Goal: Complete application form

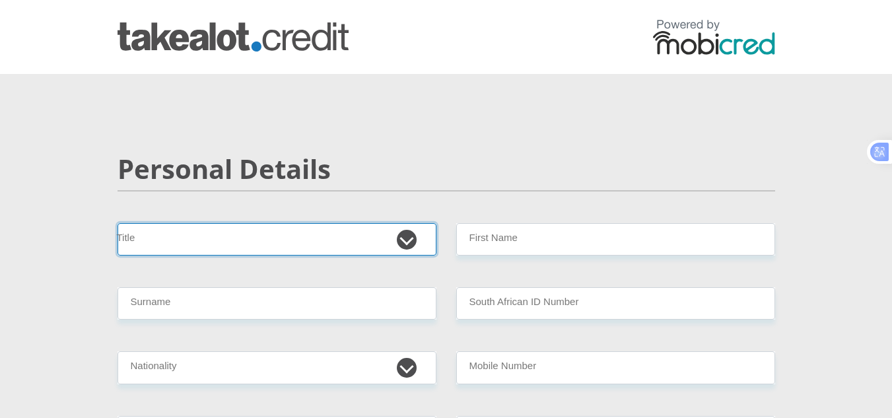
click at [256, 240] on select "Mr Ms Mrs Dr Other" at bounding box center [277, 239] width 319 height 32
select select "Ms"
click at [118, 223] on select "Mr Ms Mrs Dr Other" at bounding box center [277, 239] width 319 height 32
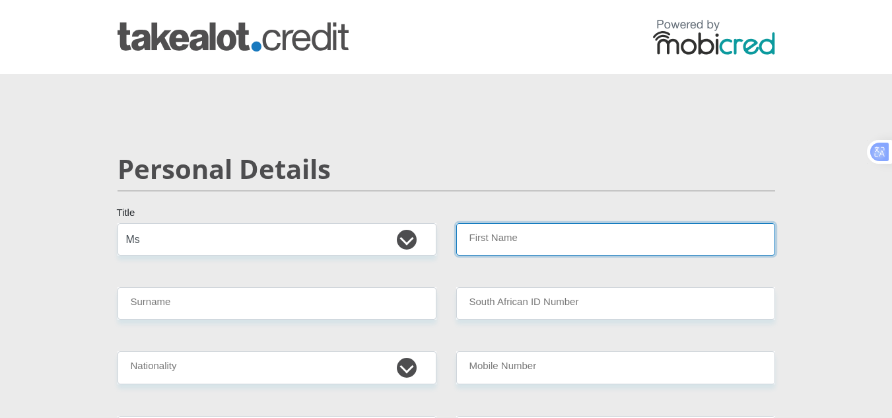
click at [545, 231] on input "First Name" at bounding box center [615, 239] width 319 height 32
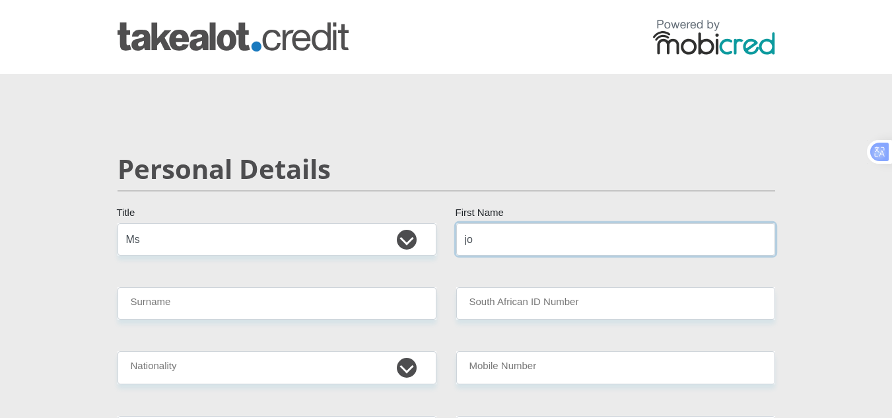
type input "josephtane"
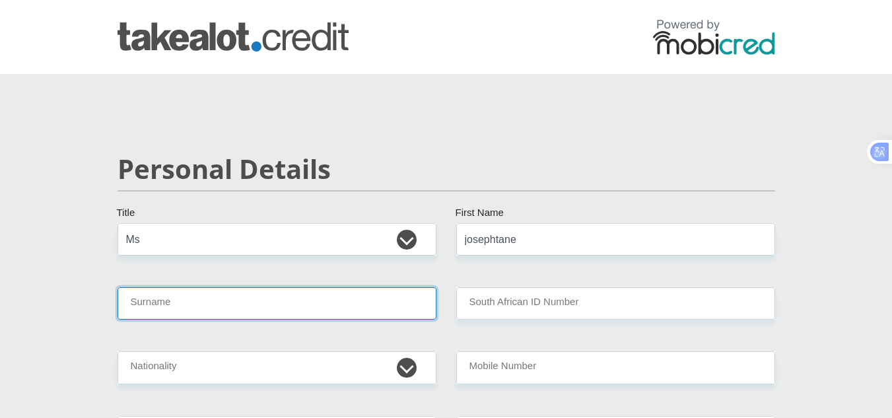
click at [239, 312] on input "Surname" at bounding box center [277, 303] width 319 height 32
type input "Machabaphala"
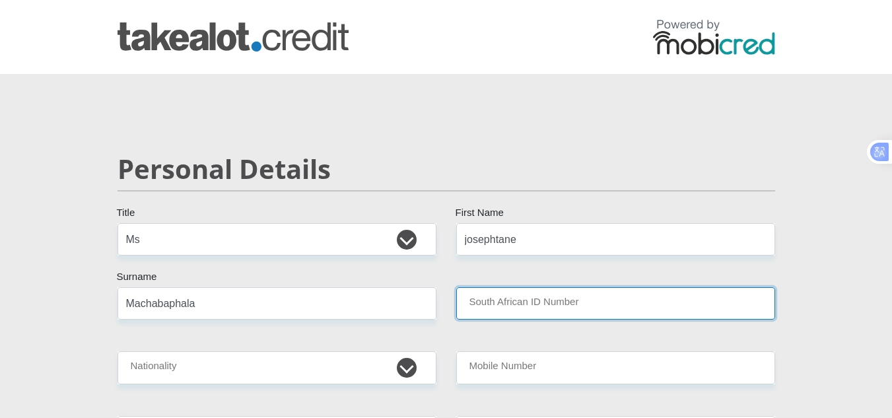
click at [507, 303] on input "South African ID Number" at bounding box center [615, 303] width 319 height 32
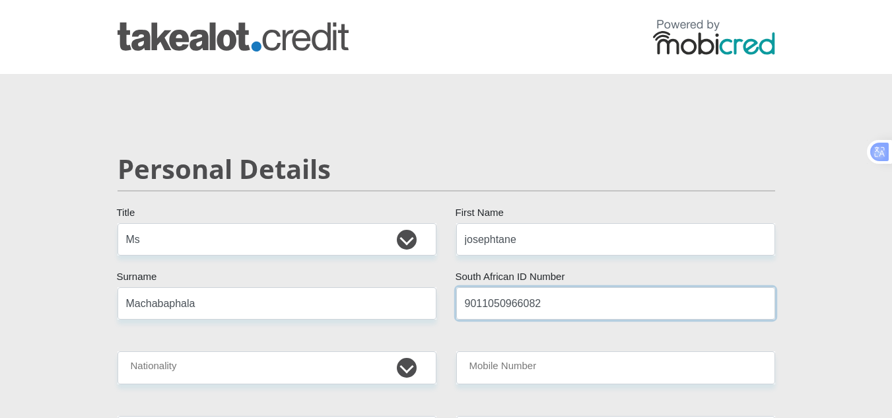
type input "9011050966082"
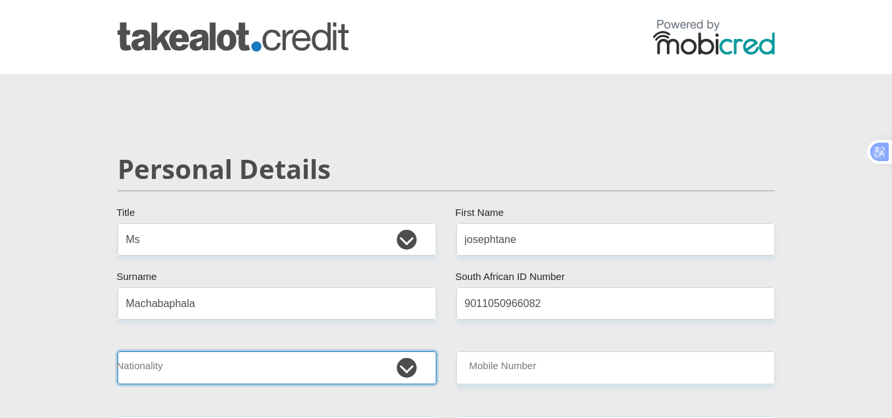
click at [178, 371] on select "South Africa Afghanistan Aland Islands Albania Algeria America Samoa American V…" at bounding box center [277, 367] width 319 height 32
select select "ZAF"
click at [118, 351] on select "South Africa Afghanistan Aland Islands Albania Algeria America Samoa American V…" at bounding box center [277, 367] width 319 height 32
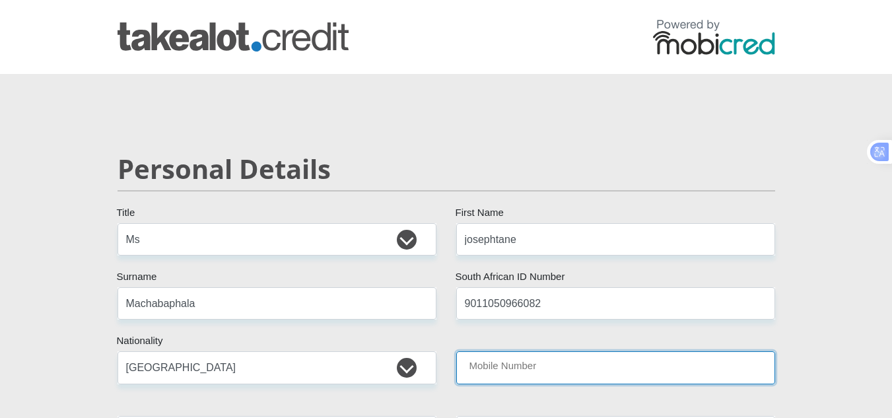
click at [547, 368] on input "Mobile Number" at bounding box center [615, 367] width 319 height 32
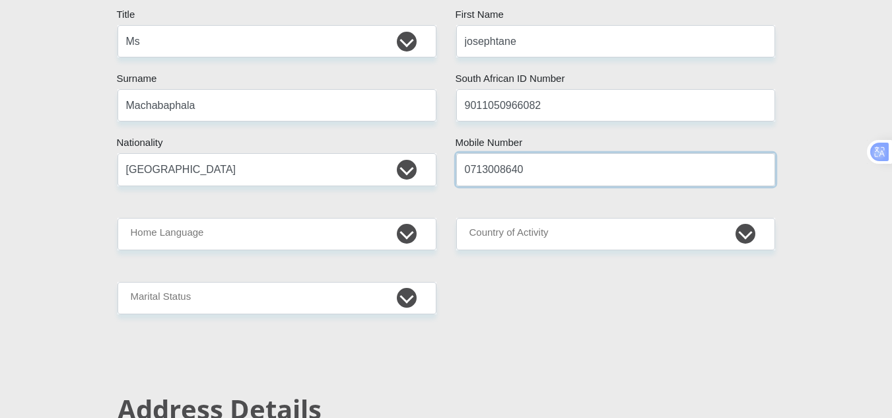
scroll to position [264, 0]
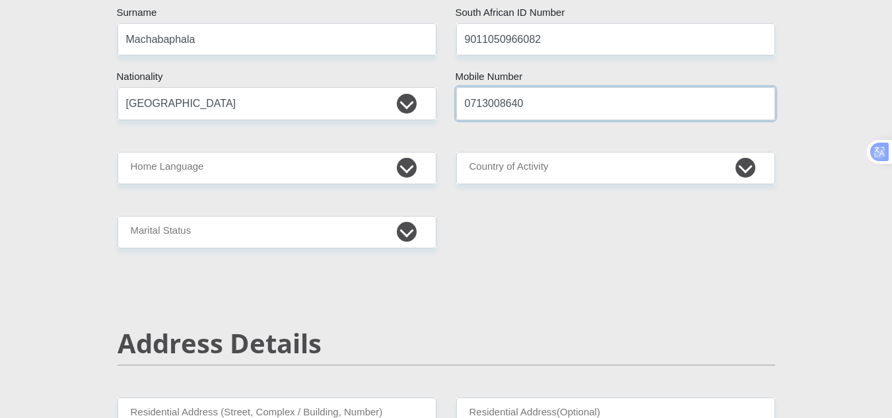
type input "0713008640"
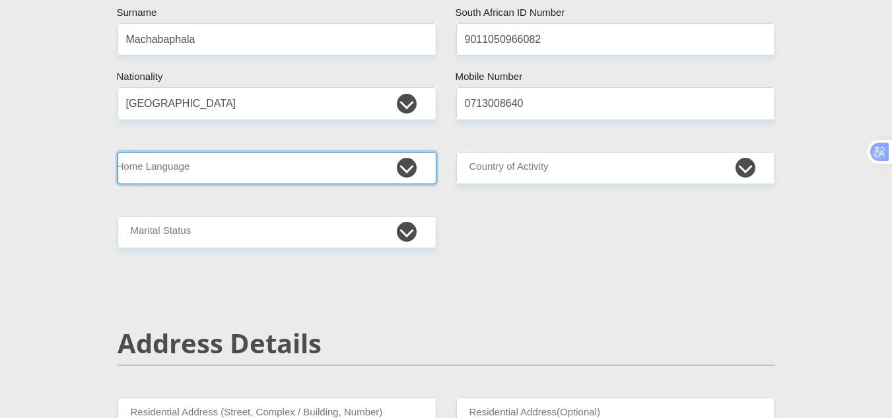
click at [410, 167] on select "Afrikaans English Sepedi South Ndebele Southern Sotho Swati Tsonga Tswana Venda…" at bounding box center [277, 168] width 319 height 32
select select "nso"
click at [118, 152] on select "Afrikaans English Sepedi South Ndebele Southern Sotho Swati Tsonga Tswana Venda…" at bounding box center [277, 168] width 319 height 32
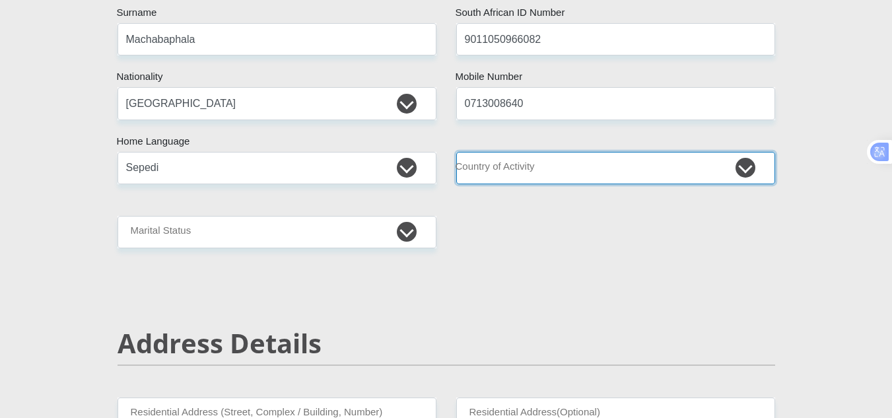
click at [747, 170] on select "South Africa Afghanistan Aland Islands Albania Algeria America Samoa American V…" at bounding box center [615, 168] width 319 height 32
select select "ZAF"
click at [456, 152] on select "South Africa Afghanistan Aland Islands Albania Algeria America Samoa American V…" at bounding box center [615, 168] width 319 height 32
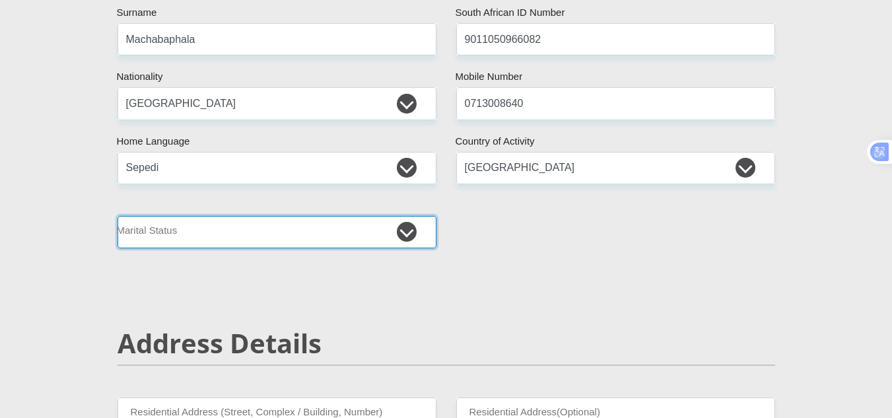
click at [272, 235] on select "Married ANC Single Divorced Widowed Married COP or Customary Law" at bounding box center [277, 232] width 319 height 32
select select "2"
click at [118, 216] on select "Married ANC Single Divorced Widowed Married COP or Customary Law" at bounding box center [277, 232] width 319 height 32
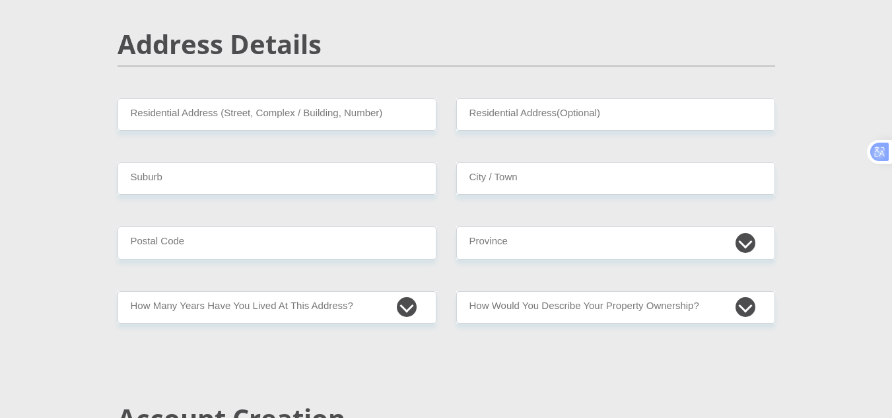
scroll to position [595, 0]
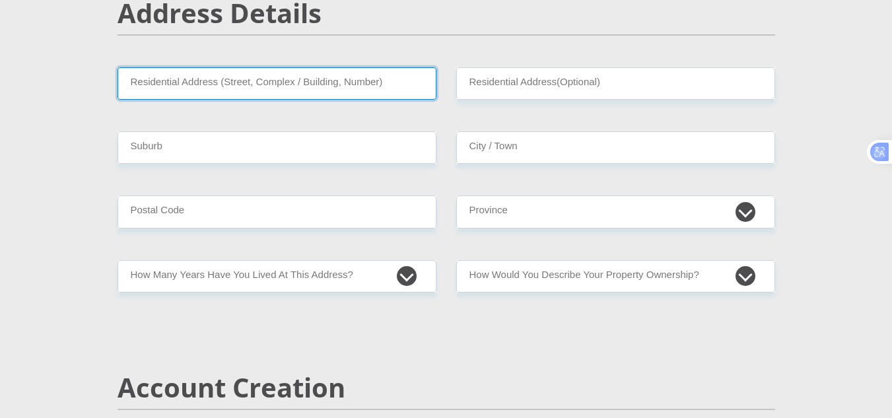
click at [186, 91] on input "Residential Address (Street, Complex / Building, Number)" at bounding box center [277, 83] width 319 height 32
type input "39 Munnick Street Louis Trichardt"
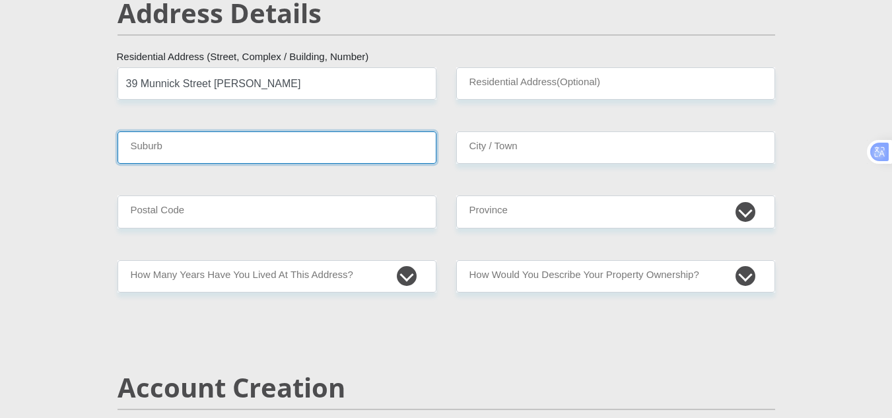
type input "Louis Trichardt branch"
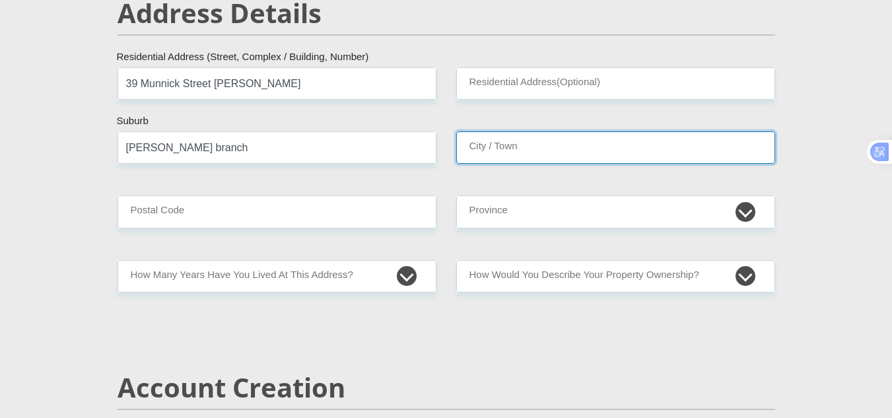
type input "Louis Trichardt branch"
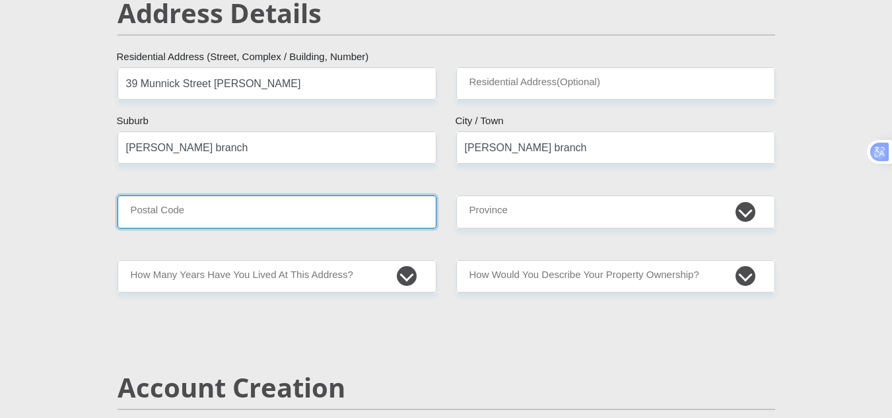
type input "0920"
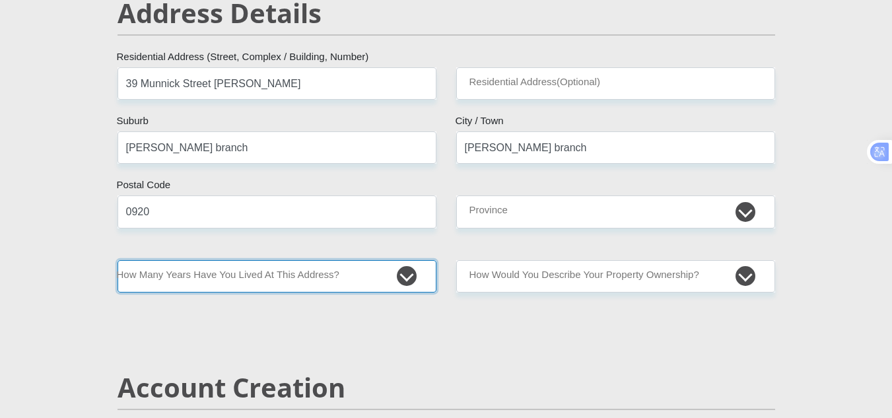
click at [406, 276] on select "less than 1 year 1-3 years 3-5 years 5+ years" at bounding box center [277, 276] width 319 height 32
select select "0"
click at [118, 260] on select "less than 1 year 1-3 years 3-5 years 5+ years" at bounding box center [277, 276] width 319 height 32
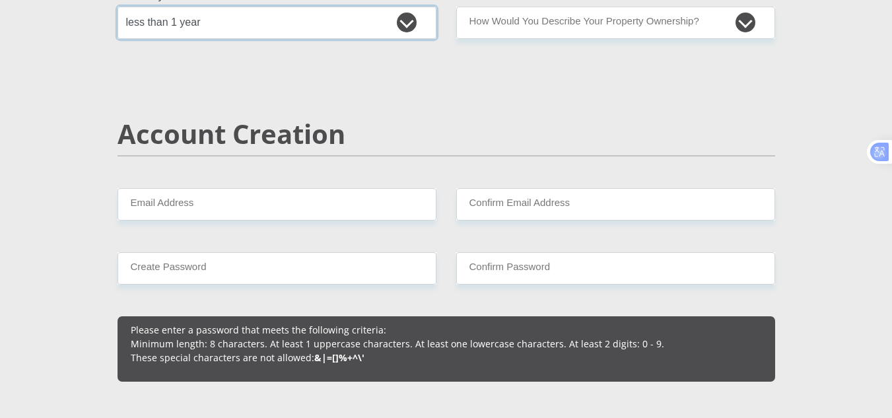
scroll to position [859, 0]
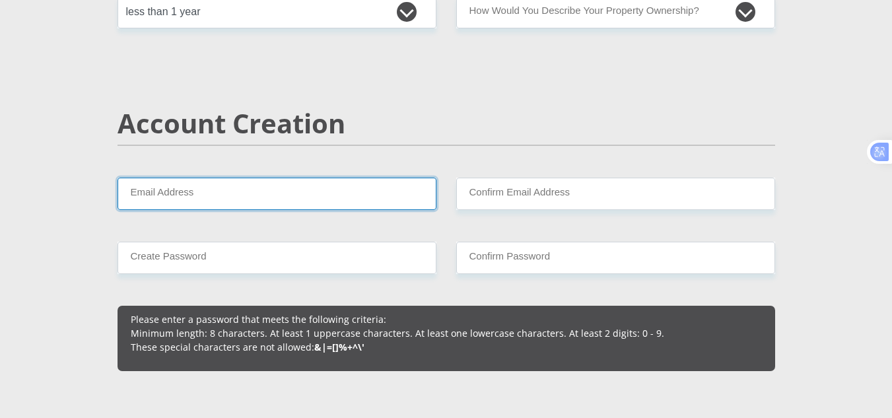
click at [225, 192] on input "Email Address" at bounding box center [277, 194] width 319 height 32
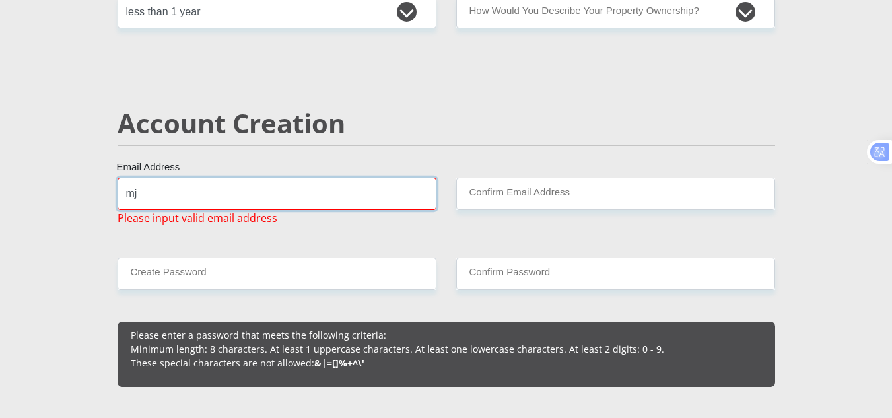
type input "mjmachabs@gmail.com"
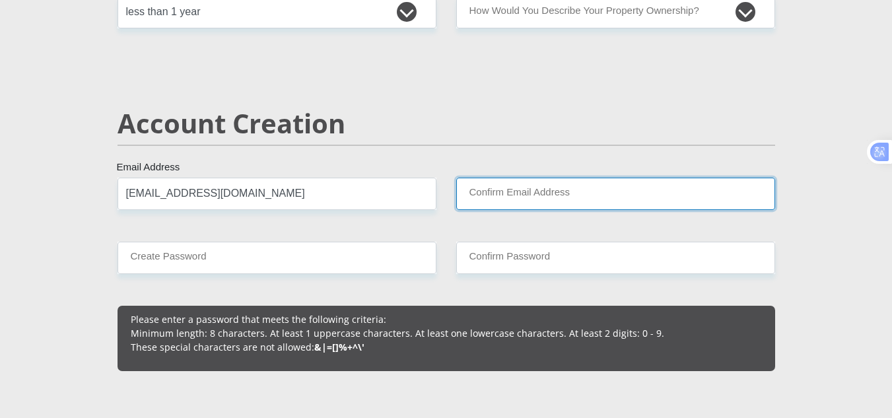
click at [532, 193] on input "Confirm Email Address" at bounding box center [615, 194] width 319 height 32
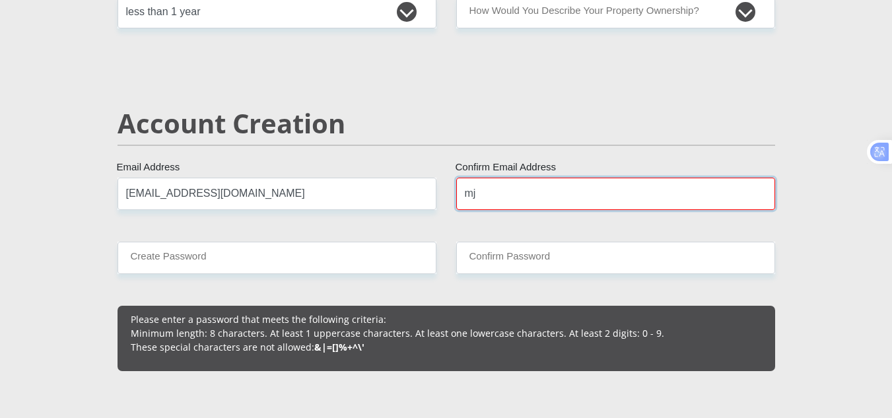
type input "mjmachabs@gmail.com"
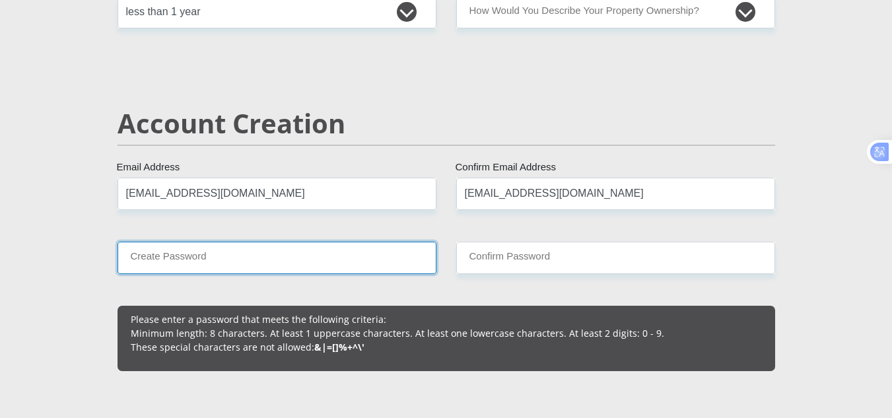
click at [318, 266] on input "Create Password" at bounding box center [277, 258] width 319 height 32
type input "Jaytee@12"
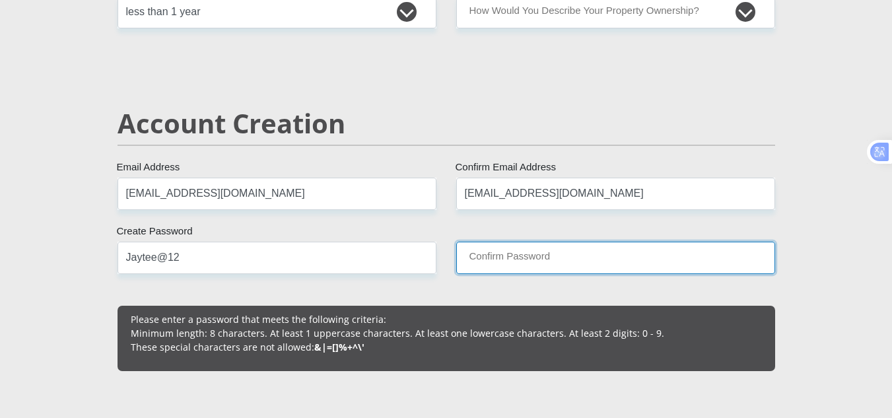
click at [492, 262] on input "Confirm Password" at bounding box center [615, 258] width 319 height 32
type input "Jaytee@12"
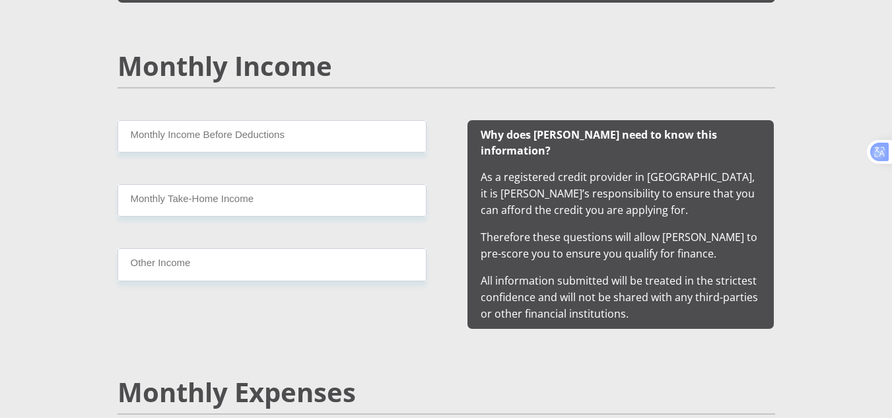
scroll to position [1255, 0]
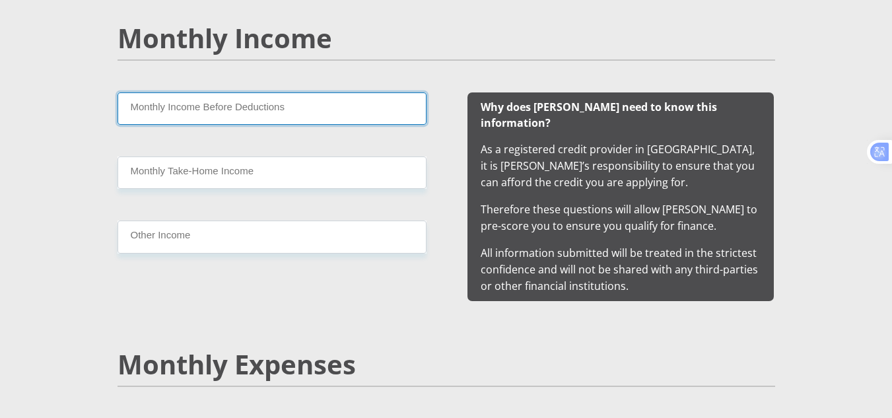
click at [219, 112] on input "Monthly Income Before Deductions" at bounding box center [272, 108] width 309 height 32
type input "12000"
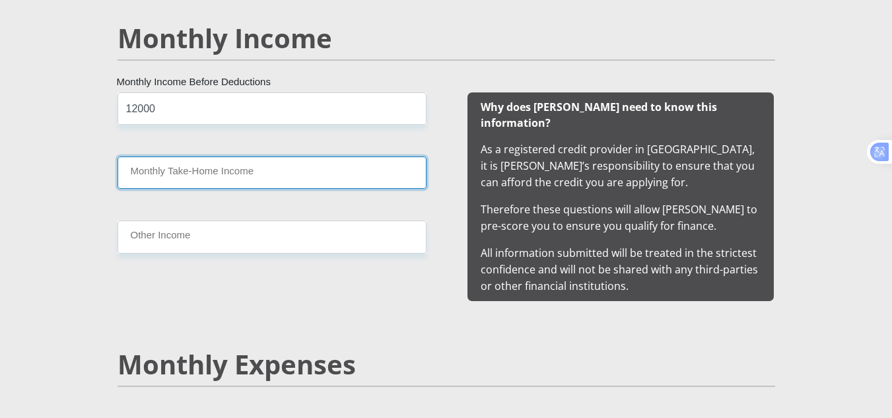
click at [223, 171] on input "Monthly Take-Home Income" at bounding box center [272, 173] width 309 height 32
type input "11450"
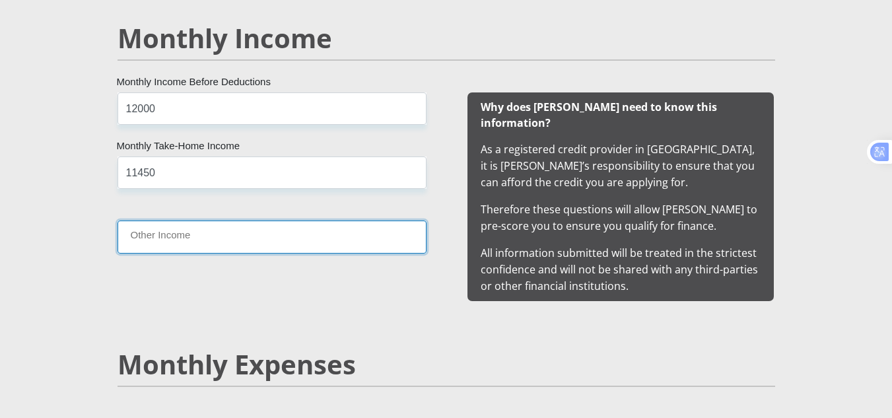
click at [190, 236] on input "Other Income" at bounding box center [272, 237] width 309 height 32
type input "1120"
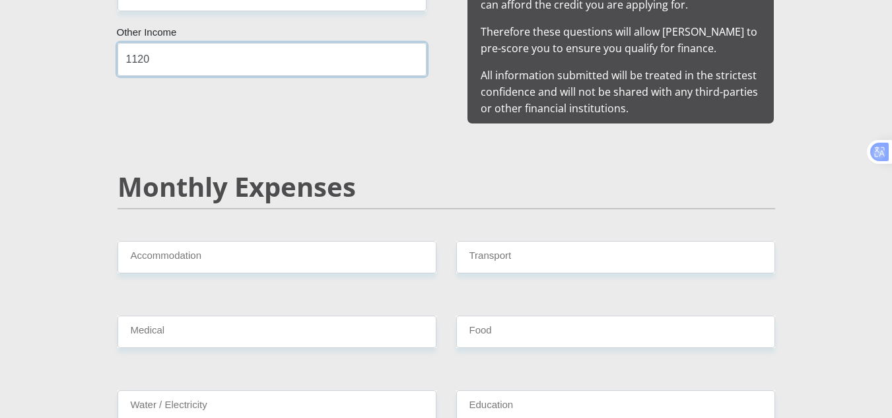
scroll to position [1453, 0]
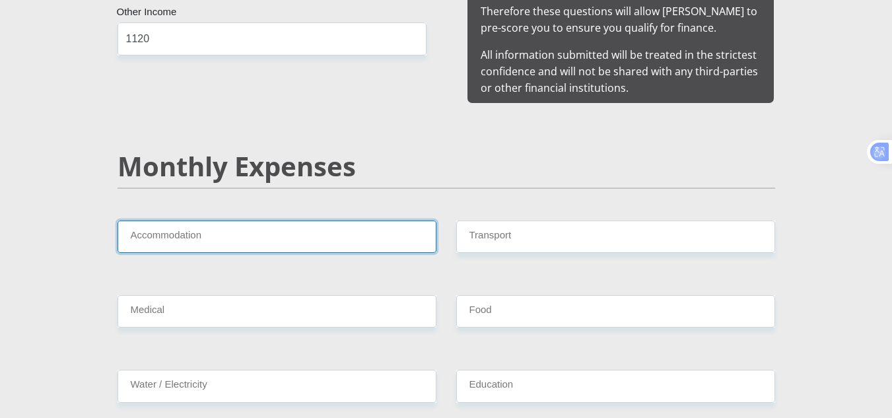
click at [224, 226] on input "Accommodation" at bounding box center [277, 237] width 319 height 32
type input "1500"
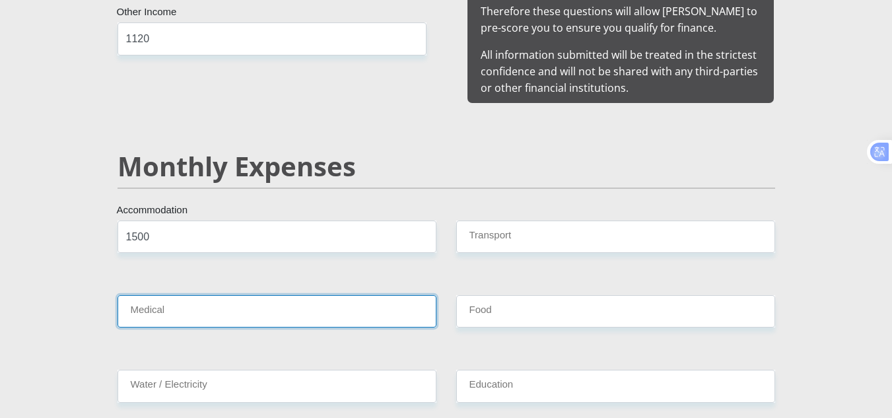
click at [213, 295] on input "Medical" at bounding box center [277, 311] width 319 height 32
type input "0"
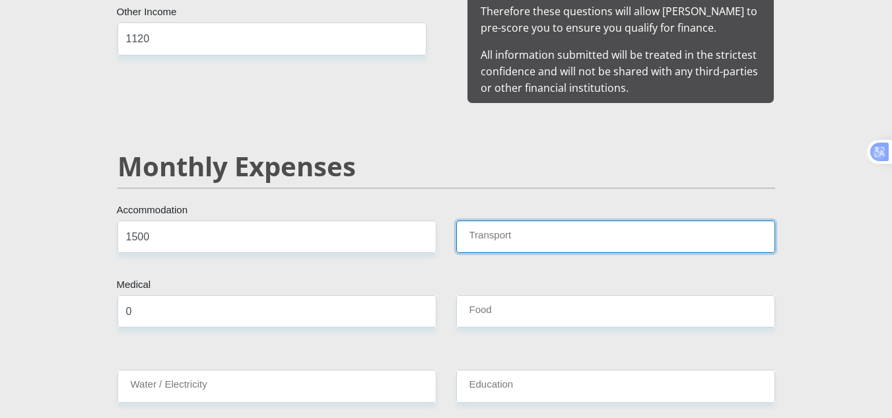
click at [581, 231] on input "Transport" at bounding box center [615, 237] width 319 height 32
type input "500"
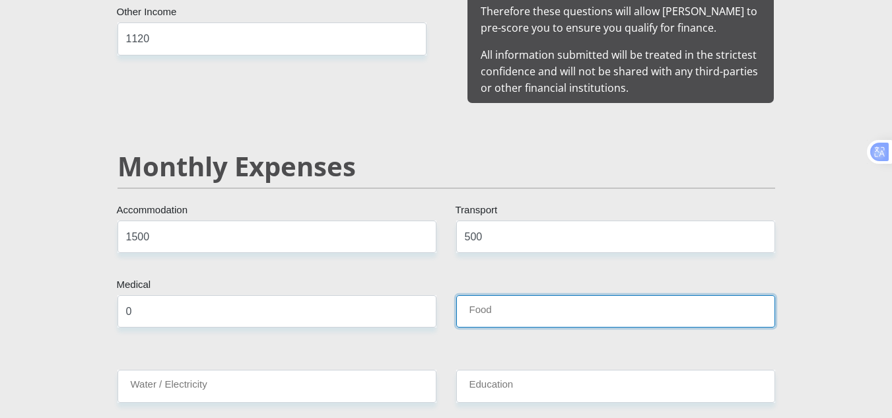
click at [506, 295] on input "Food" at bounding box center [615, 311] width 319 height 32
type input "1200"
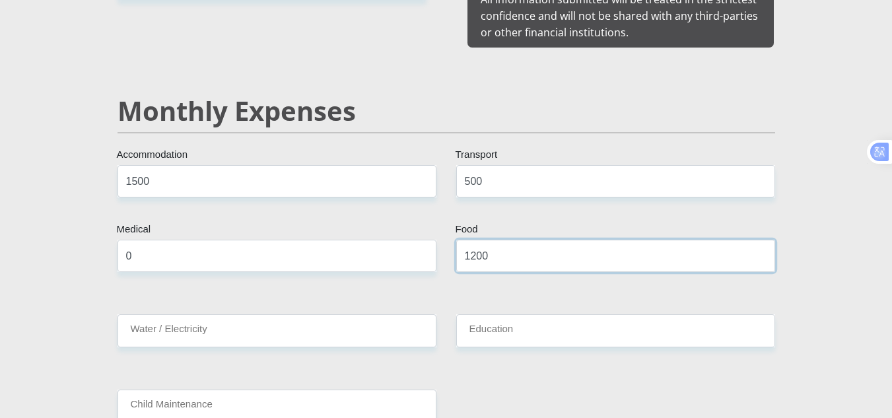
scroll to position [1585, 0]
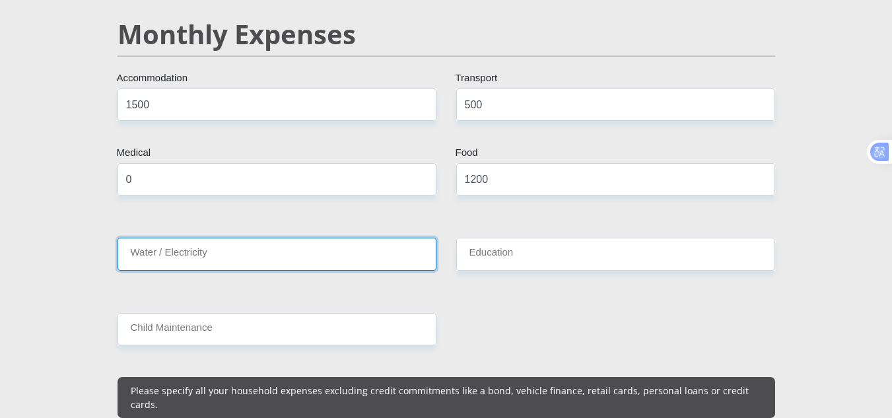
click at [269, 238] on input "Water / Electricity" at bounding box center [277, 254] width 319 height 32
type input "0"
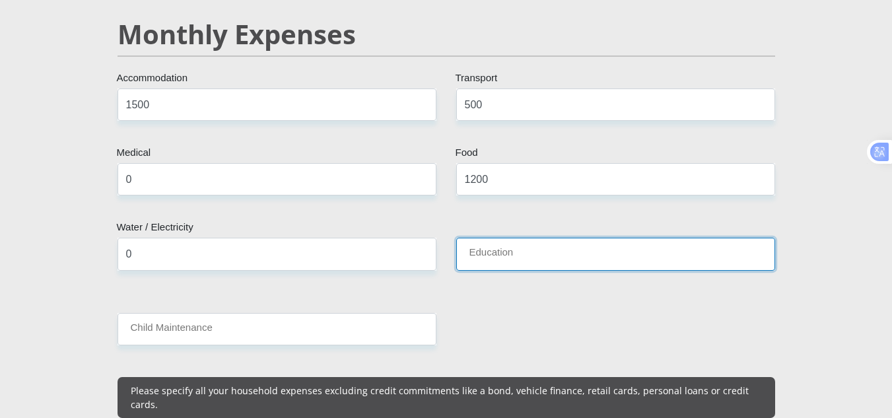
click at [520, 248] on input "Education" at bounding box center [615, 254] width 319 height 32
type input "0"
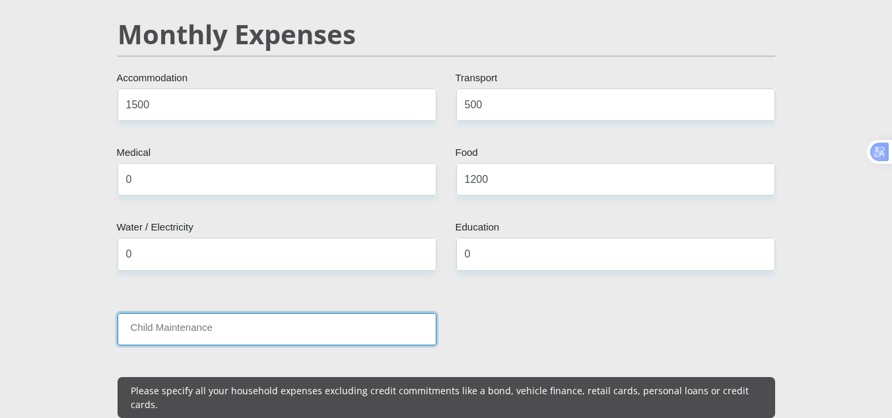
click at [266, 326] on input "Child Maintenance" at bounding box center [277, 329] width 319 height 32
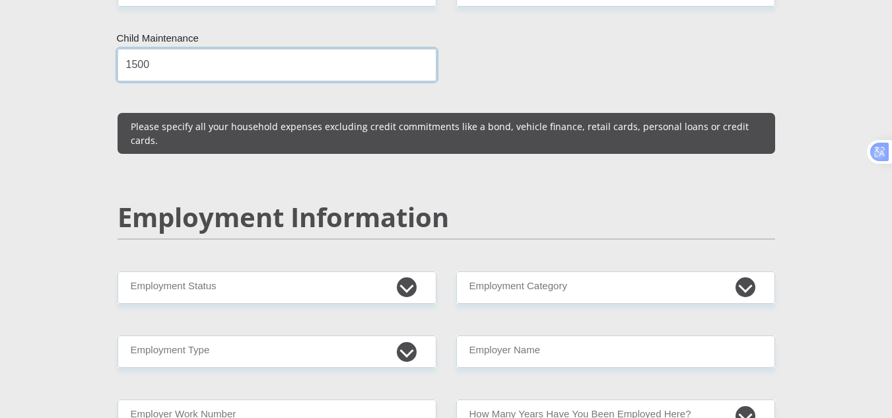
scroll to position [1916, 0]
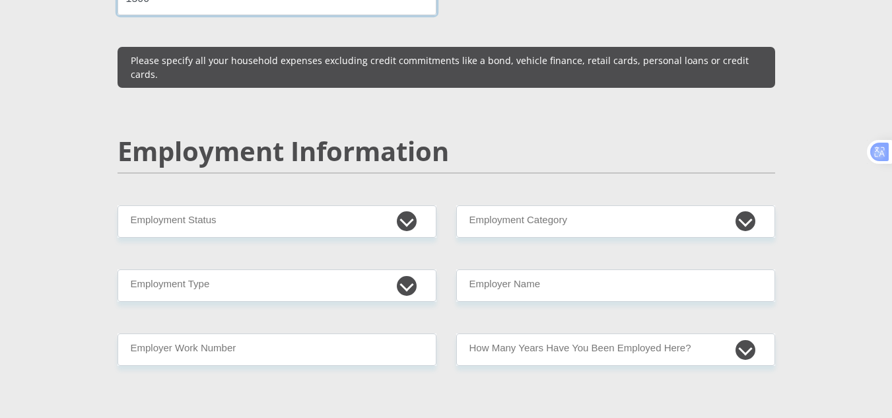
type input "1500"
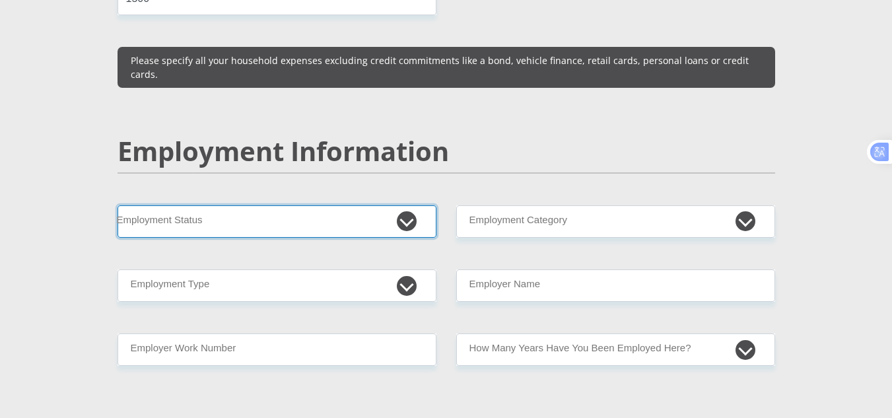
click at [252, 205] on select "Permanent/Full-time Part-time/Casual Contract Worker Self-Employed Housewife Re…" at bounding box center [277, 221] width 319 height 32
select select "1"
click at [118, 205] on select "Permanent/Full-time Part-time/Casual Contract Worker Self-Employed Housewife Re…" at bounding box center [277, 221] width 319 height 32
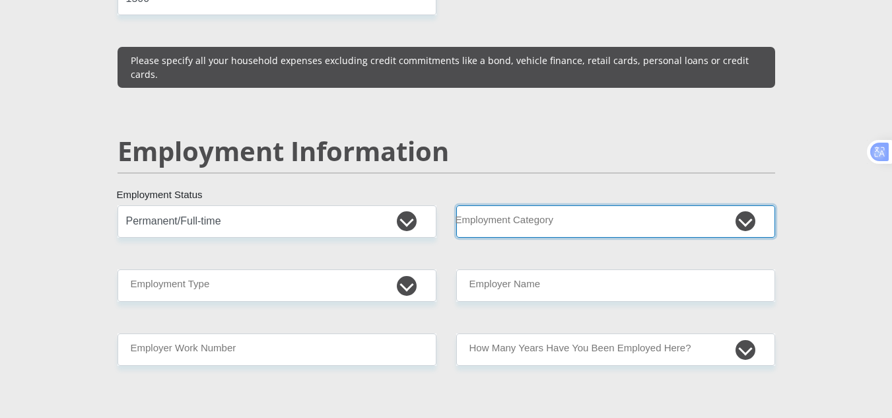
click at [505, 205] on select "AGRICULTURE ALCOHOL & TOBACCO CONSTRUCTION MATERIALS METALLURGY EQUIPMENT FOR R…" at bounding box center [615, 221] width 319 height 32
select select "53"
click at [456, 205] on select "AGRICULTURE ALCOHOL & TOBACCO CONSTRUCTION MATERIALS METALLURGY EQUIPMENT FOR R…" at bounding box center [615, 221] width 319 height 32
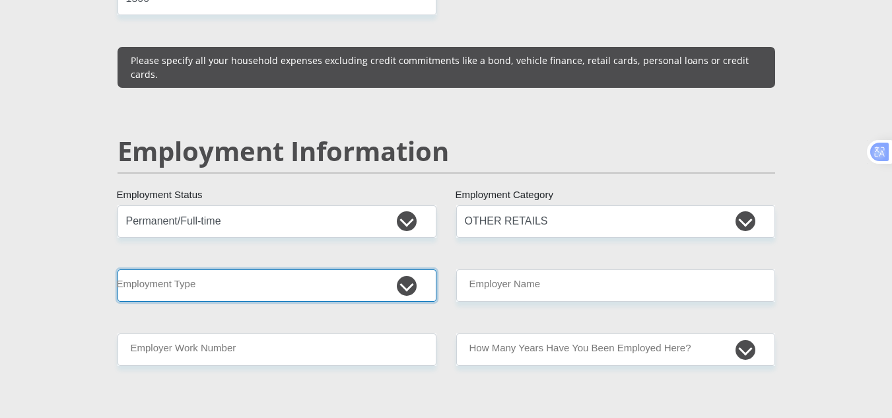
click at [159, 270] on select "College/Lecturer Craft Seller Creative Driver Executive Farmer Forces - Non Com…" at bounding box center [277, 286] width 319 height 32
select select "Manager"
click at [118, 270] on select "College/Lecturer Craft Seller Creative Driver Executive Farmer Forces - Non Com…" at bounding box center [277, 286] width 319 height 32
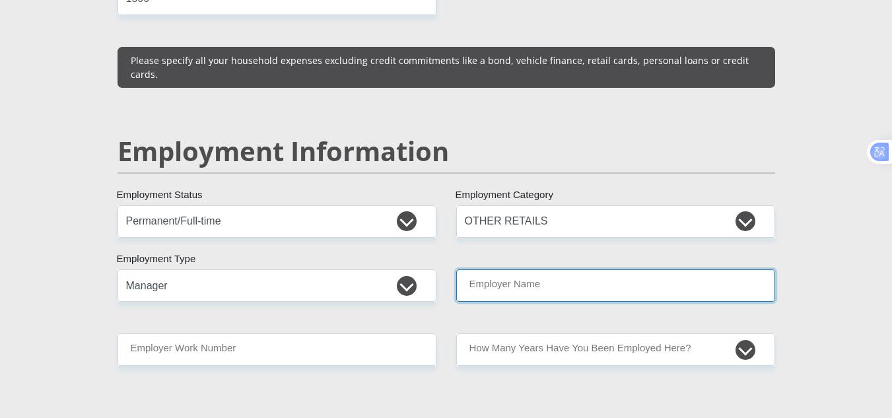
click at [494, 270] on input "Employer Name" at bounding box center [615, 286] width 319 height 32
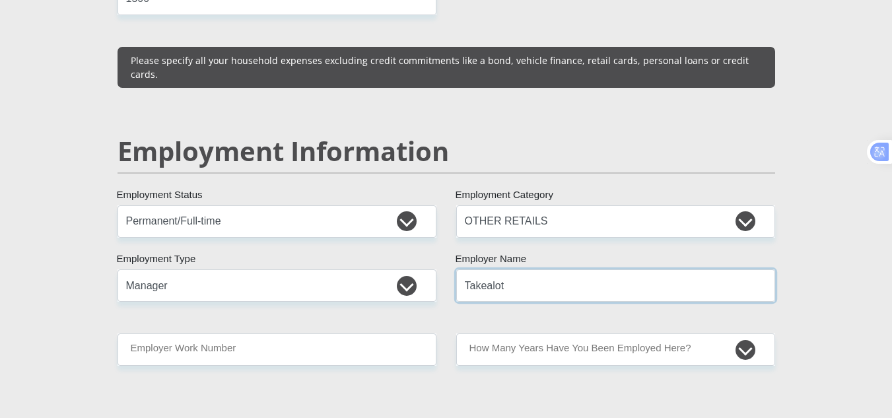
type input "Takealot"
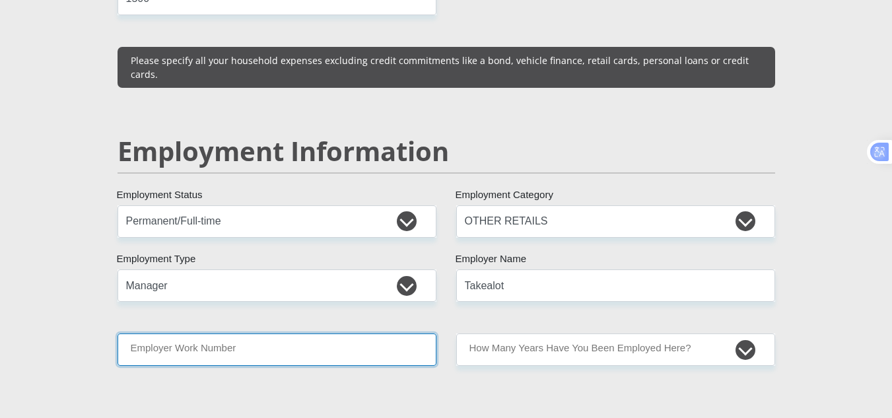
click at [254, 334] on input "Employer Work Number" at bounding box center [277, 350] width 319 height 32
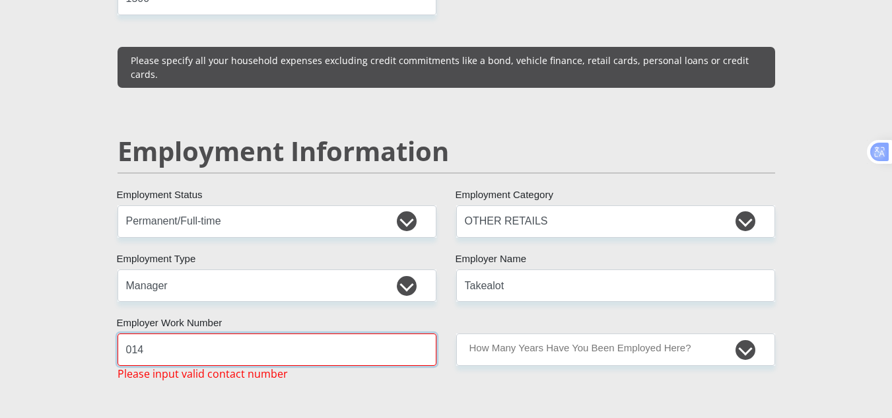
type input "0145410105"
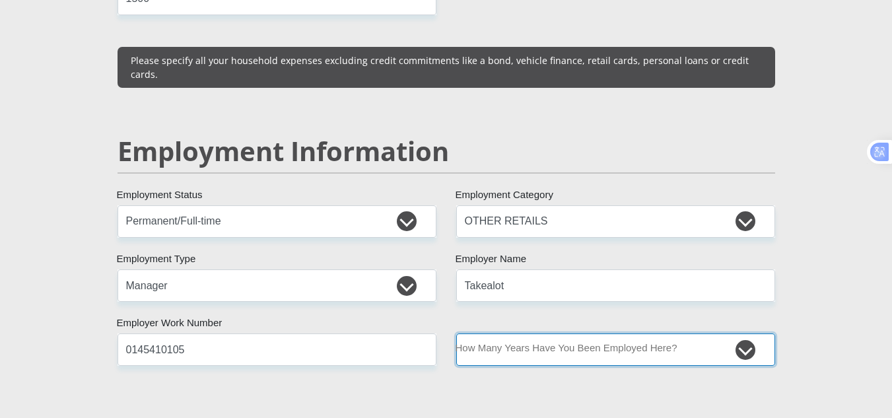
click at [634, 334] on select "less than 1 year 1-3 years 3-5 years 5+ years" at bounding box center [615, 350] width 319 height 32
select select "48"
click at [456, 334] on select "less than 1 year 1-3 years 3-5 years 5+ years" at bounding box center [615, 350] width 319 height 32
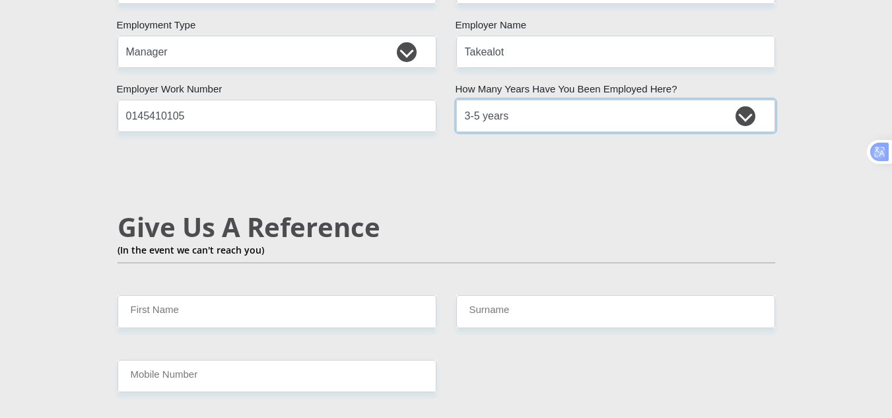
scroll to position [2180, 0]
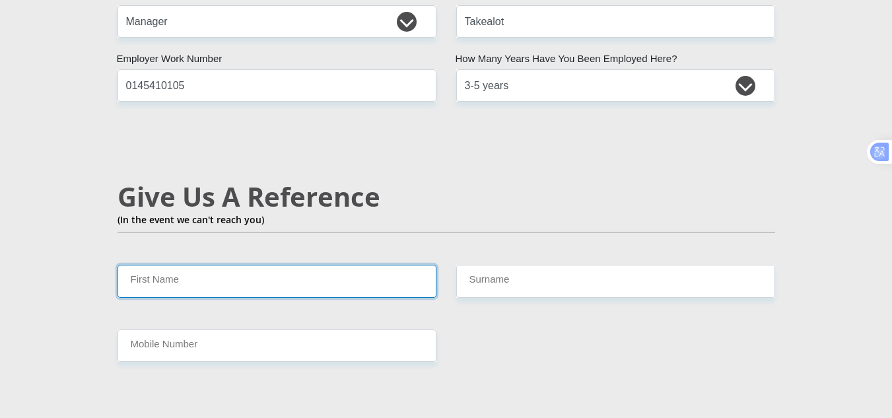
click at [276, 265] on input "First Name" at bounding box center [277, 281] width 319 height 32
type input "Marius"
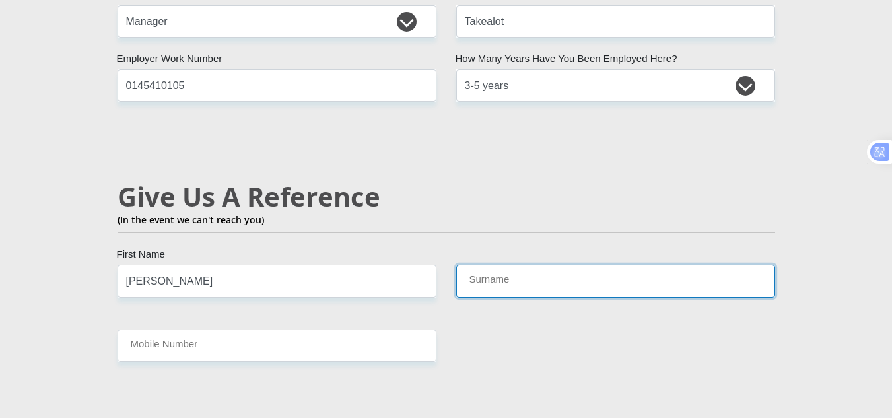
type input "Enslin"
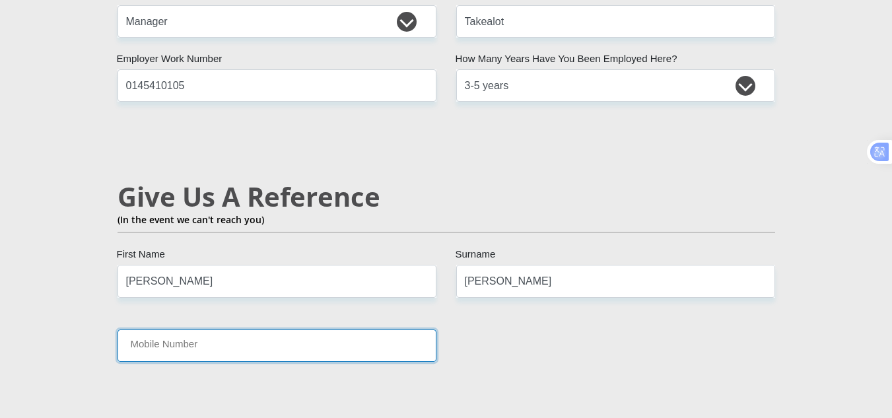
click at [199, 330] on input "Mobile Number" at bounding box center [277, 346] width 319 height 32
type input "0659172247"
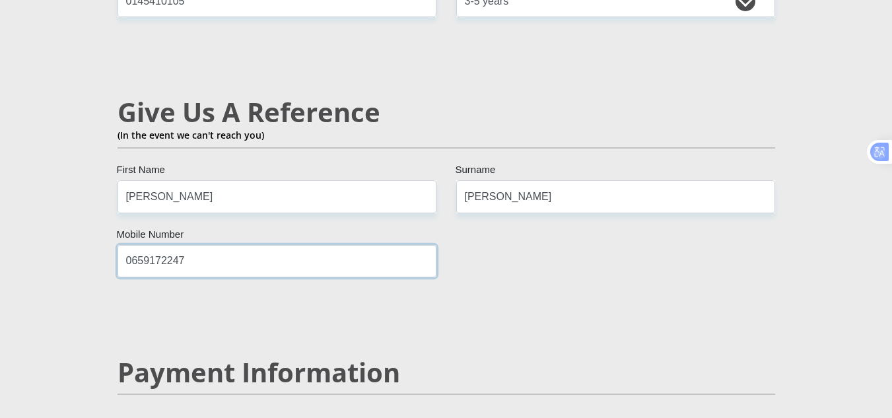
scroll to position [2378, 0]
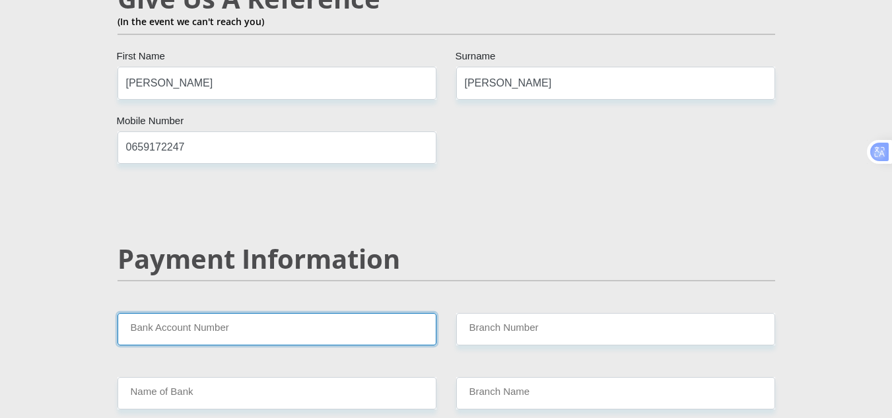
click at [287, 313] on input "Bank Account Number" at bounding box center [277, 329] width 319 height 32
type input "63172191173"
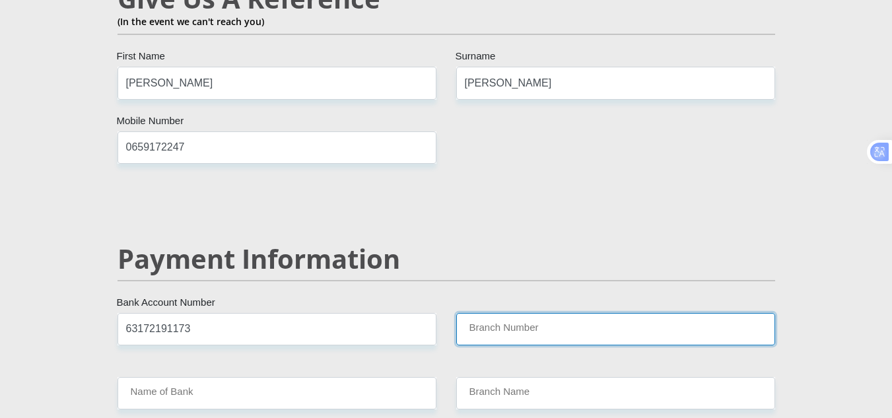
click at [555, 313] on input "Branch Number" at bounding box center [615, 329] width 319 height 32
type input "258055"
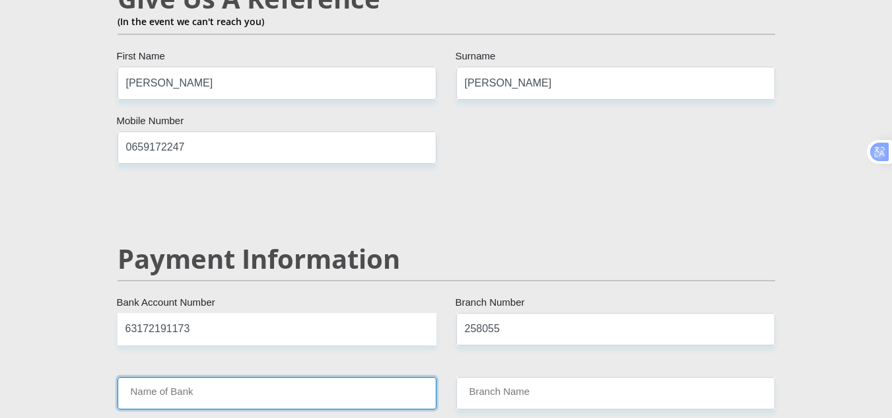
click at [318, 377] on input "Name of Bank" at bounding box center [277, 393] width 319 height 32
type input "FIRSTRAND BANK"
type input "WATERFALL MALL"
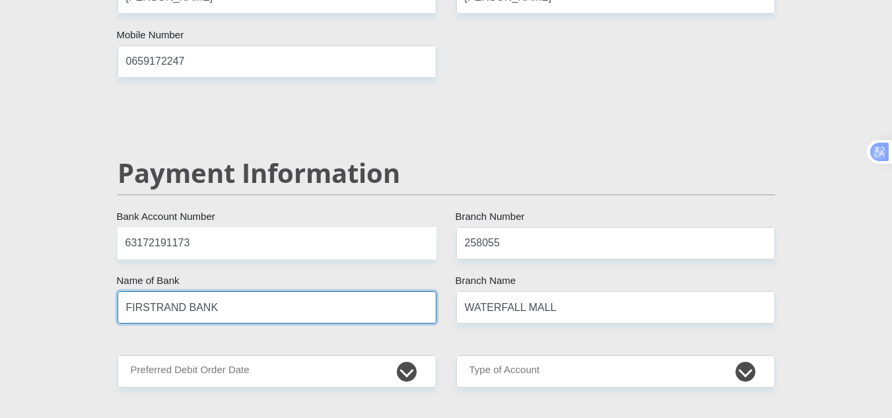
scroll to position [2576, 0]
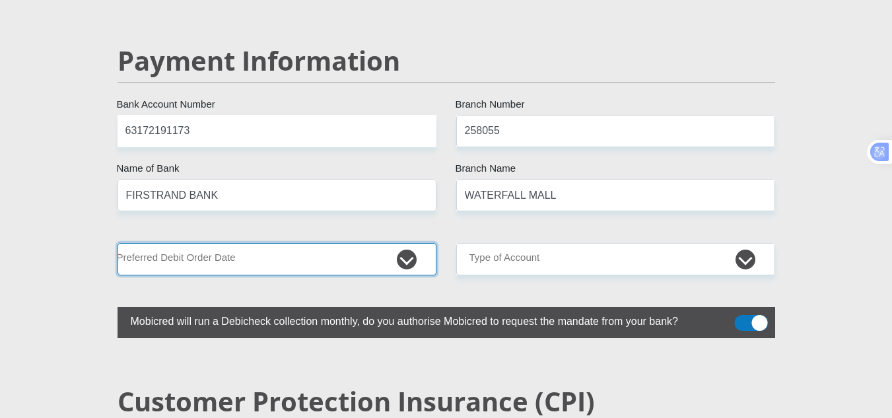
click at [196, 243] on select "1st 2nd 3rd 4th 5th 7th 18th 19th 20th 21st 22nd 23rd 24th 25th 26th 27th 28th …" at bounding box center [277, 259] width 319 height 32
select select "19"
click at [118, 243] on select "1st 2nd 3rd 4th 5th 7th 18th 19th 20th 21st 22nd 23rd 24th 25th 26th 27th 28th …" at bounding box center [277, 259] width 319 height 32
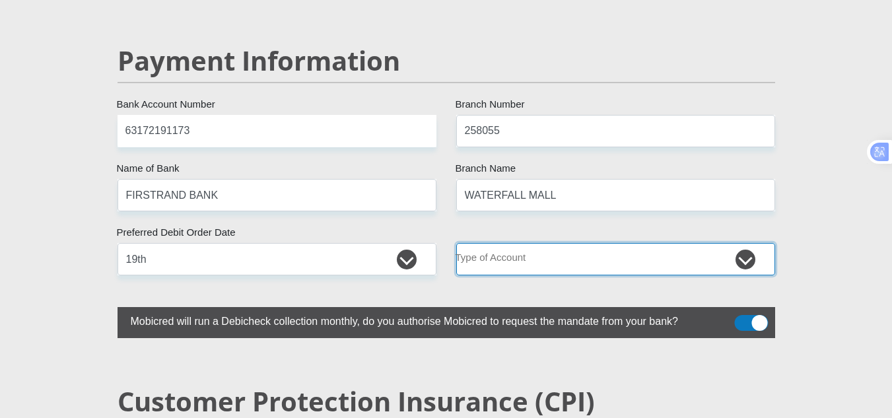
click at [554, 243] on select "Cheque Savings" at bounding box center [615, 259] width 319 height 32
select select "CUR"
click at [456, 243] on select "Cheque Savings" at bounding box center [615, 259] width 319 height 32
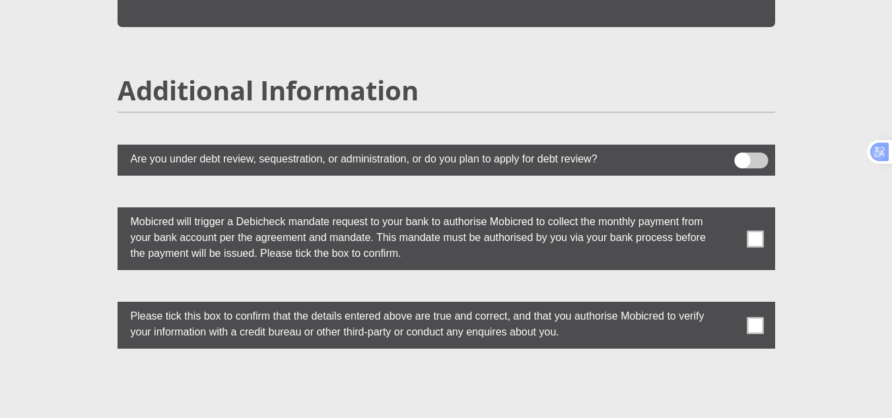
scroll to position [3567, 0]
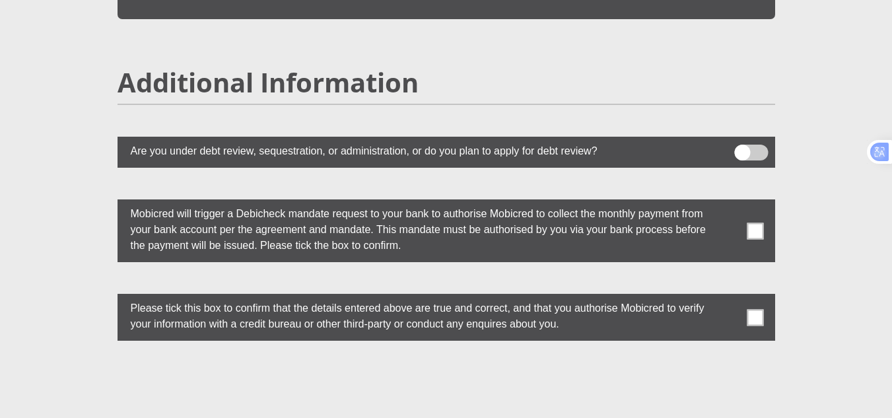
click at [751, 223] on span at bounding box center [755, 231] width 17 height 17
click at [729, 203] on input "checkbox" at bounding box center [729, 203] width 0 height 0
click at [758, 309] on span at bounding box center [755, 317] width 17 height 17
click at [729, 297] on input "checkbox" at bounding box center [729, 297] width 0 height 0
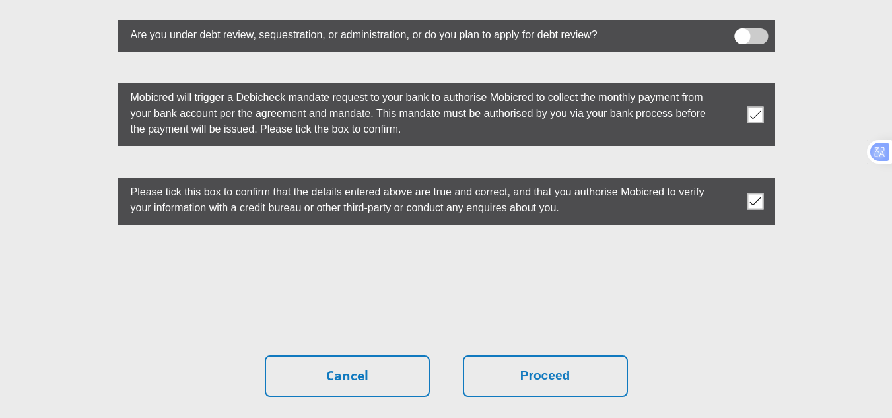
scroll to position [3699, 0]
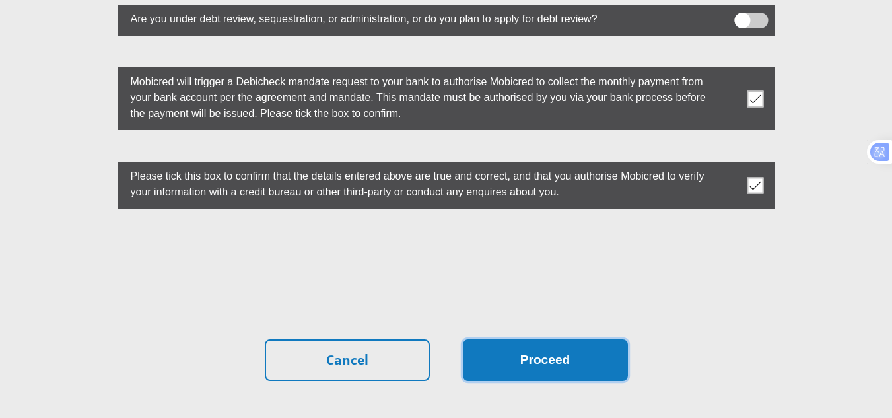
click at [526, 340] on button "Proceed" at bounding box center [545, 361] width 165 height 42
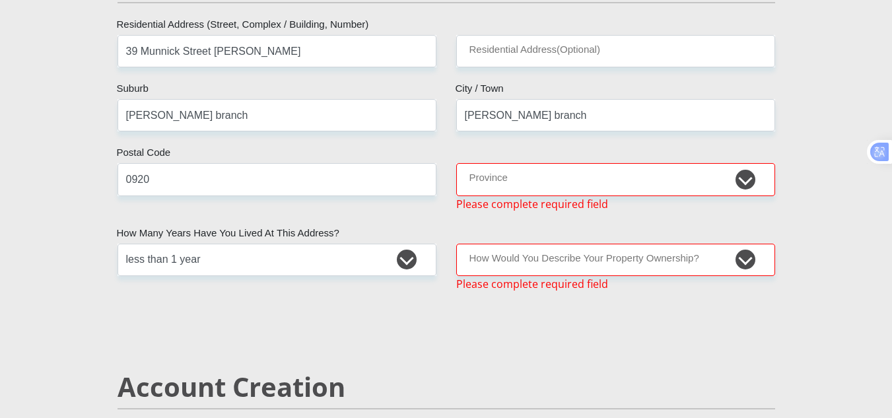
scroll to position [625, 0]
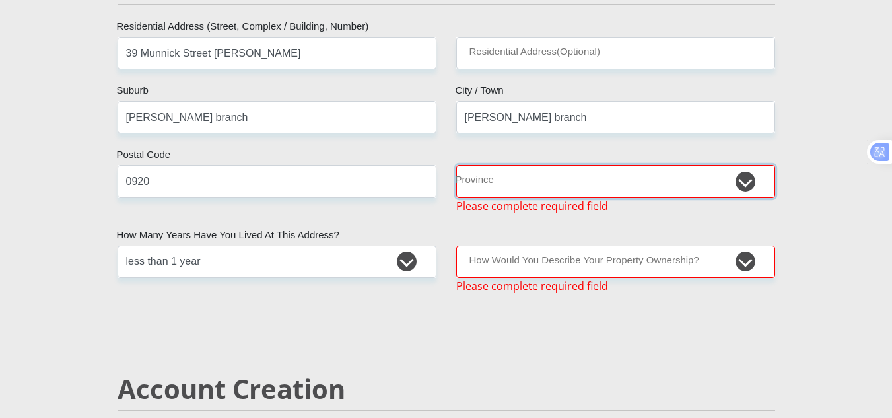
click at [545, 190] on select "Eastern Cape Free State Gauteng KwaZulu-Natal Limpopo Mpumalanga Northern Cape …" at bounding box center [615, 181] width 319 height 32
select select "Limpopo"
click at [456, 165] on select "Eastern Cape Free State Gauteng KwaZulu-Natal Limpopo Mpumalanga Northern Cape …" at bounding box center [615, 181] width 319 height 32
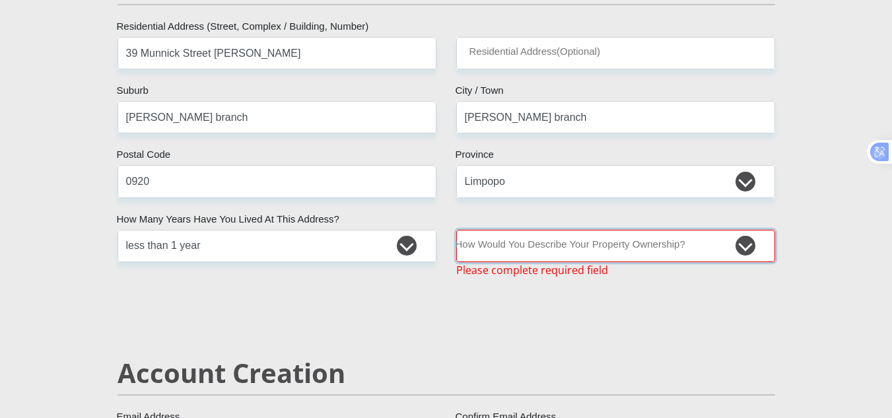
click at [515, 246] on select "Owned Rented Family Owned Company Dwelling" at bounding box center [615, 246] width 319 height 32
select select "Rented"
click at [456, 230] on select "Owned Rented Family Owned Company Dwelling" at bounding box center [615, 246] width 319 height 32
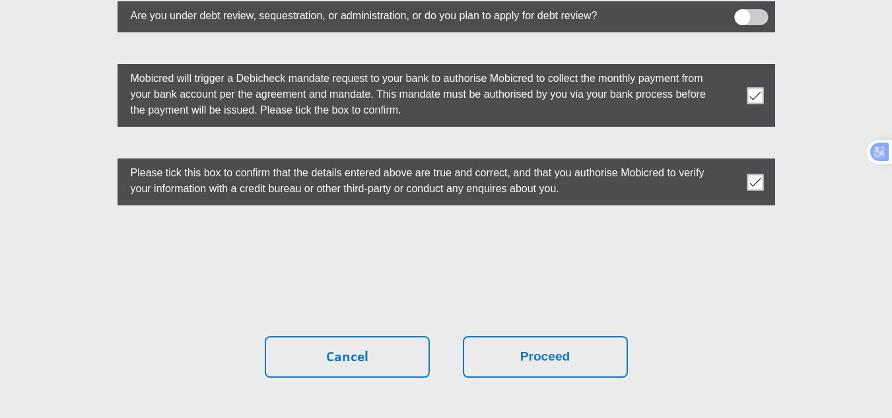
scroll to position [3787, 0]
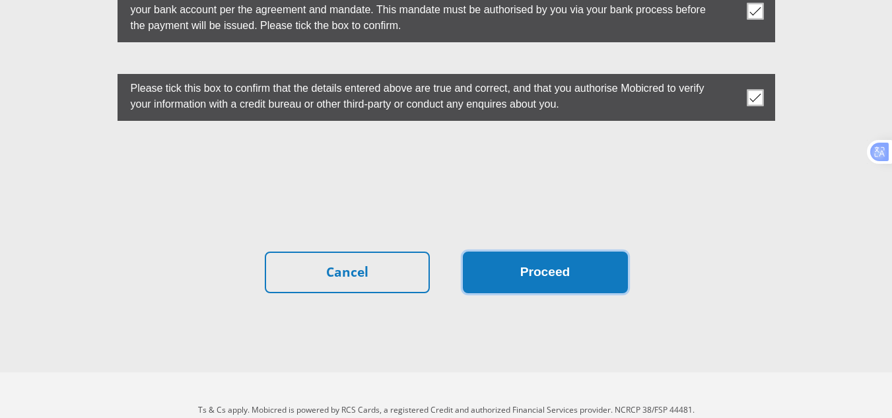
click at [527, 252] on button "Proceed" at bounding box center [545, 273] width 165 height 42
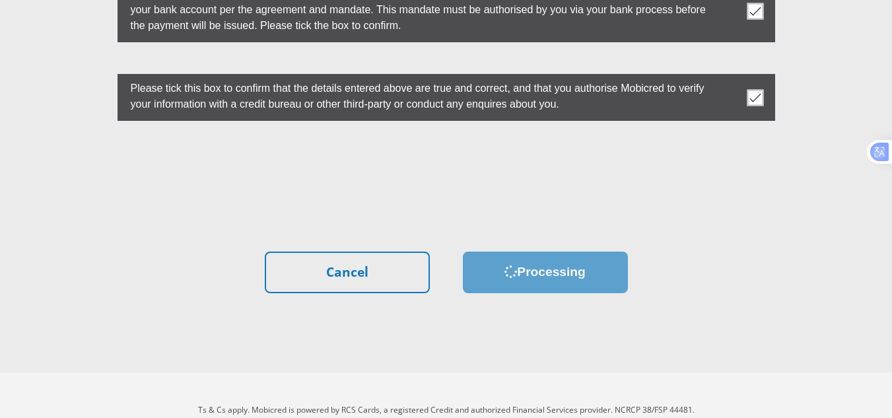
scroll to position [0, 0]
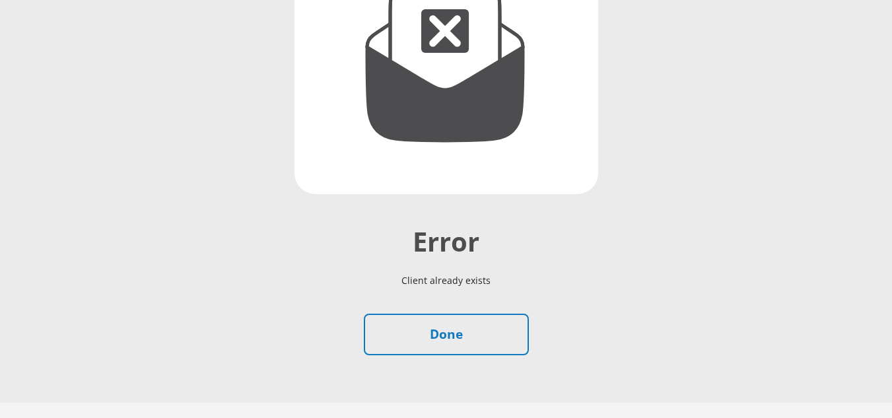
scroll to position [264, 0]
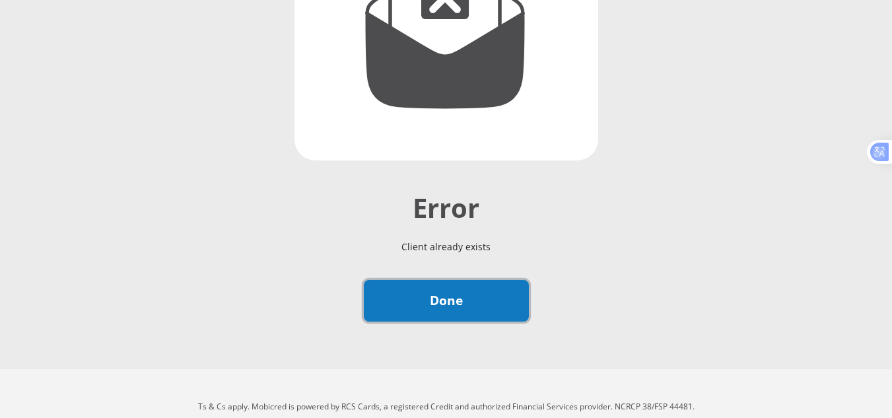
click at [475, 302] on link "Done" at bounding box center [446, 301] width 165 height 42
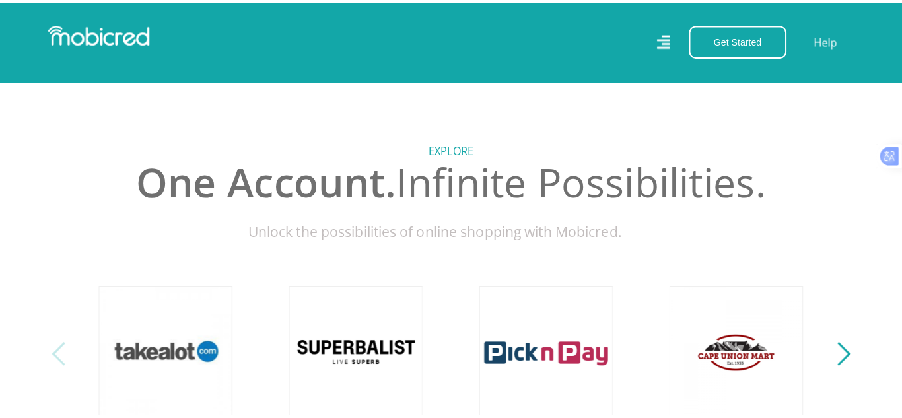
scroll to position [198, 0]
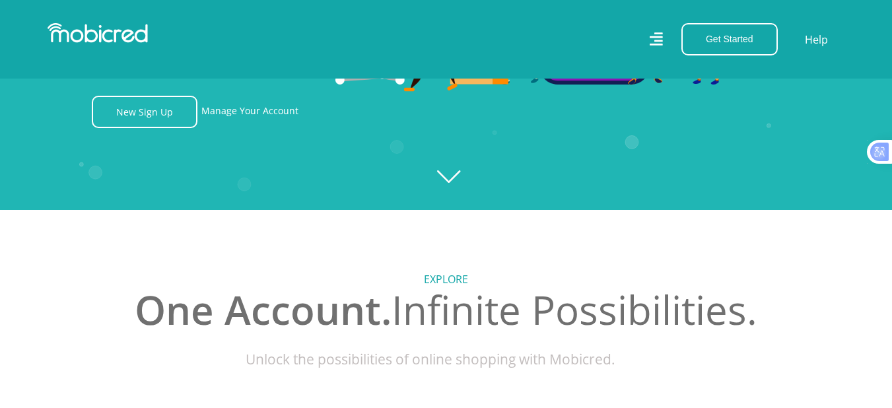
click at [657, 44] on icon at bounding box center [656, 39] width 13 height 18
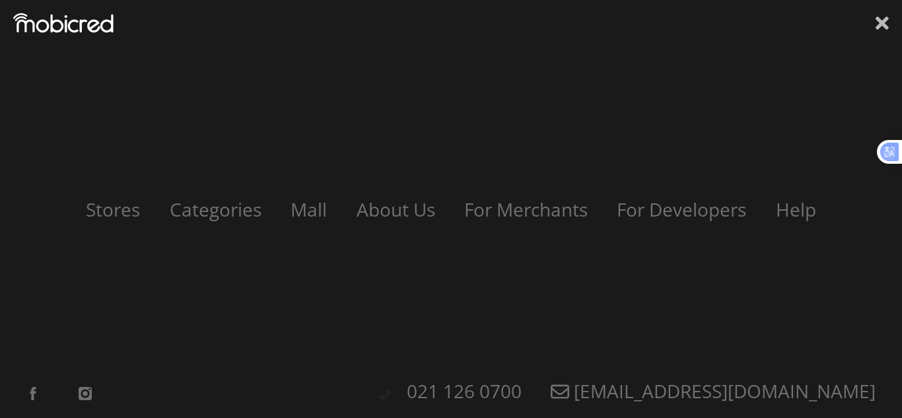
scroll to position [0, 941]
click at [890, 24] on div "Stores Categories Mall About Us For Merchants For Developers Help Sign Up Sign …" at bounding box center [451, 209] width 902 height 418
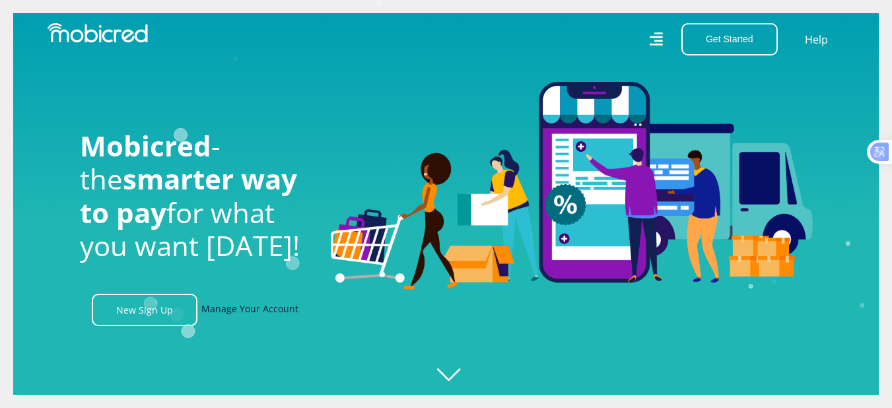
click at [278, 317] on link "Manage Your Account" at bounding box center [249, 310] width 97 height 32
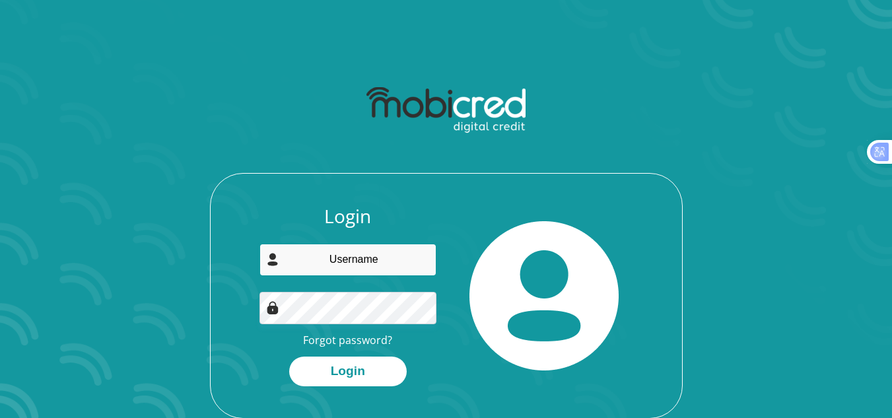
click at [388, 265] on input "email" at bounding box center [348, 260] width 177 height 32
click at [353, 340] on link "Forgot password?" at bounding box center [347, 340] width 89 height 15
click at [333, 271] on input "email" at bounding box center [348, 260] width 177 height 32
type input "[EMAIL_ADDRESS][DOMAIN_NAME]"
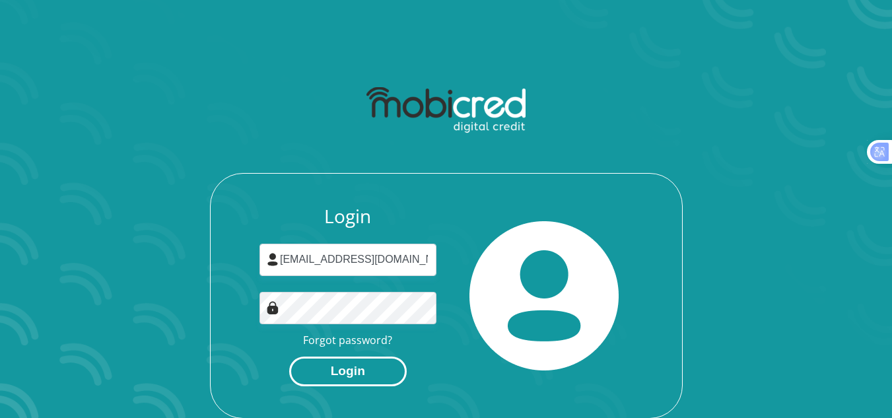
click at [345, 371] on button "Login" at bounding box center [348, 372] width 118 height 30
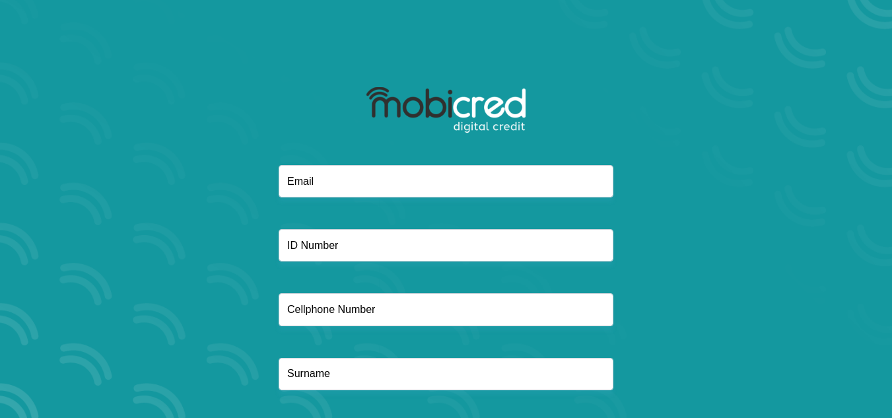
click at [348, 203] on div at bounding box center [446, 293] width 709 height 257
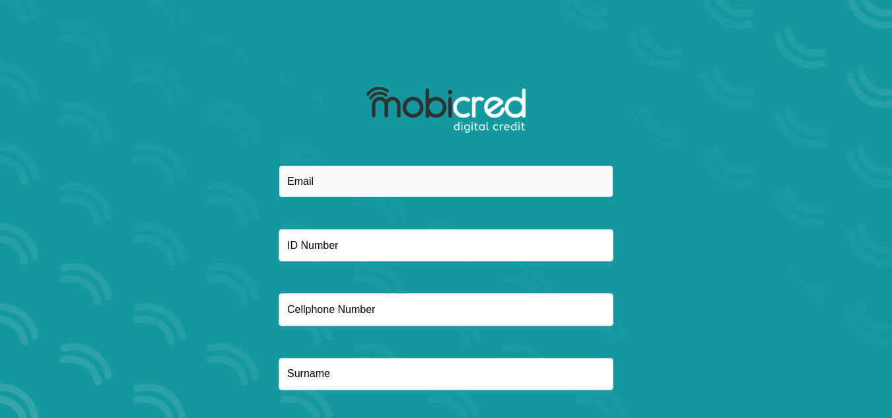
click at [355, 182] on input "email" at bounding box center [446, 181] width 335 height 32
type input "[EMAIL_ADDRESS][DOMAIN_NAME]"
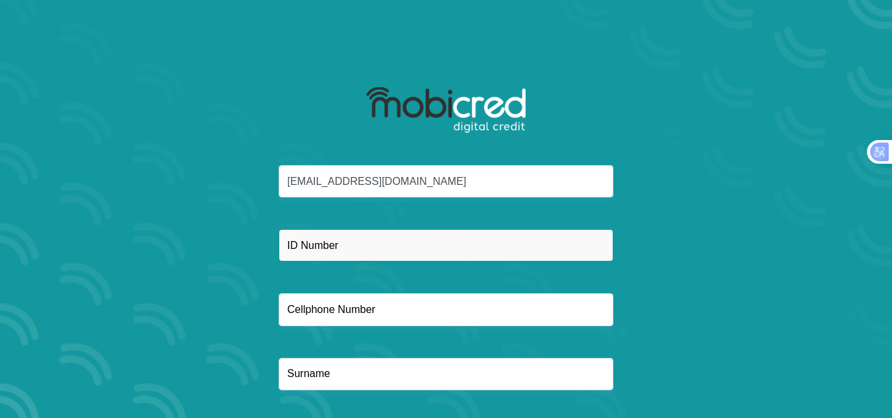
click at [347, 250] on input "text" at bounding box center [446, 245] width 335 height 32
type input "9011050966082"
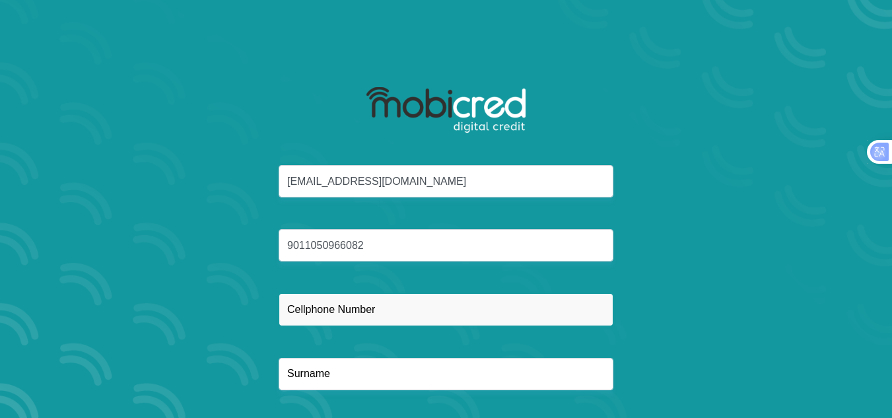
click at [377, 307] on input "text" at bounding box center [446, 309] width 335 height 32
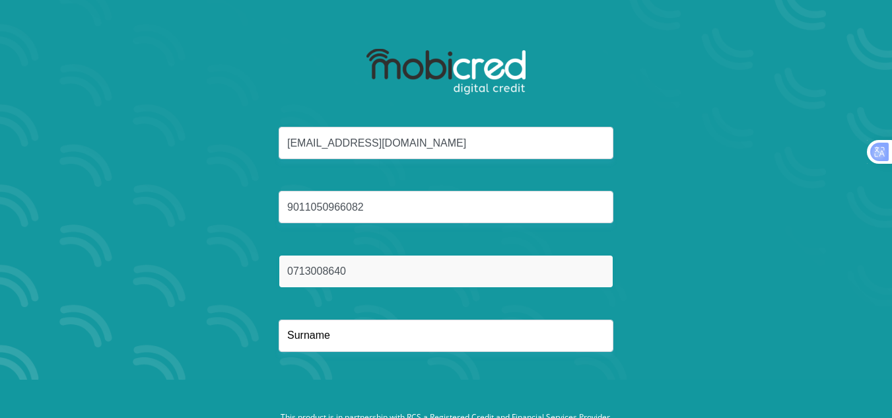
scroll to position [75, 0]
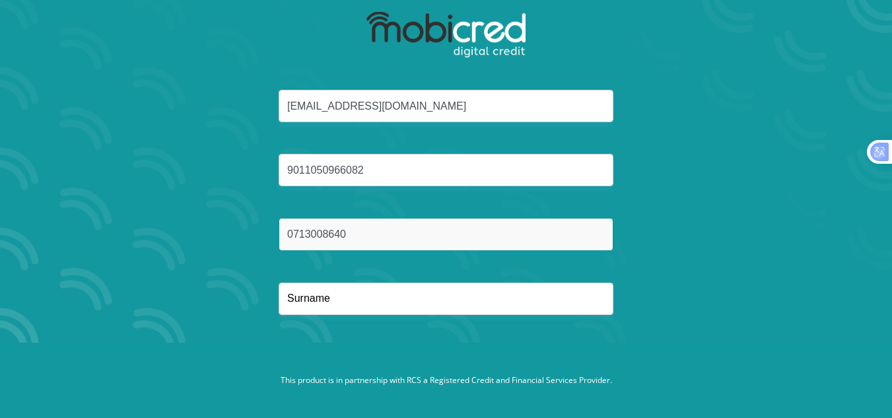
type input "0713008640"
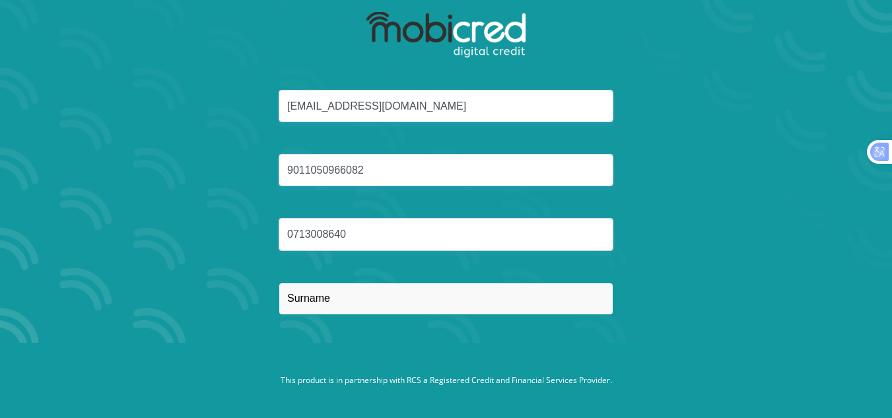
click at [386, 301] on input "text" at bounding box center [446, 299] width 335 height 32
type input "Machabaphala"
click at [398, 300] on input "Machabaphala" at bounding box center [446, 299] width 335 height 32
click at [329, 347] on button "Reset Password" at bounding box center [446, 362] width 234 height 30
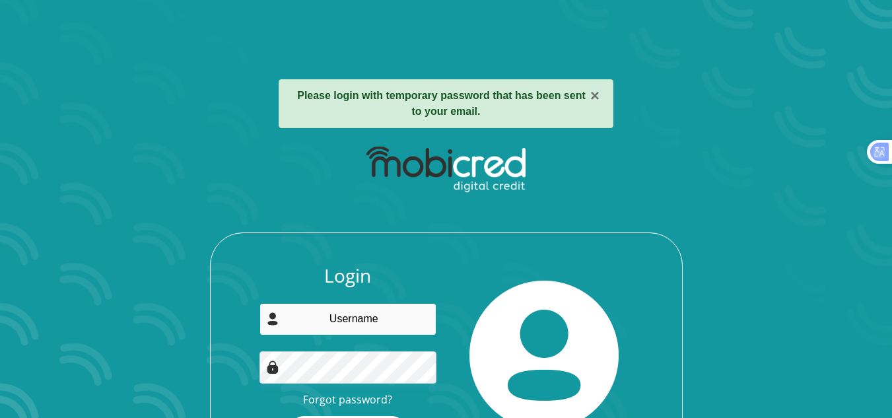
click at [362, 317] on input "email" at bounding box center [348, 319] width 177 height 32
type input "[EMAIL_ADDRESS][DOMAIN_NAME]"
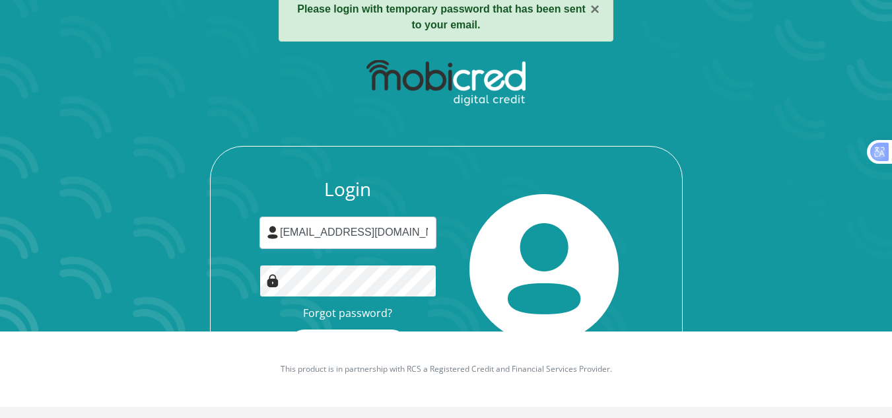
scroll to position [91, 0]
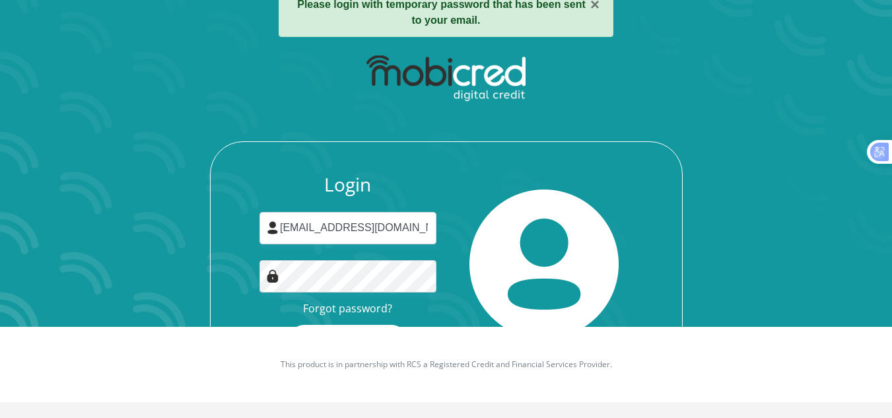
click at [377, 325] on button "Login" at bounding box center [348, 340] width 118 height 30
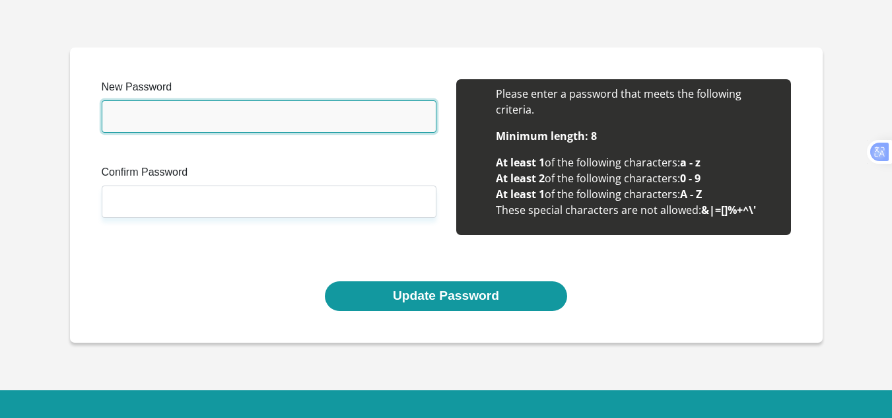
click at [164, 124] on input "New Password" at bounding box center [269, 116] width 335 height 32
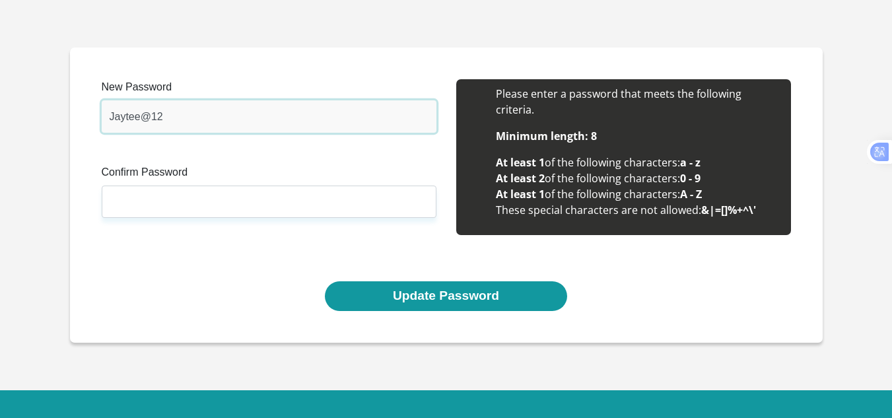
type input "Jaytee@12"
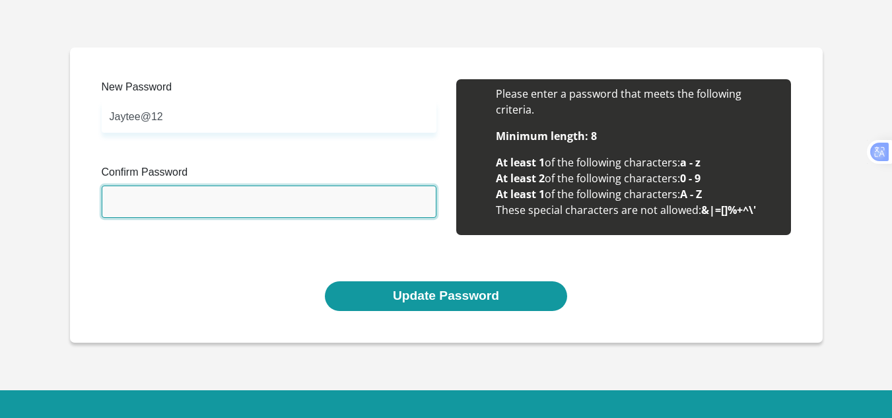
click at [203, 200] on input "Confirm Password" at bounding box center [269, 202] width 335 height 32
type input "Jaytee@12"
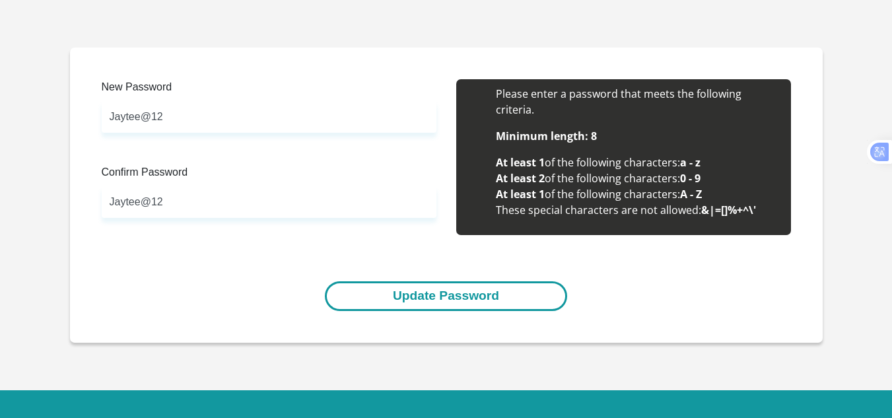
click at [426, 297] on button "Update Password" at bounding box center [446, 296] width 242 height 30
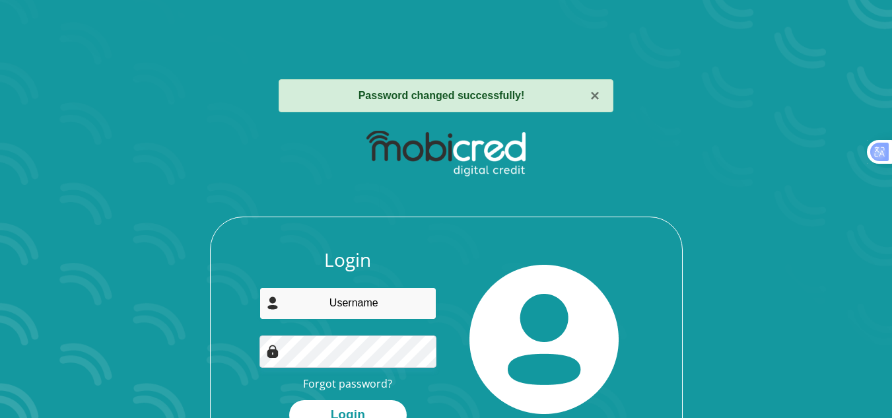
click at [393, 303] on input "email" at bounding box center [348, 303] width 177 height 32
type input "[EMAIL_ADDRESS][DOMAIN_NAME]"
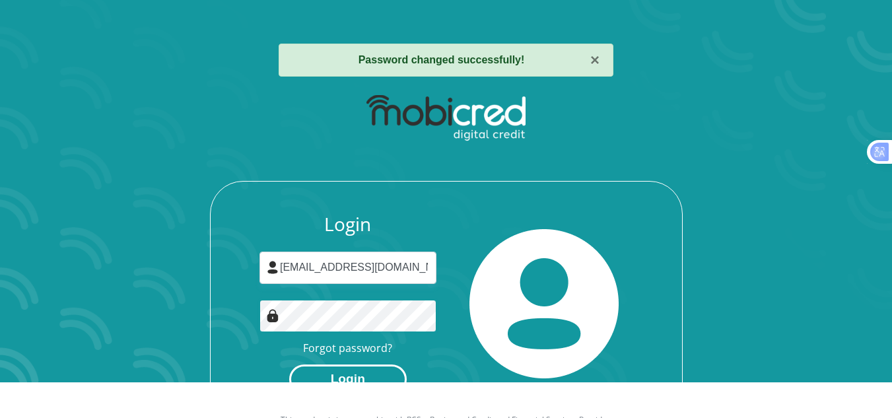
scroll to position [75, 0]
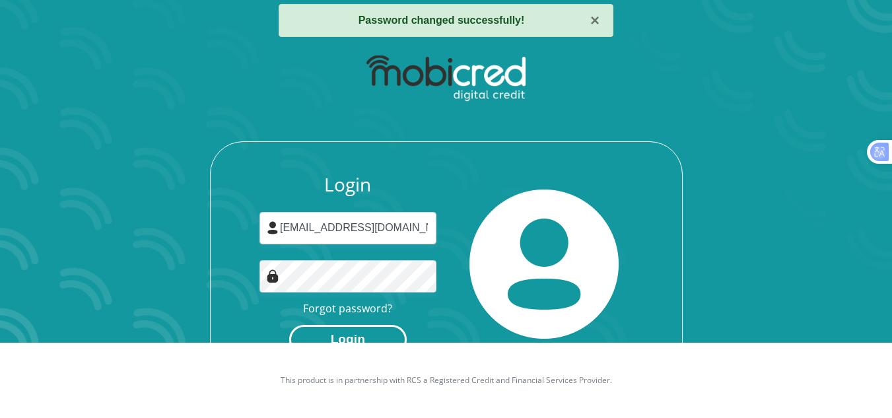
click at [357, 342] on button "Login" at bounding box center [348, 340] width 118 height 30
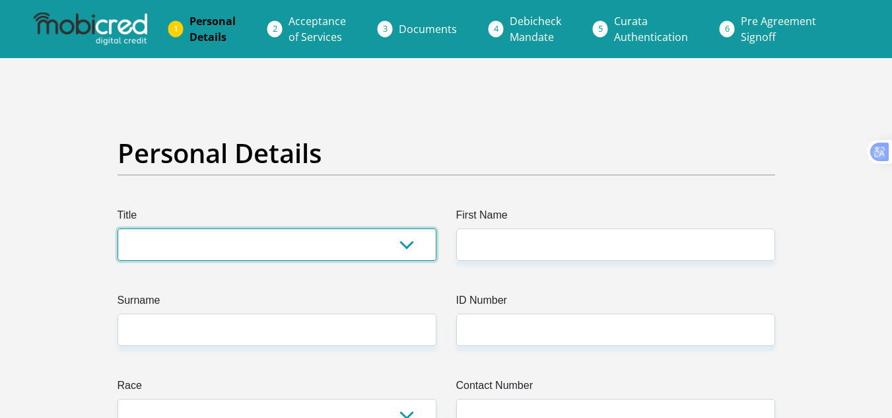
click at [303, 244] on select "Mr Ms Mrs Dr [PERSON_NAME]" at bounding box center [277, 245] width 319 height 32
select select "Ms"
click at [118, 229] on select "Mr Ms Mrs Dr Other" at bounding box center [277, 245] width 319 height 32
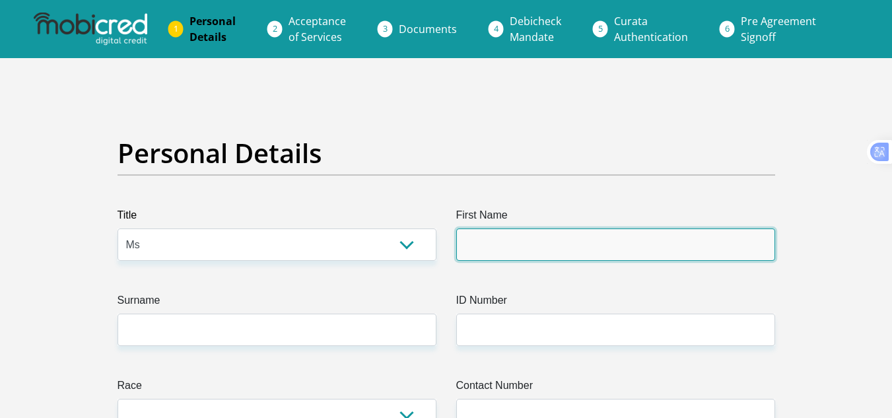
click at [534, 244] on input "First Name" at bounding box center [615, 245] width 319 height 32
click at [547, 255] on input "First Name" at bounding box center [615, 245] width 319 height 32
type input "josephtane"
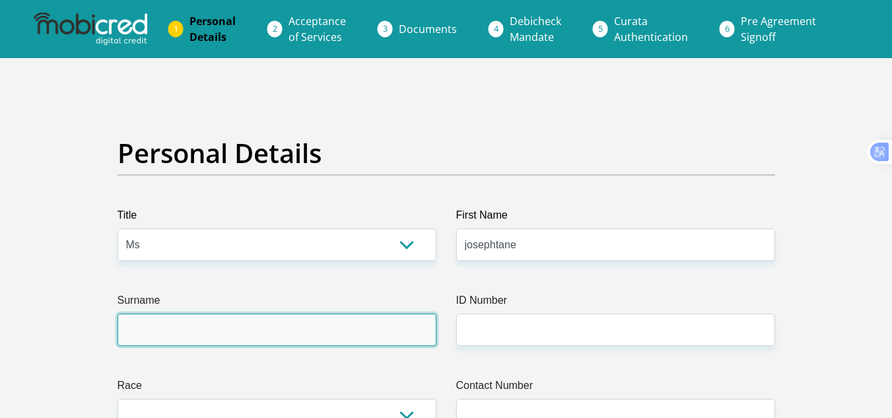
click at [296, 327] on input "Surname" at bounding box center [277, 330] width 319 height 32
type input "Machabaphala"
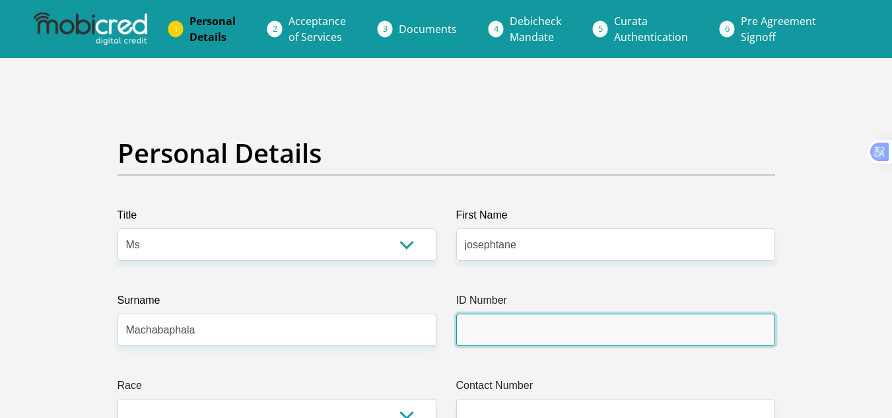
click at [504, 330] on input "ID Number" at bounding box center [615, 330] width 319 height 32
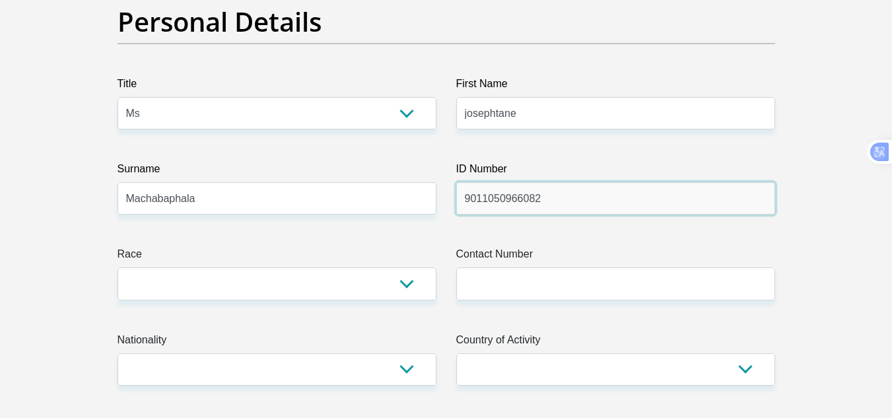
scroll to position [132, 0]
type input "9011050966082"
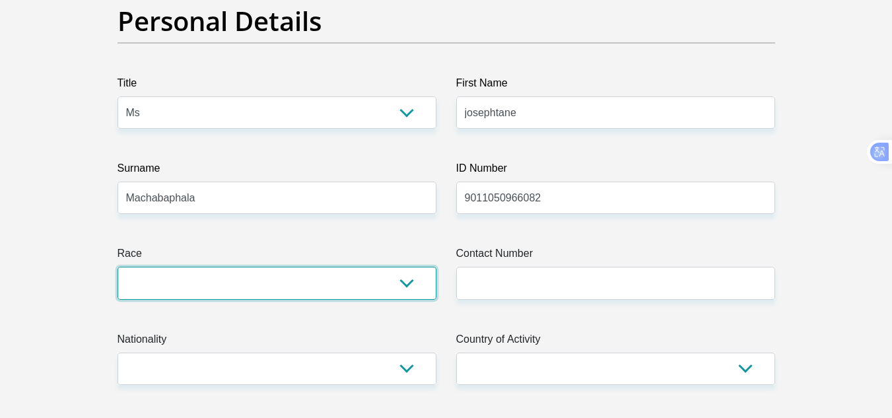
click at [260, 289] on select "Black Coloured Indian White Other" at bounding box center [277, 283] width 319 height 32
select select "1"
click at [118, 267] on select "Black Coloured Indian White Other" at bounding box center [277, 283] width 319 height 32
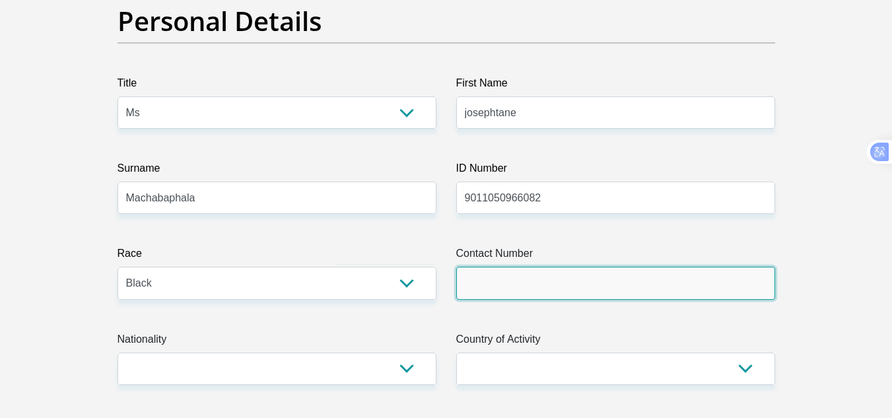
click at [513, 287] on input "Contact Number" at bounding box center [615, 283] width 319 height 32
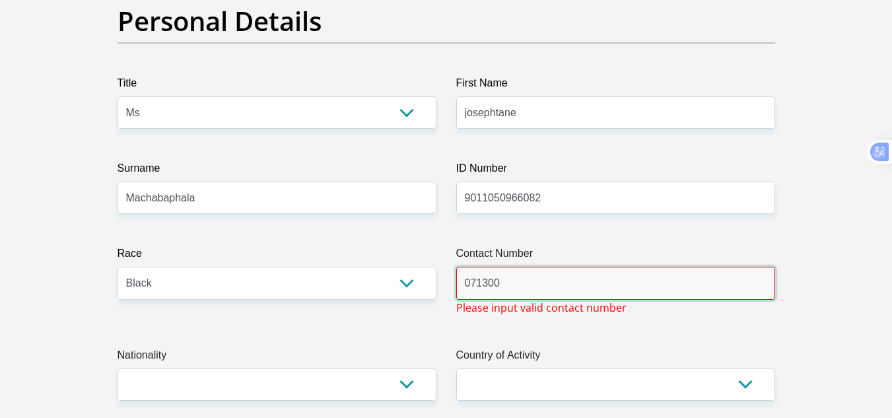
type input "0713008640"
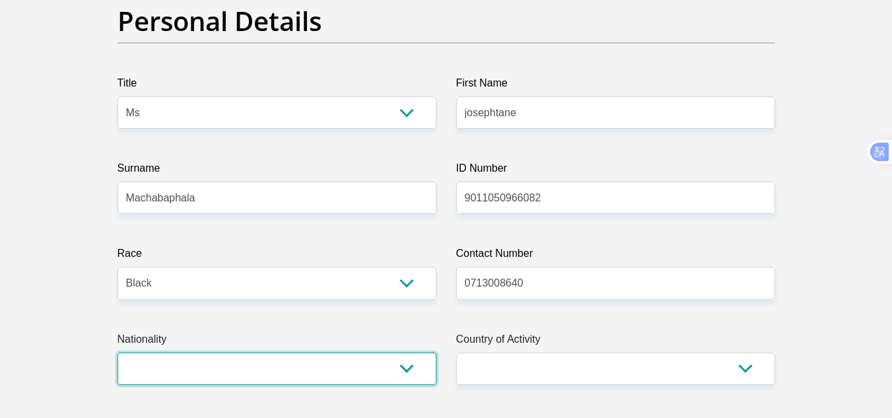
click at [242, 367] on select "South Africa Afghanistan Aland Islands Albania Algeria America Samoa American V…" at bounding box center [277, 369] width 319 height 32
select select "ZAF"
click at [118, 353] on select "South Africa Afghanistan Aland Islands Albania Algeria America Samoa American V…" at bounding box center [277, 369] width 319 height 32
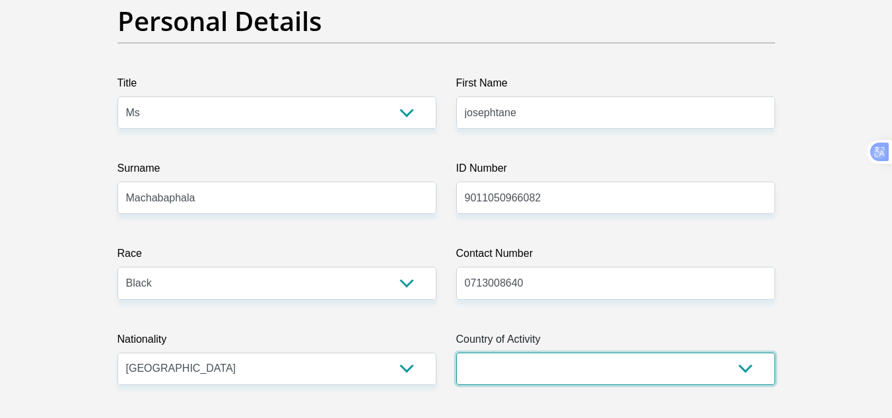
click at [611, 371] on select "South Africa Afghanistan Aland Islands Albania Algeria America Samoa American V…" at bounding box center [615, 369] width 319 height 32
select select "ZAF"
click at [456, 353] on select "South Africa Afghanistan Aland Islands Albania Algeria America Samoa American V…" at bounding box center [615, 369] width 319 height 32
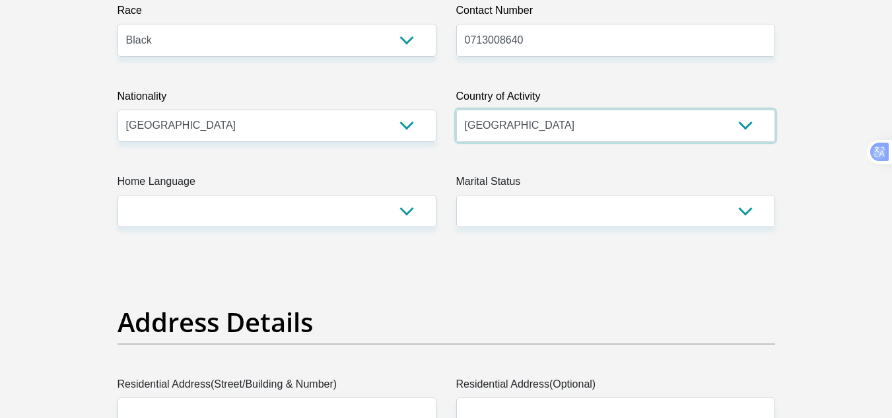
scroll to position [396, 0]
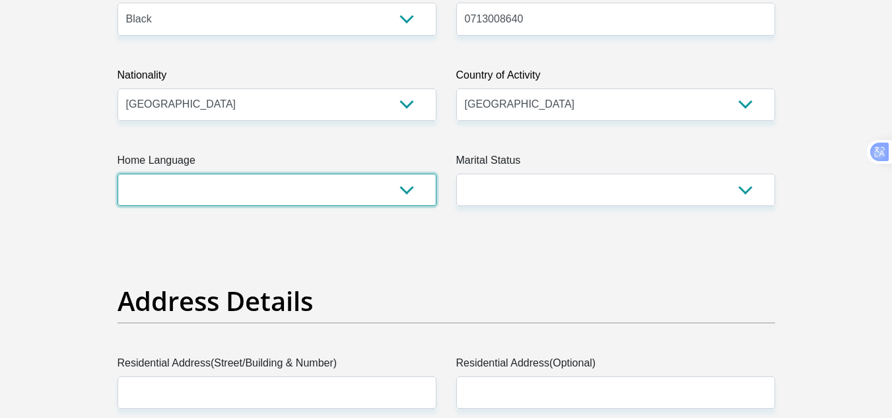
click at [174, 194] on select "Afrikaans English Sepedi South Ndebele Southern Sotho Swati Tsonga Tswana Venda…" at bounding box center [277, 190] width 319 height 32
select select "nso"
click at [118, 174] on select "Afrikaans English Sepedi South Ndebele Southern Sotho Swati Tsonga Tswana Venda…" at bounding box center [277, 190] width 319 height 32
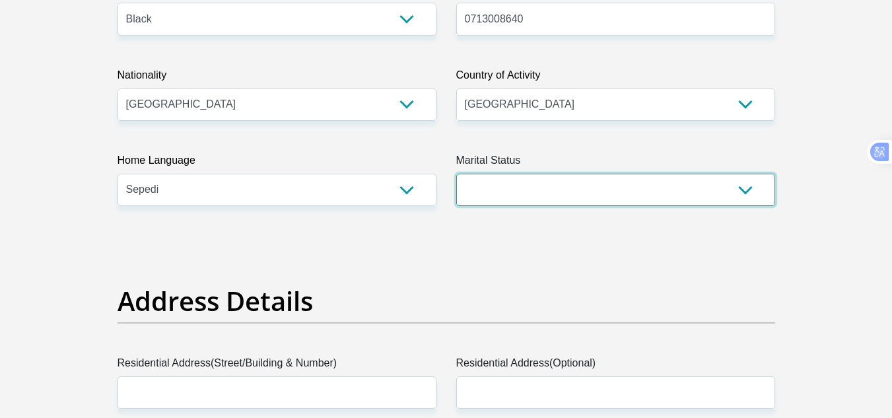
click at [508, 186] on select "Married ANC Single Divorced Widowed Married COP or Customary Law" at bounding box center [615, 190] width 319 height 32
select select "2"
click at [456, 174] on select "Married ANC Single Divorced Widowed Married COP or Customary Law" at bounding box center [615, 190] width 319 height 32
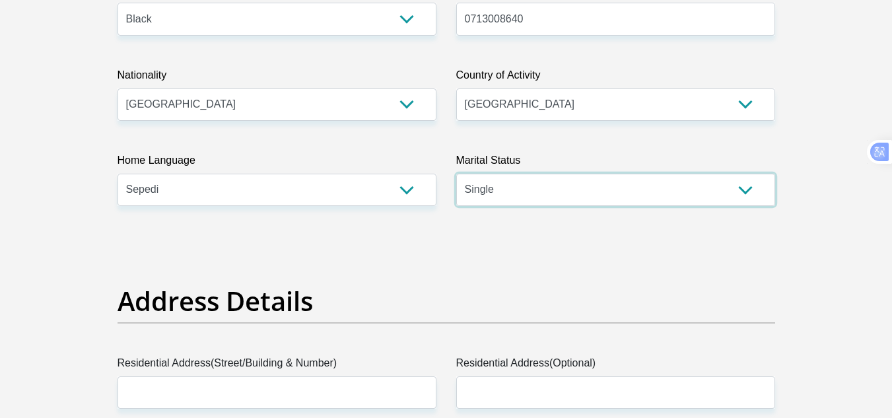
scroll to position [661, 0]
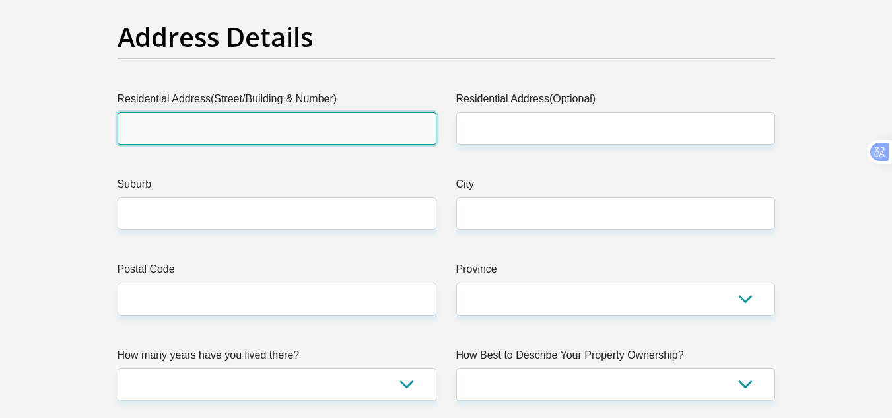
click at [218, 126] on input "Residential Address(Street/Building & Number)" at bounding box center [277, 128] width 319 height 32
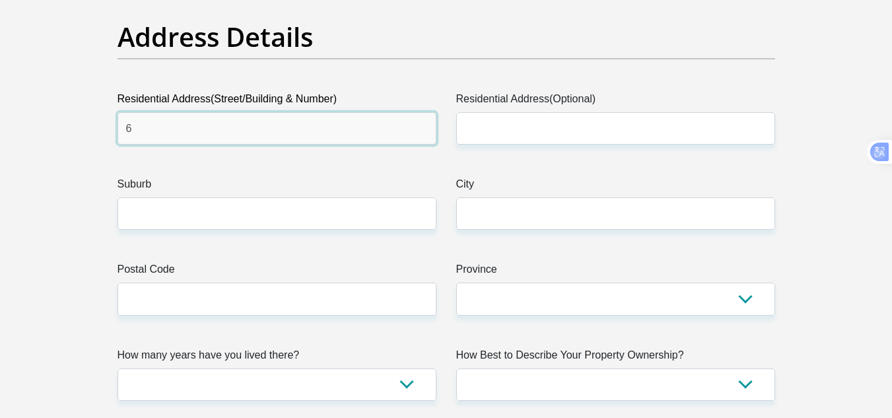
type input "63 leyds street"
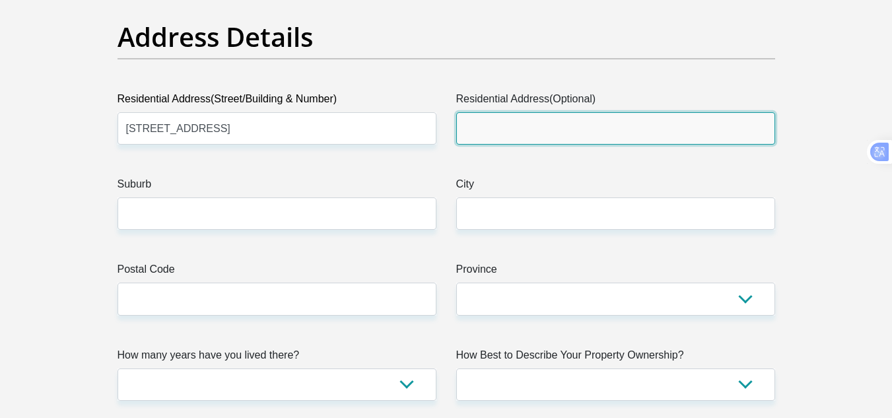
click at [540, 126] on input "Residential Address(Optional)" at bounding box center [615, 128] width 319 height 32
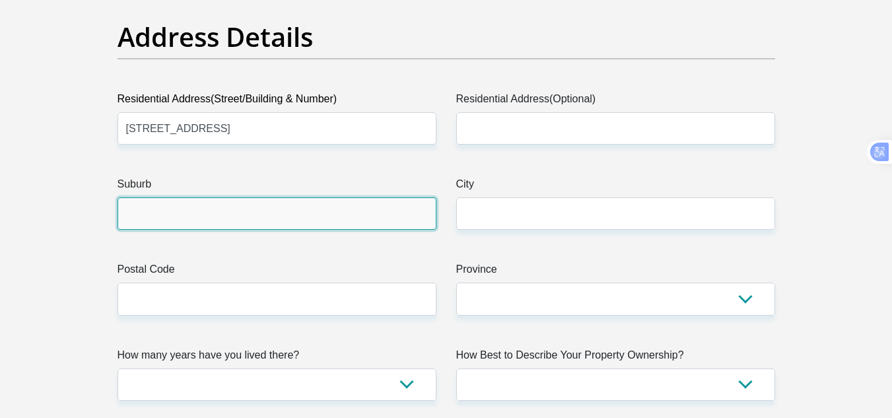
click at [220, 221] on input "Suburb" at bounding box center [277, 214] width 319 height 32
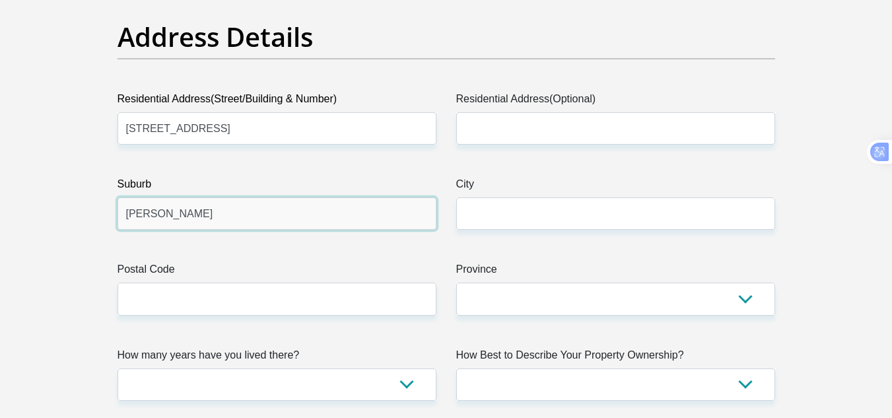
type input "rustenburg"
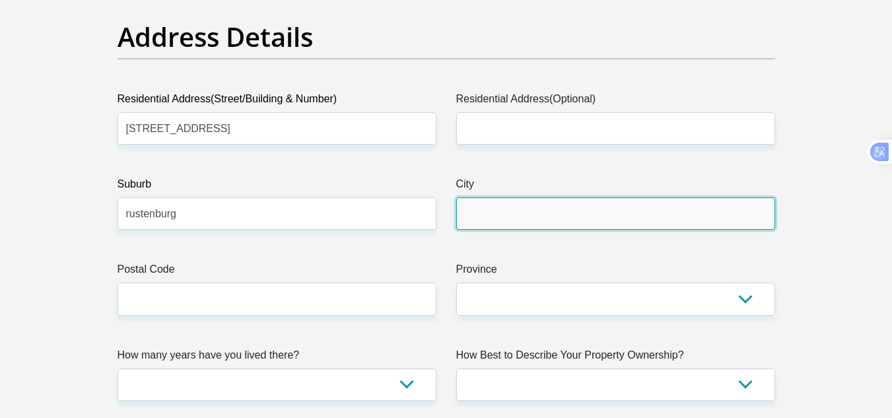
click at [559, 221] on input "City" at bounding box center [615, 214] width 319 height 32
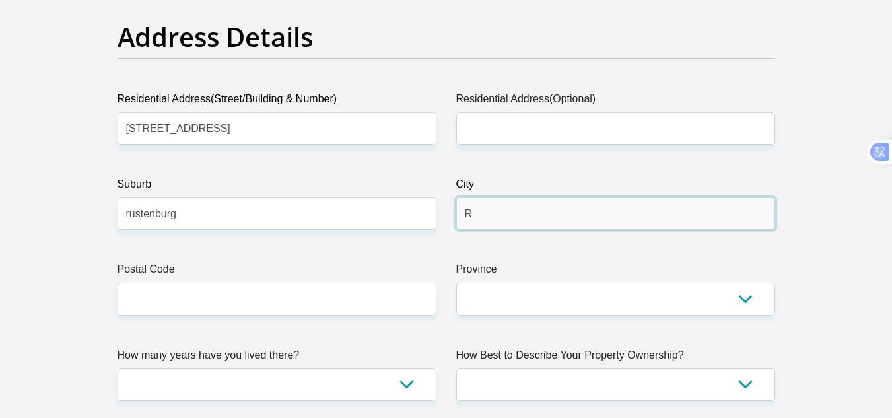
type input "Rustenburg"
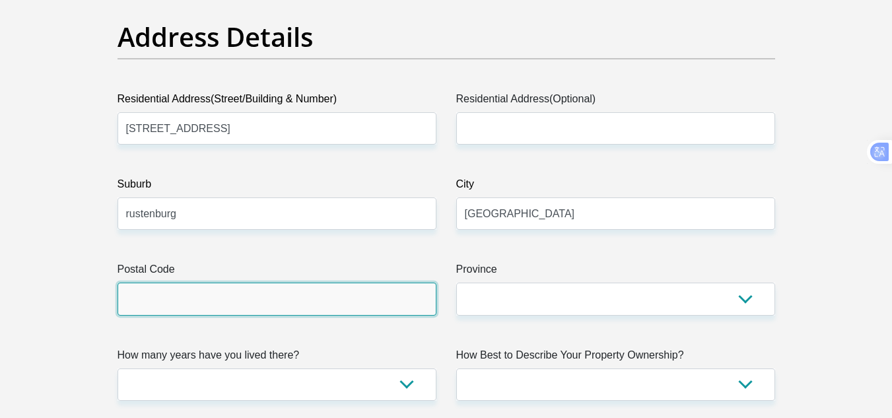
click at [293, 299] on input "Postal Code" at bounding box center [277, 299] width 319 height 32
type input "0299"
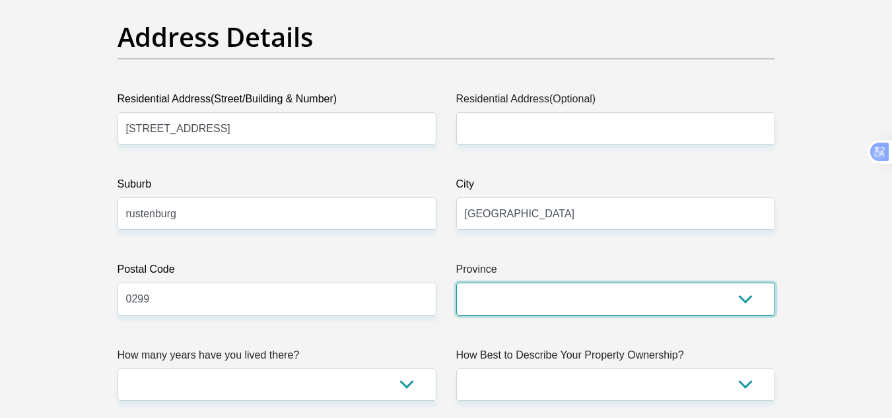
click at [493, 301] on select "Eastern Cape Free State Gauteng KwaZulu-Natal Limpopo Mpumalanga Northern Cape …" at bounding box center [615, 299] width 319 height 32
select select "[GEOGRAPHIC_DATA]"
click at [456, 283] on select "Eastern Cape Free State Gauteng KwaZulu-Natal Limpopo Mpumalanga Northern Cape …" at bounding box center [615, 299] width 319 height 32
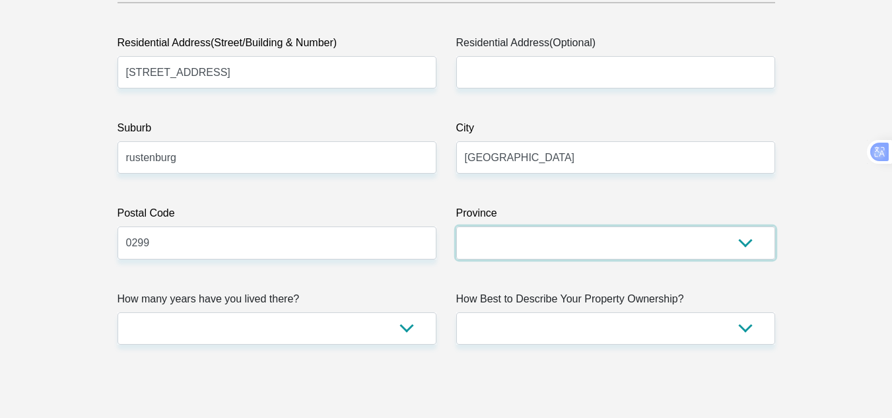
scroll to position [859, 0]
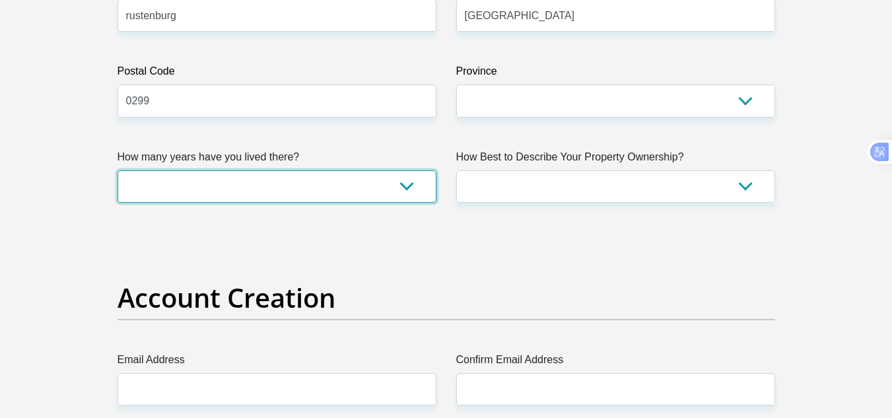
click at [287, 192] on select "less than 1 year 1-3 years 3-5 years 5+ years" at bounding box center [277, 186] width 319 height 32
select select "4"
click at [118, 170] on select "less than 1 year 1-3 years 3-5 years 5+ years" at bounding box center [277, 186] width 319 height 32
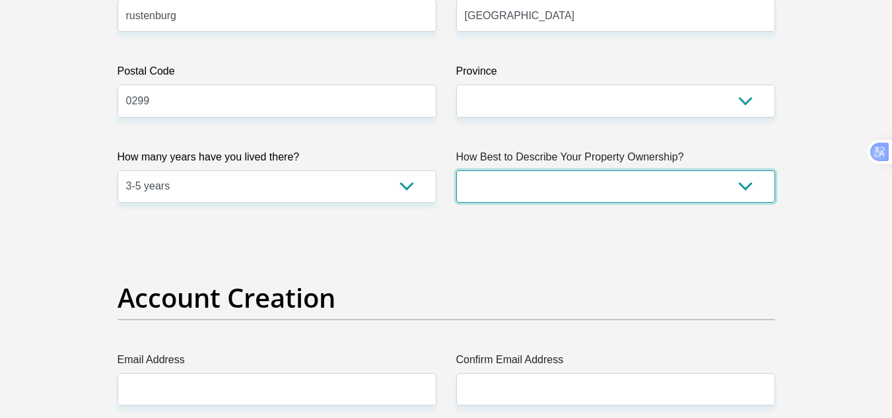
click at [565, 197] on select "Owned Rented Family Owned Company Dwelling" at bounding box center [615, 186] width 319 height 32
select select "Rented"
click at [456, 170] on select "Owned Rented Family Owned Company Dwelling" at bounding box center [615, 186] width 319 height 32
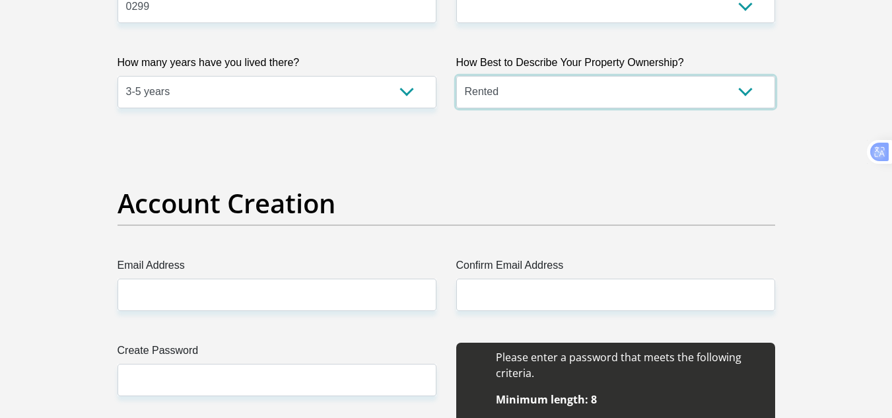
scroll to position [1057, 0]
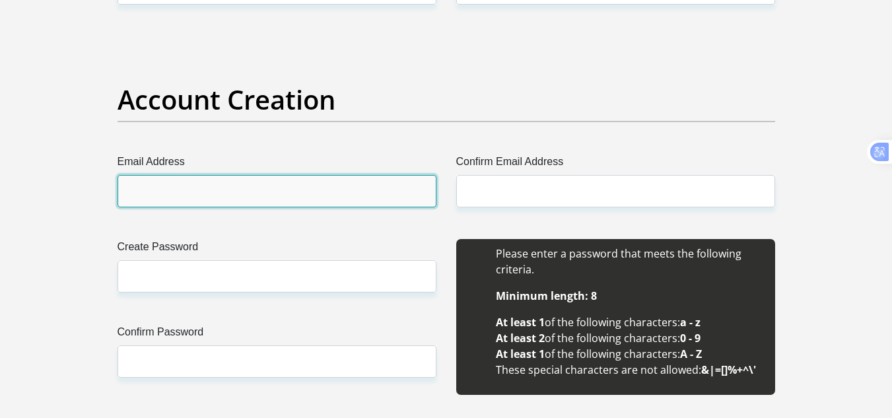
click at [259, 175] on input "Email Address" at bounding box center [277, 191] width 319 height 32
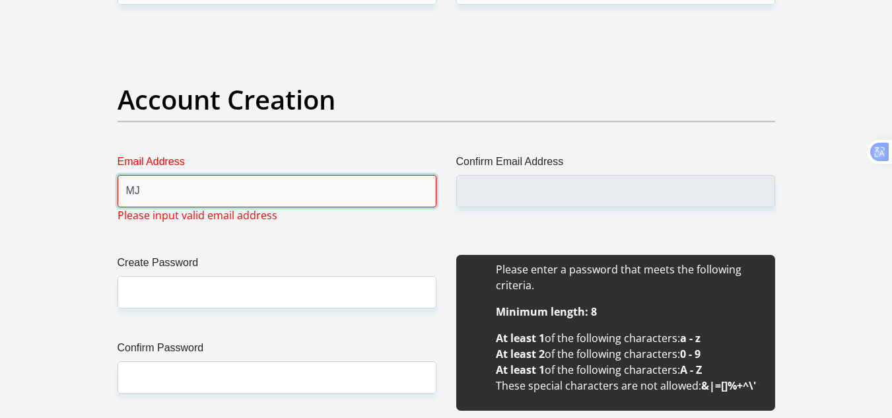
type input "mjmachabs@gmail.com"
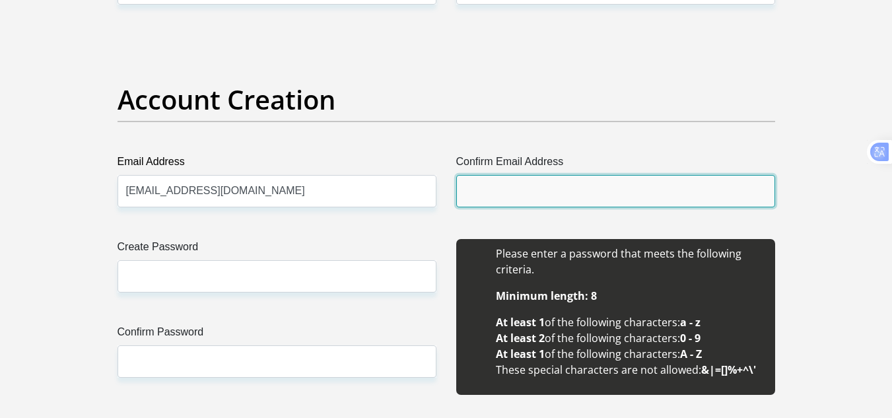
click at [530, 199] on input "Confirm Email Address" at bounding box center [615, 191] width 319 height 32
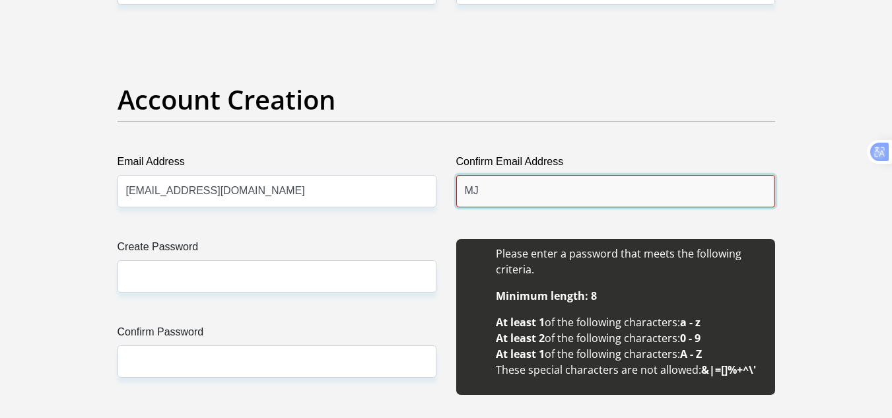
type input "mjmachabs@gmail.com"
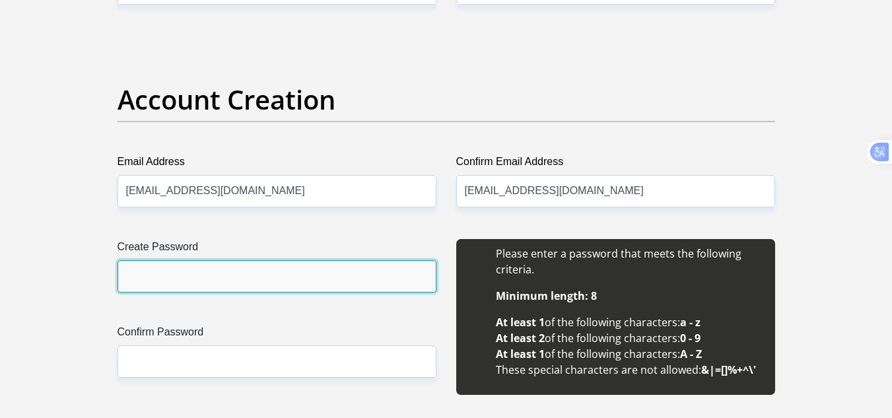
click at [200, 276] on input "Create Password" at bounding box center [277, 276] width 319 height 32
type input "Jaytee@12"
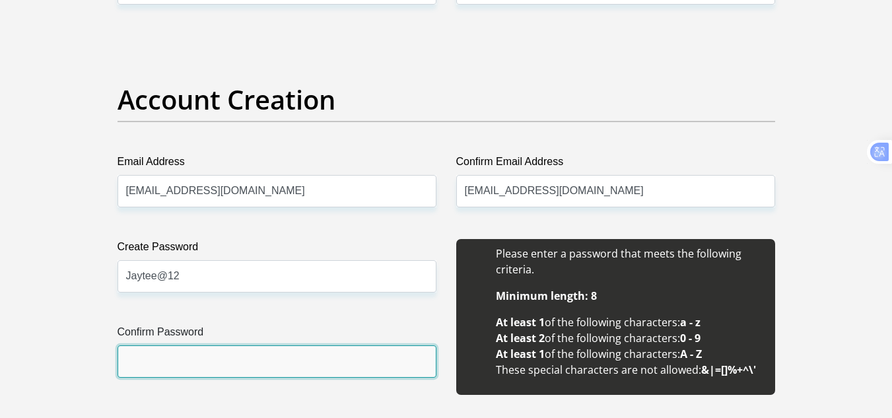
click at [193, 353] on input "Confirm Password" at bounding box center [277, 361] width 319 height 32
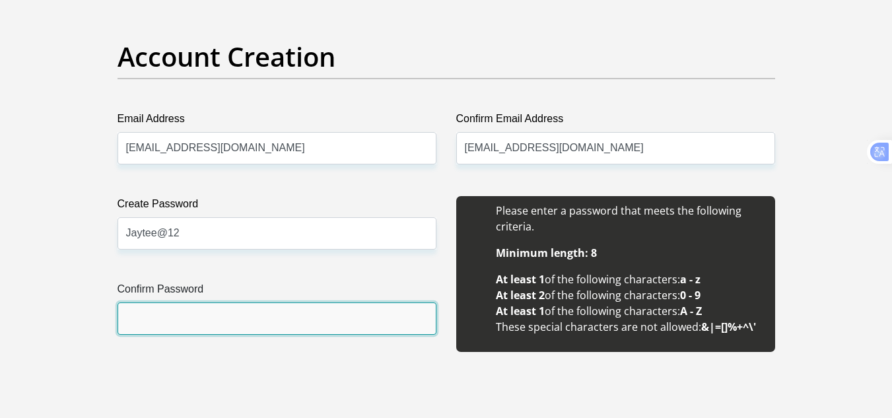
scroll to position [1123, 0]
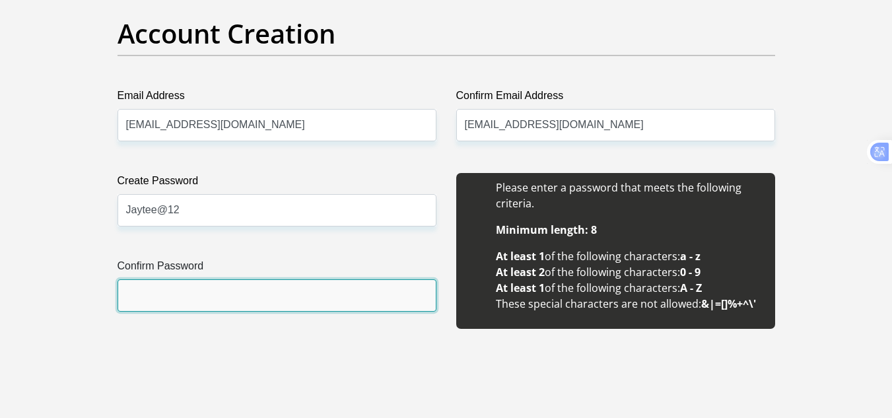
click at [203, 302] on input "Confirm Password" at bounding box center [277, 295] width 319 height 32
type input "Jaytee@12"
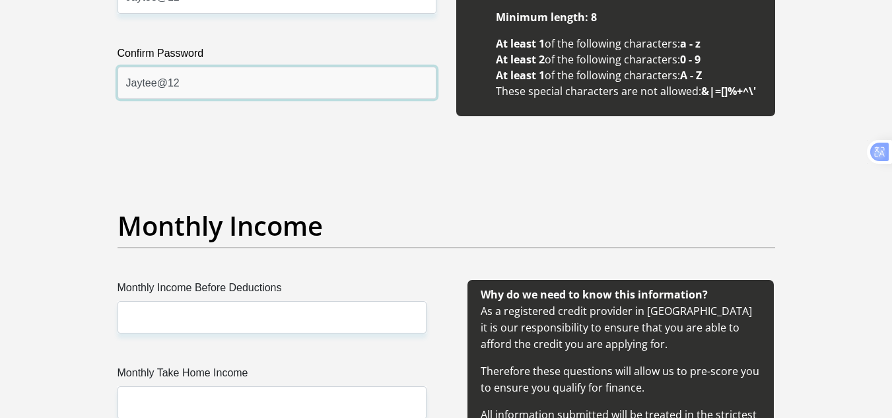
scroll to position [1453, 0]
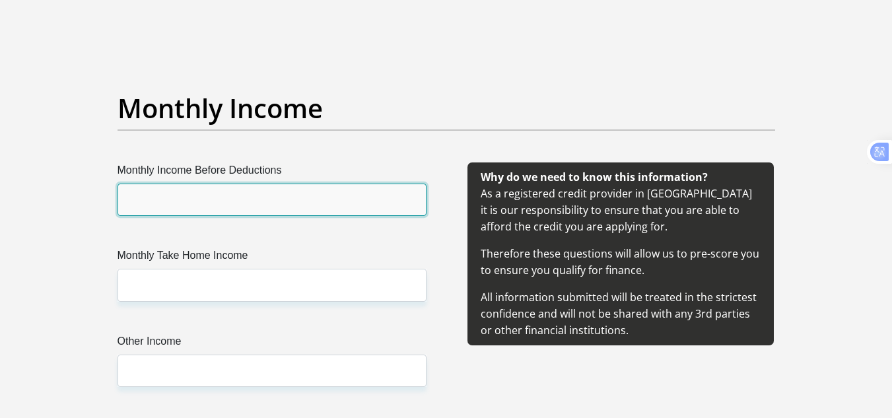
click at [221, 190] on input "Monthly Income Before Deductions" at bounding box center [272, 200] width 309 height 32
type input "12000"
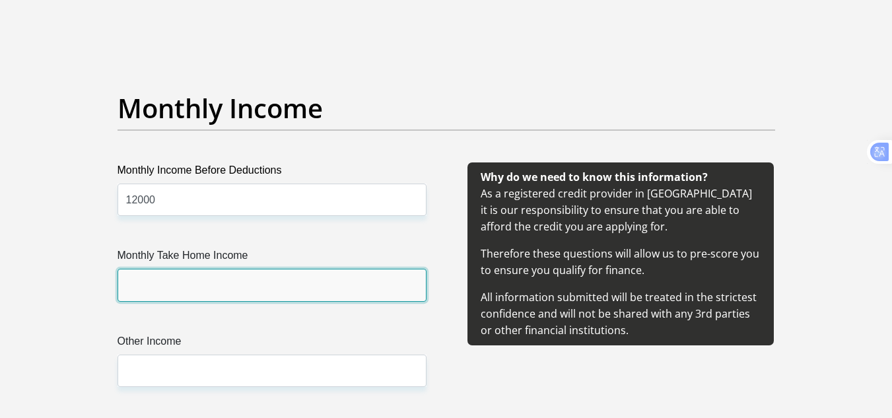
click at [229, 277] on input "Monthly Take Home Income" at bounding box center [272, 285] width 309 height 32
type input "11450"
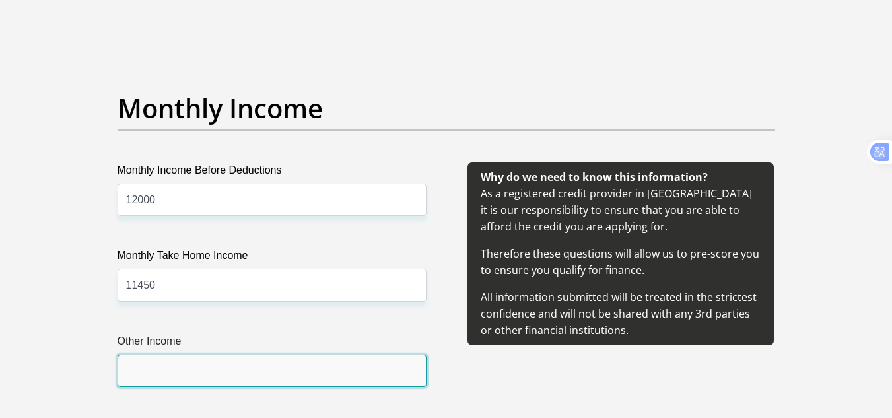
click at [217, 367] on input "Other Income" at bounding box center [272, 371] width 309 height 32
type input "1120"
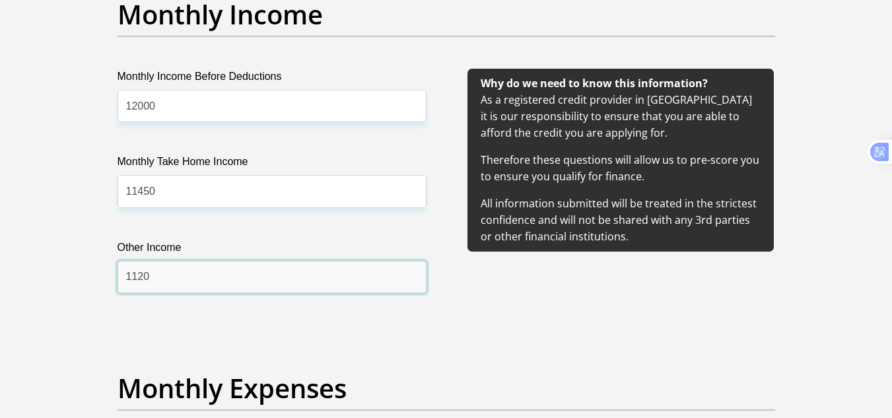
scroll to position [1784, 0]
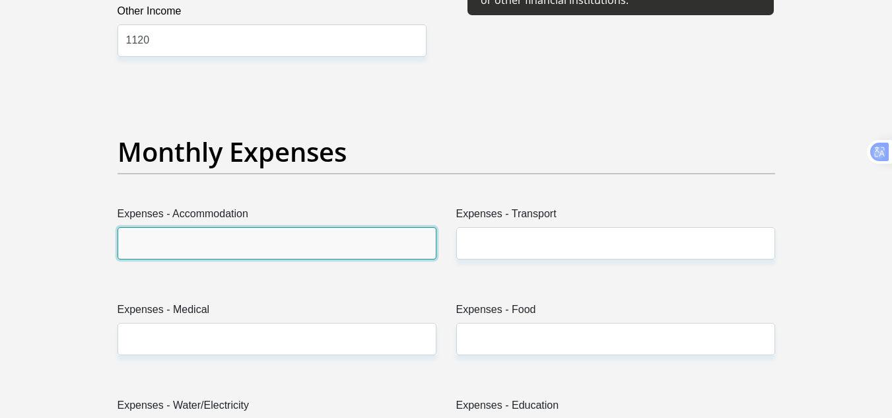
click at [192, 244] on input "Expenses - Accommodation" at bounding box center [277, 243] width 319 height 32
type input "1500"
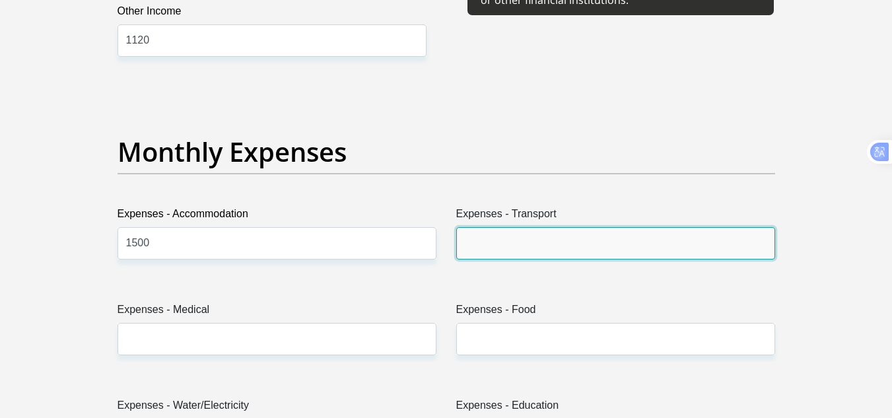
click at [554, 236] on input "Expenses - Transport" at bounding box center [615, 243] width 319 height 32
type input "500"
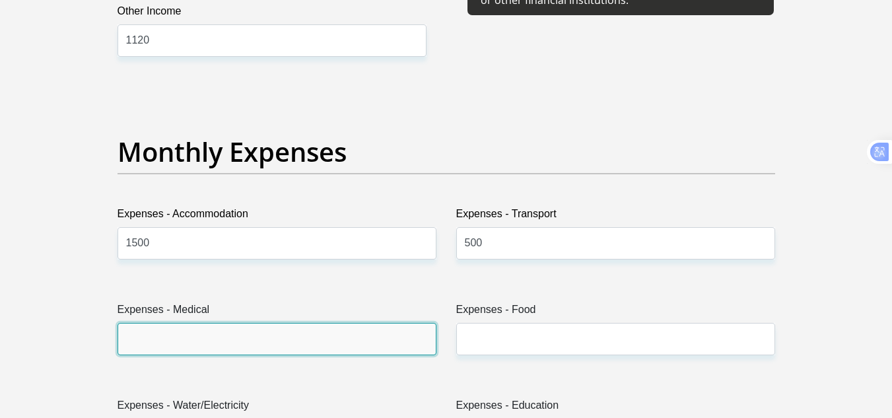
click at [334, 332] on input "Expenses - Medical" at bounding box center [277, 339] width 319 height 32
type input "0"
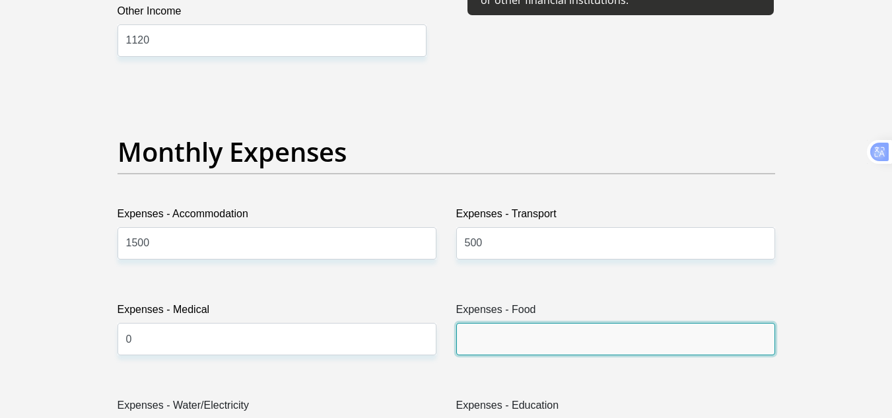
click at [495, 342] on input "Expenses - Food" at bounding box center [615, 339] width 319 height 32
type input "1200"
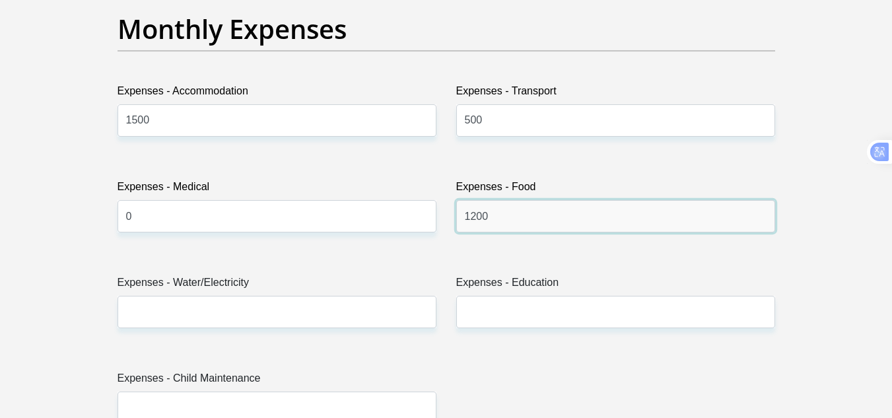
scroll to position [2048, 0]
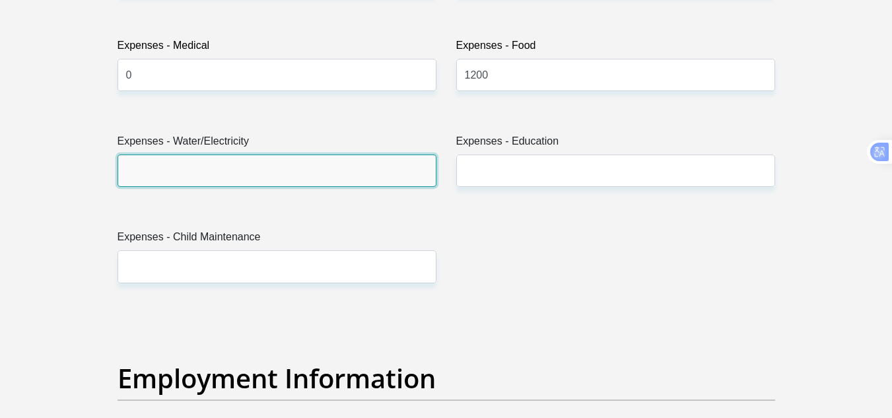
click at [213, 155] on input "Expenses - Water/Electricity" at bounding box center [277, 171] width 319 height 32
click at [151, 172] on input "Expenses - Water/Electricity" at bounding box center [277, 171] width 319 height 32
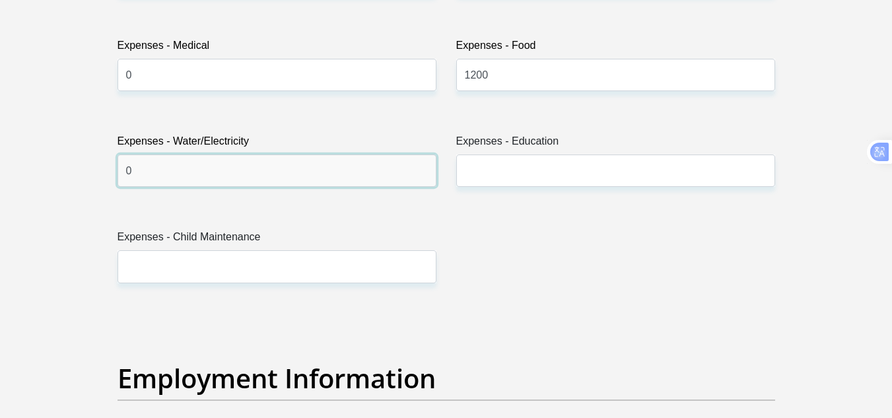
type input "0"
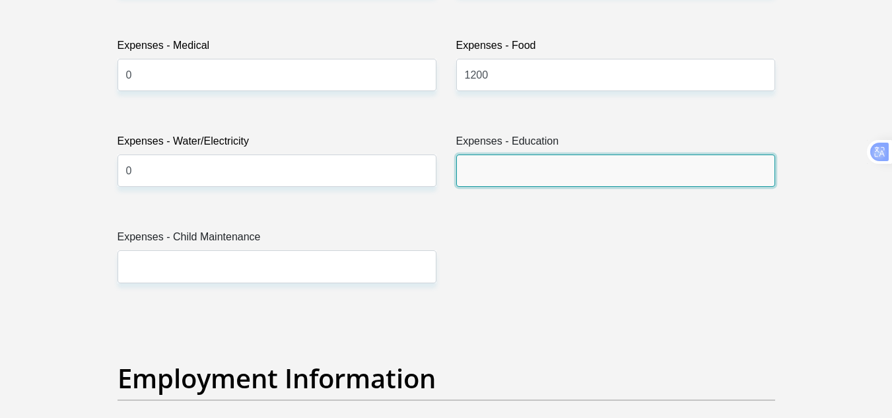
click at [530, 170] on input "Expenses - Education" at bounding box center [615, 171] width 319 height 32
type input "0"
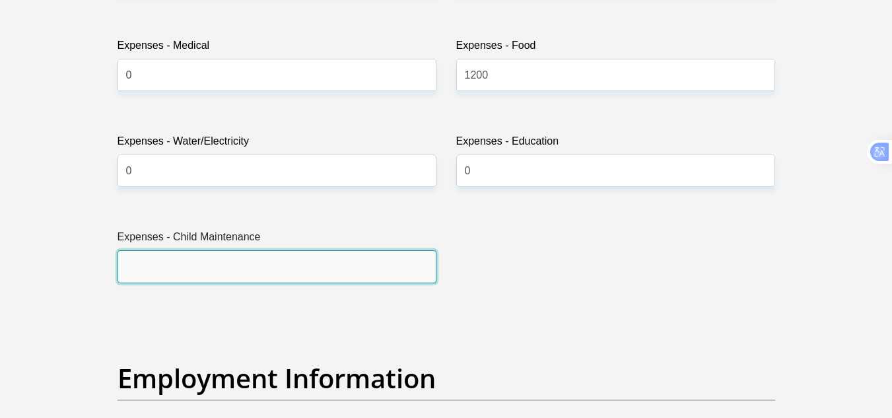
click at [174, 273] on input "Expenses - Child Maintenance" at bounding box center [277, 266] width 319 height 32
type input "1500"
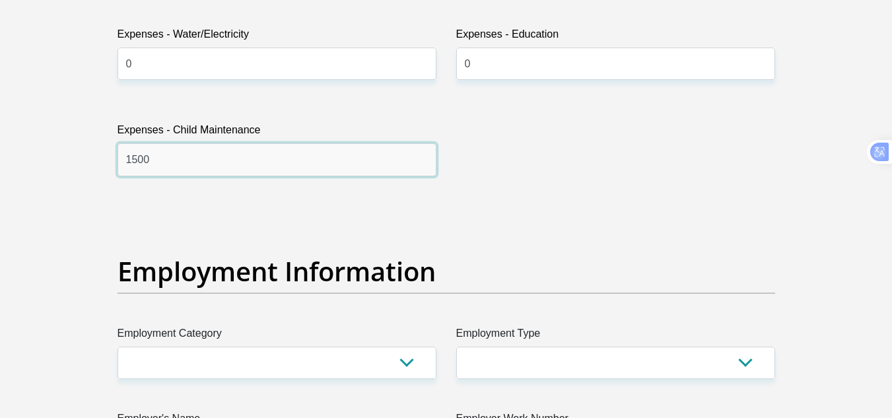
scroll to position [2312, 0]
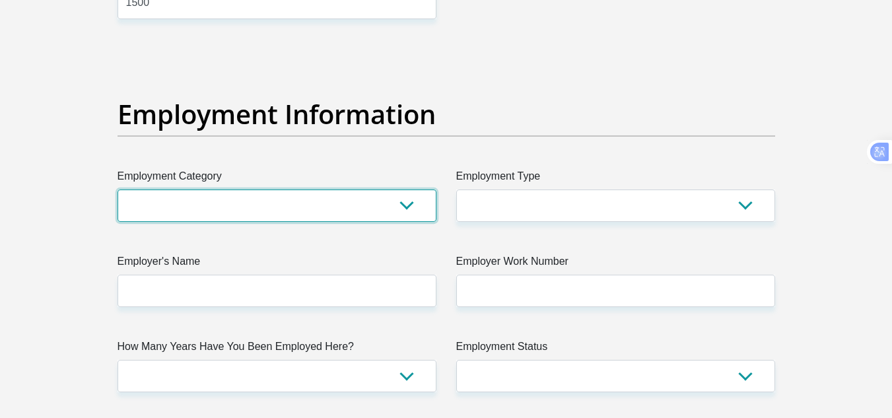
click at [193, 206] on select "AGRICULTURE ALCOHOL & TOBACCO CONSTRUCTION MATERIALS METALLURGY EQUIPMENT FOR R…" at bounding box center [277, 206] width 319 height 32
select select "14"
click at [118, 190] on select "AGRICULTURE ALCOHOL & TOBACCO CONSTRUCTION MATERIALS METALLURGY EQUIPMENT FOR R…" at bounding box center [277, 206] width 319 height 32
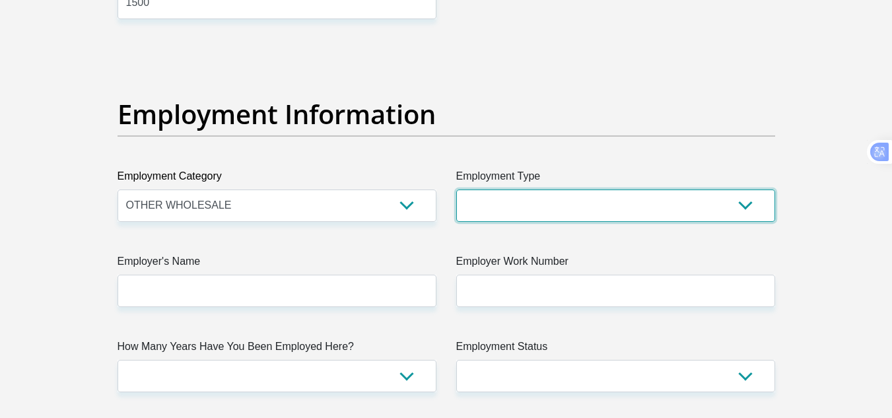
click at [581, 209] on select "College/Lecturer Craft Seller Creative Driver Executive Farmer Forces - Non Com…" at bounding box center [615, 206] width 319 height 32
select select "Office Staff/Clerk"
click at [526, 205] on select "College/Lecturer Craft Seller Creative Driver Executive Farmer Forces - Non Com…" at bounding box center [615, 206] width 319 height 32
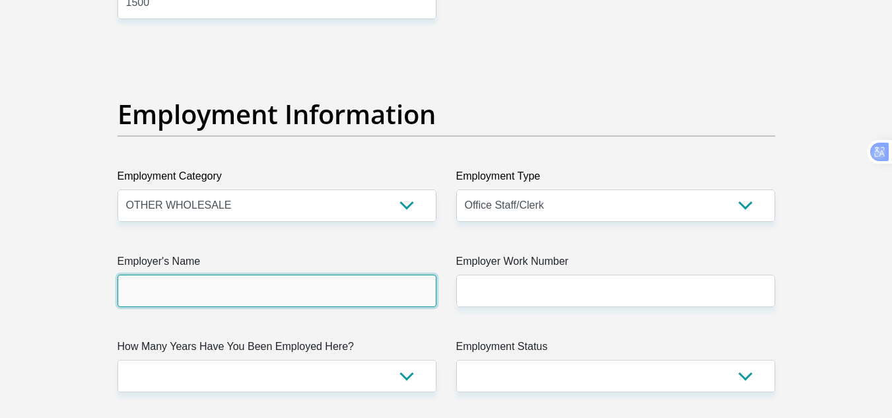
click at [224, 293] on input "Employer's Name" at bounding box center [277, 291] width 319 height 32
type input "Takealot"
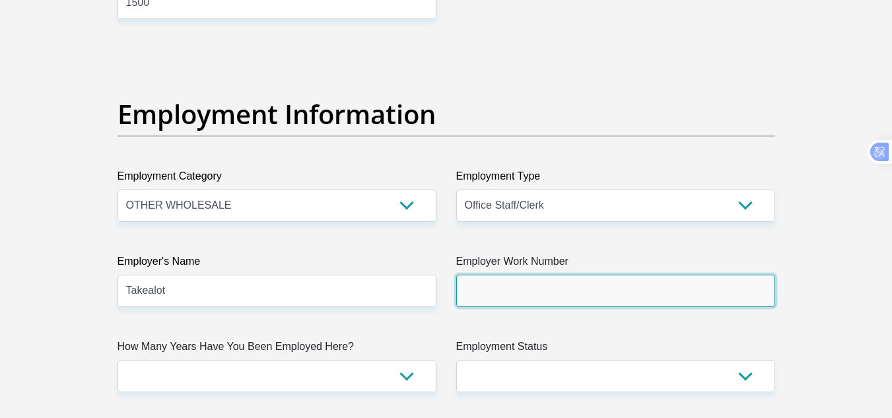
click at [502, 294] on input "Employer Work Number" at bounding box center [615, 291] width 319 height 32
type input "0145410105"
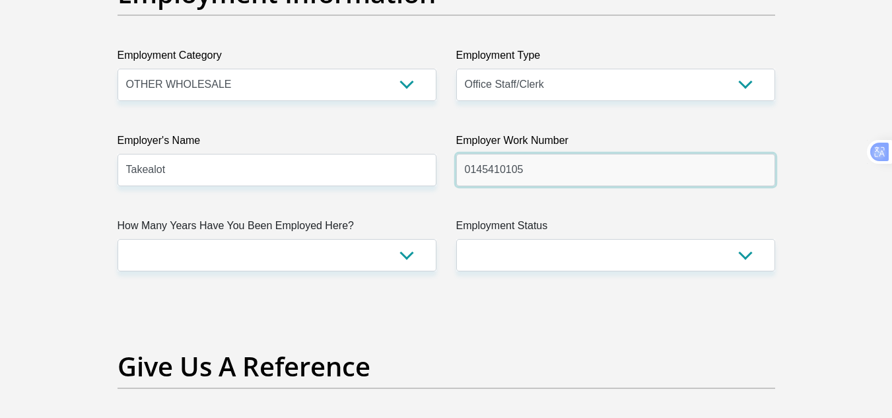
scroll to position [2444, 0]
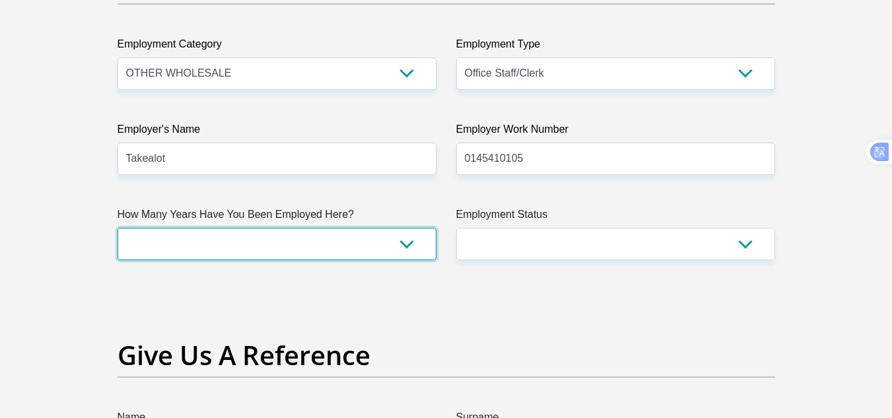
click at [353, 253] on select "less than 1 year 1-3 years 3-5 years 5+ years" at bounding box center [277, 244] width 319 height 32
select select "48"
click at [118, 228] on select "less than 1 year 1-3 years 3-5 years 5+ years" at bounding box center [277, 244] width 319 height 32
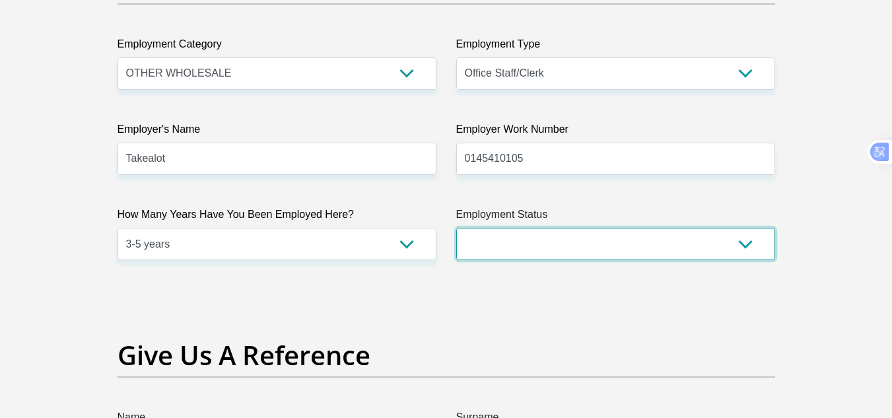
click at [583, 250] on select "Permanent/Full-time Part-time/Casual Contract Worker Self-Employed Housewife Re…" at bounding box center [615, 244] width 319 height 32
select select "1"
click at [456, 228] on select "Permanent/Full-time Part-time/Casual Contract Worker Self-Employed Housewife Re…" at bounding box center [615, 244] width 319 height 32
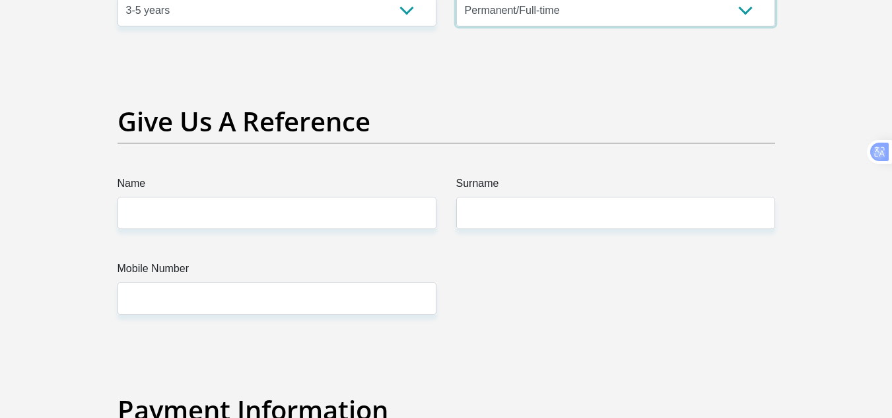
scroll to position [2708, 0]
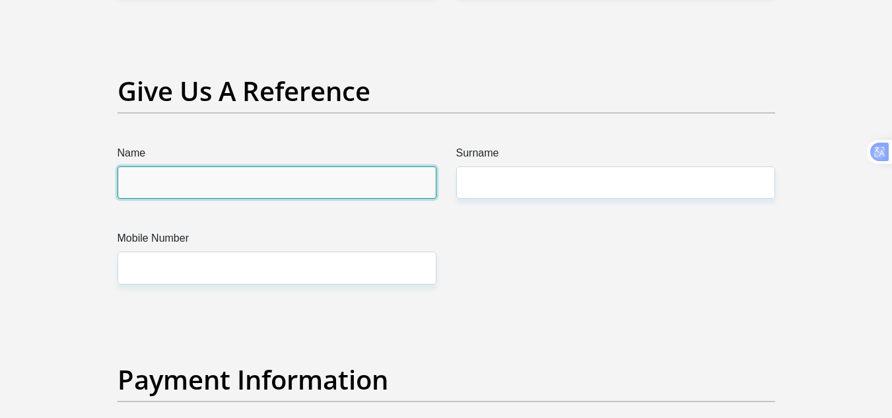
click at [233, 190] on input "Name" at bounding box center [277, 182] width 319 height 32
type input "Connfidennce"
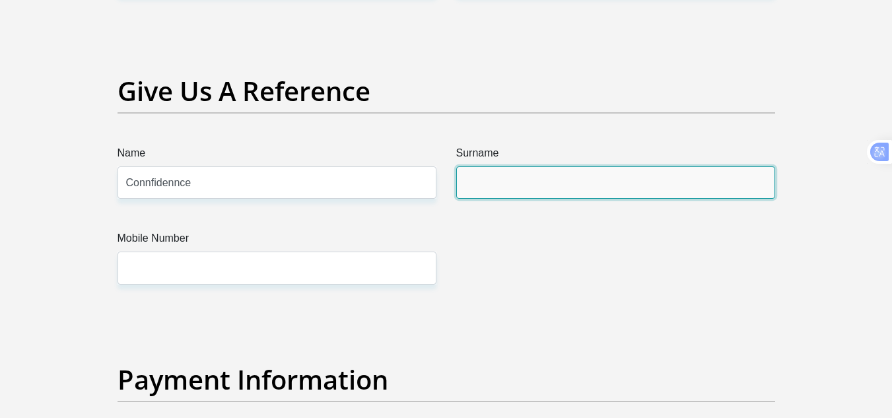
type input "Mulaudzi"
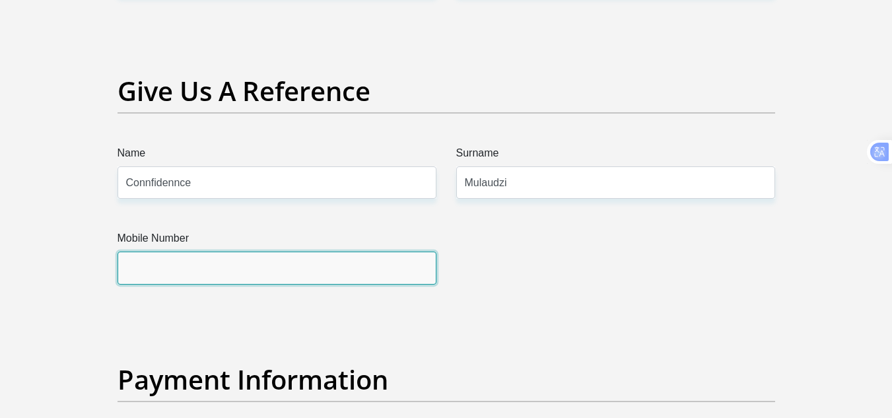
type input "0681740589"
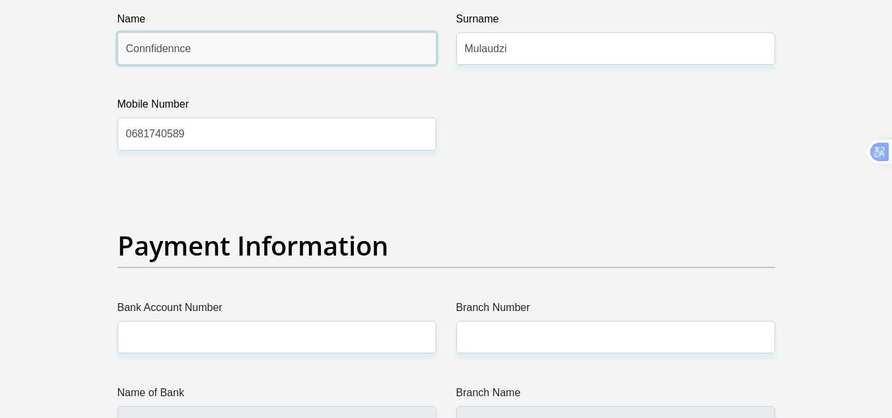
scroll to position [2907, 0]
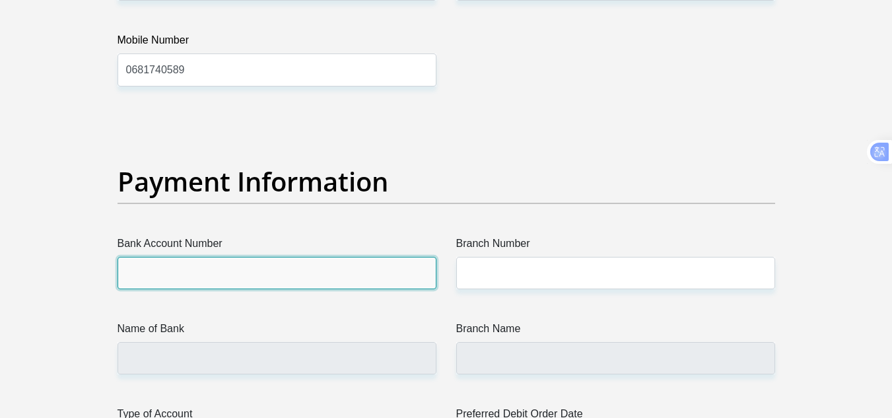
click at [264, 265] on input "Bank Account Number" at bounding box center [277, 273] width 319 height 32
type input "63172191173"
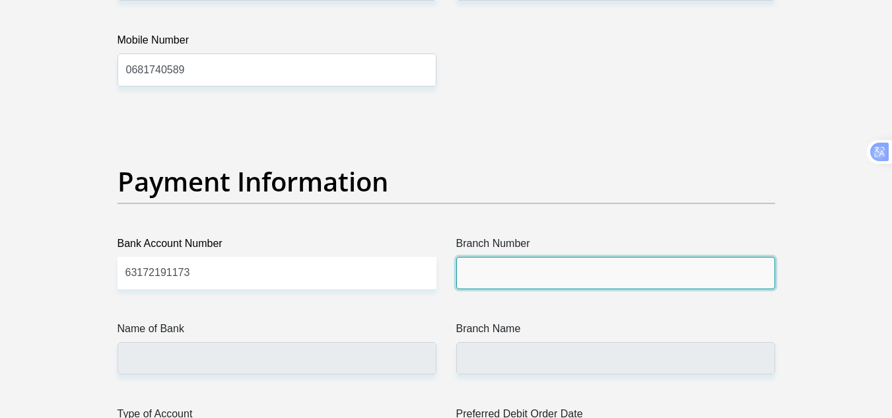
click at [568, 268] on input "Branch Number" at bounding box center [615, 273] width 319 height 32
type input "258055"
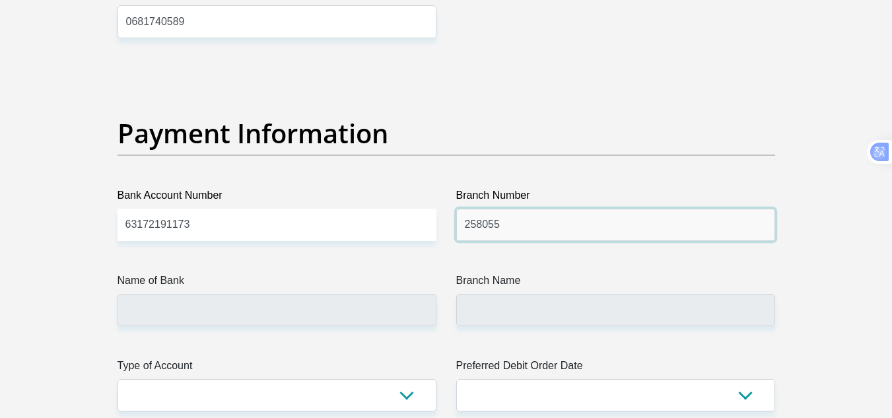
scroll to position [3039, 0]
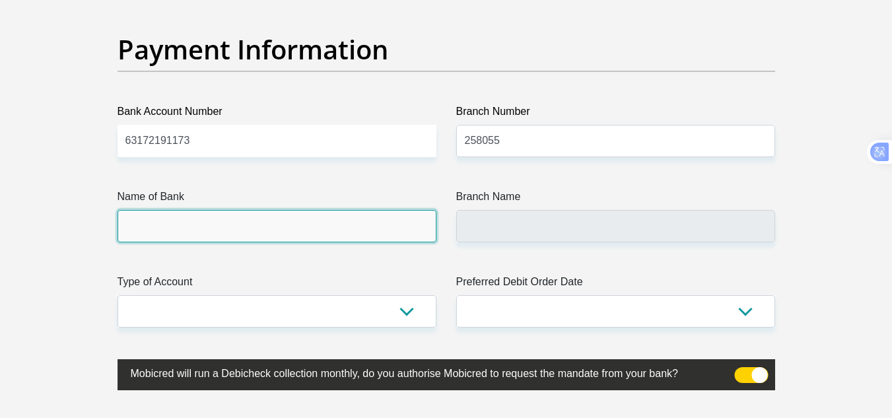
click at [320, 241] on input "Name of Bank" at bounding box center [277, 226] width 319 height 32
type input "FIRSTRAND BANK"
type input "WATERFALL MALL"
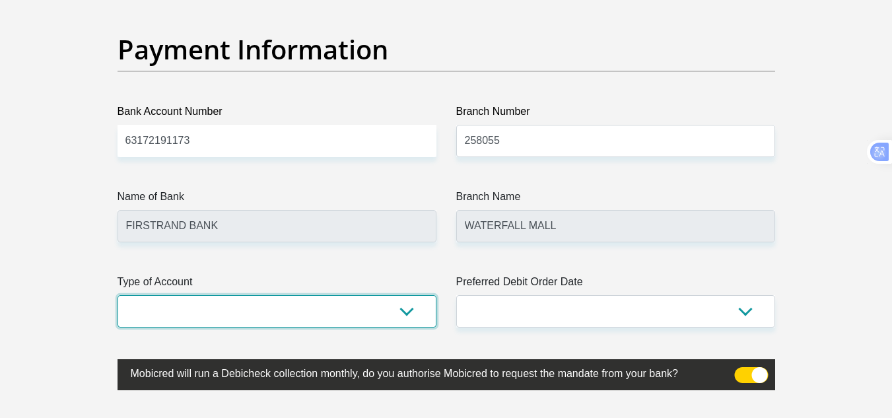
click at [315, 309] on select "Cheque Savings" at bounding box center [277, 311] width 319 height 32
select select "CUR"
click at [118, 295] on select "Cheque Savings" at bounding box center [277, 311] width 319 height 32
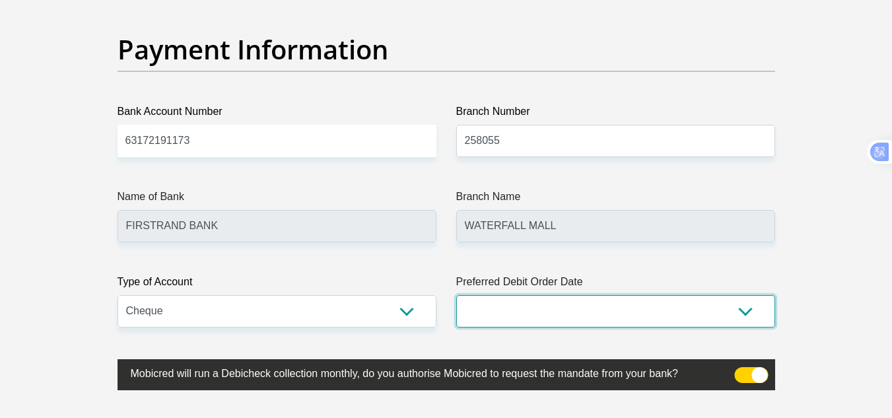
click at [602, 320] on select "1st 2nd 3rd 4th 5th 7th 18th 19th 20th 21st 22nd 23rd 24th 25th 26th 27th 28th …" at bounding box center [615, 311] width 319 height 32
select select "18"
click at [456, 295] on select "1st 2nd 3rd 4th 5th 7th 18th 19th 20th 21st 22nd 23rd 24th 25th 26th 27th 28th …" at bounding box center [615, 311] width 319 height 32
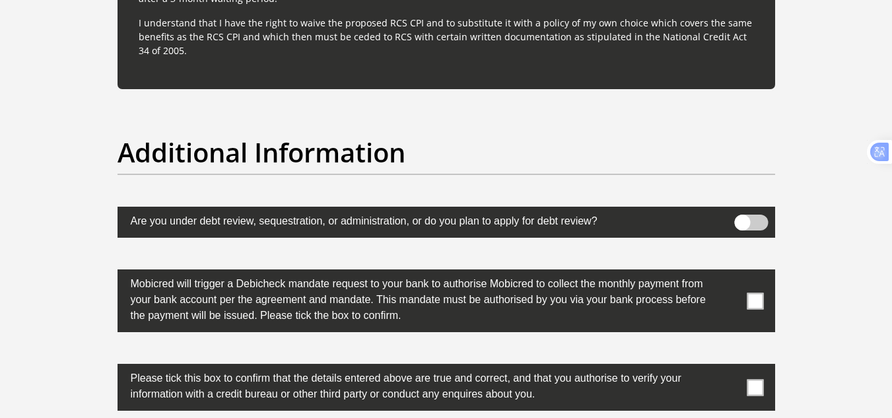
scroll to position [4030, 0]
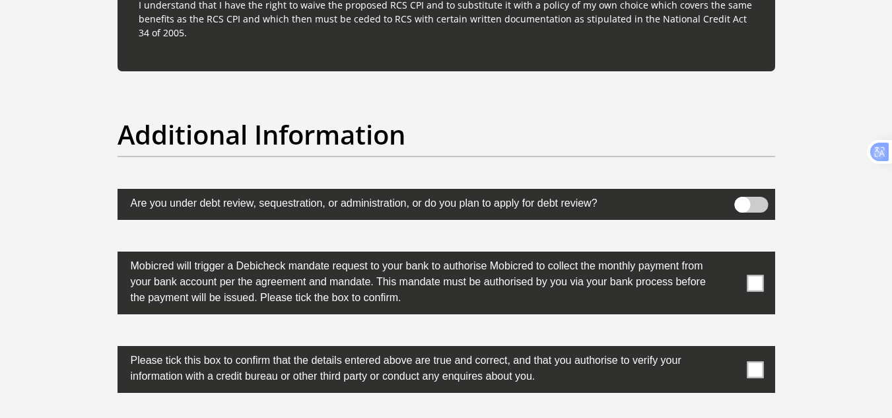
click at [767, 281] on label at bounding box center [447, 283] width 658 height 63
click at [729, 255] on input "checkbox" at bounding box center [729, 255] width 0 height 0
click at [753, 369] on span at bounding box center [755, 369] width 17 height 17
click at [729, 349] on input "checkbox" at bounding box center [729, 349] width 0 height 0
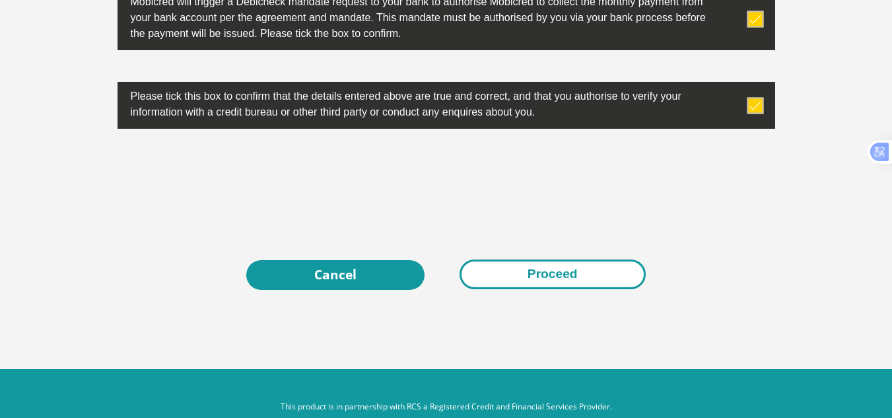
click at [558, 273] on button "Proceed" at bounding box center [553, 275] width 186 height 30
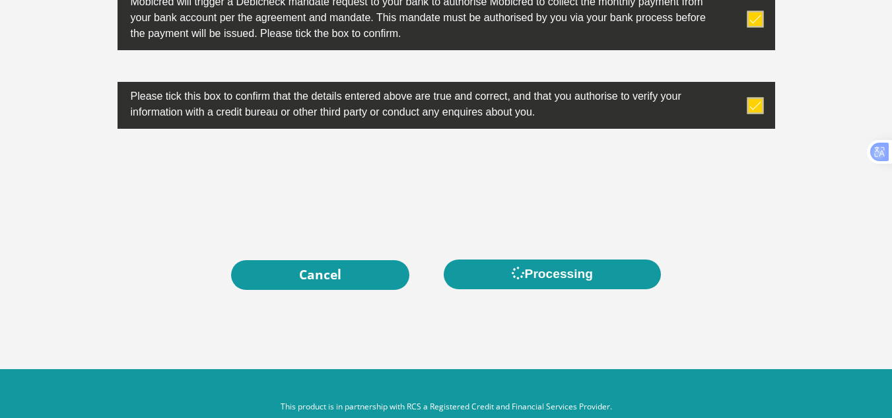
scroll to position [0, 0]
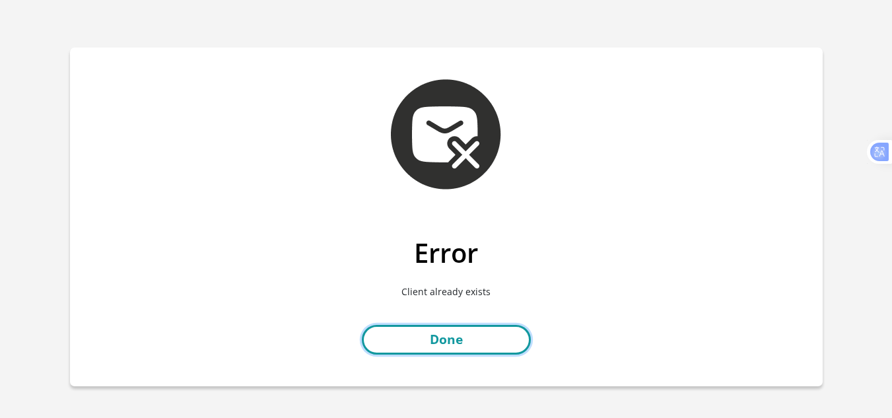
click at [441, 344] on link "Done" at bounding box center [446, 340] width 169 height 30
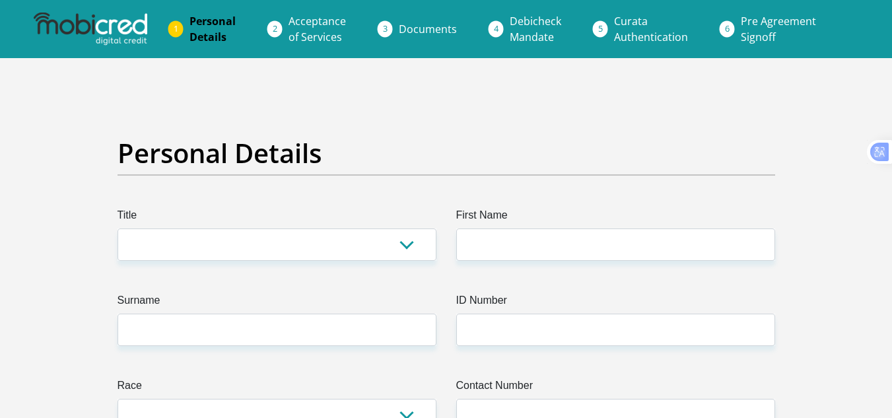
click at [146, 32] on img at bounding box center [91, 29] width 114 height 33
click at [313, 40] on span "Acceptance of Services" at bounding box center [317, 29] width 57 height 30
click at [428, 31] on span "Documents" at bounding box center [428, 29] width 58 height 15
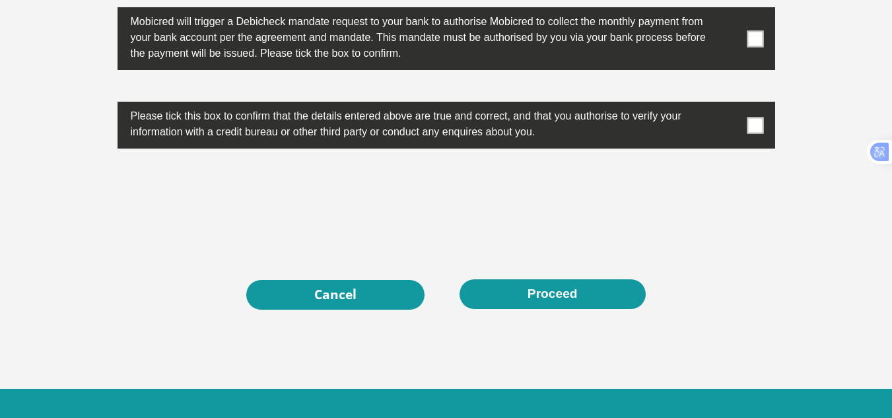
scroll to position [4322, 0]
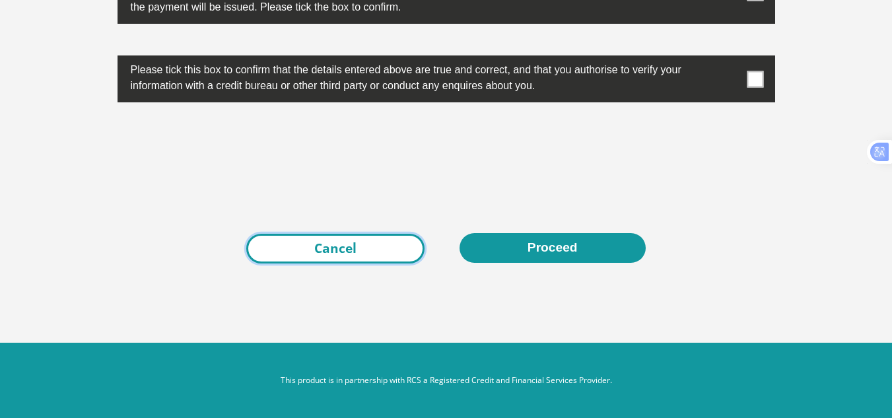
click at [340, 252] on link "Cancel" at bounding box center [335, 249] width 178 height 30
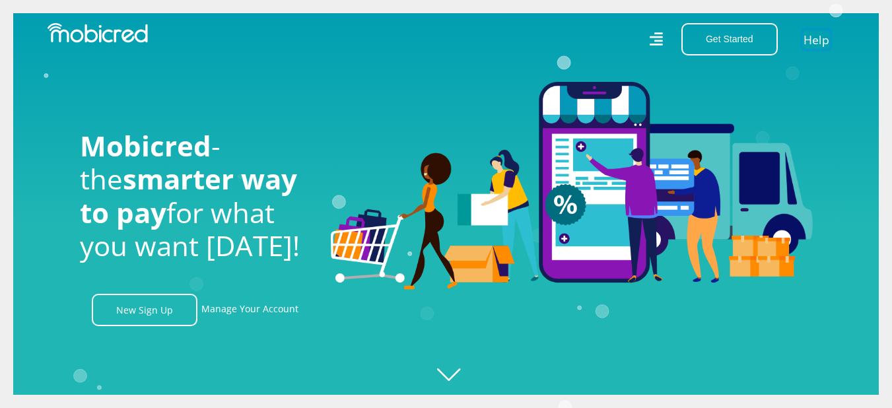
click at [817, 42] on link "Help" at bounding box center [816, 39] width 27 height 19
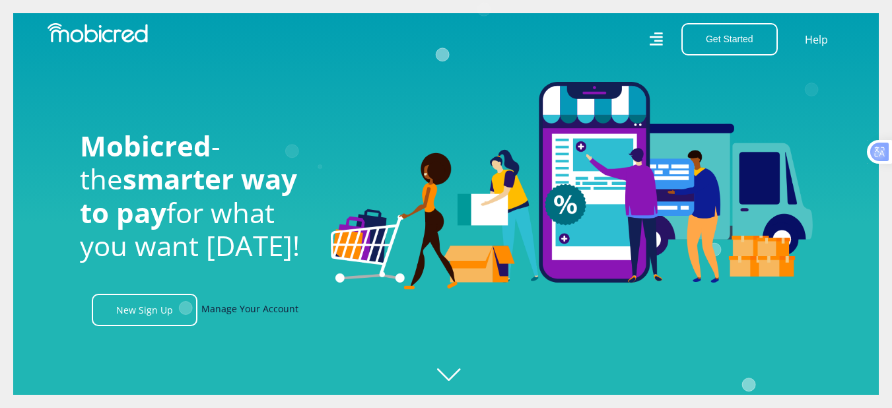
click at [254, 316] on link "Manage Your Account" at bounding box center [249, 310] width 97 height 32
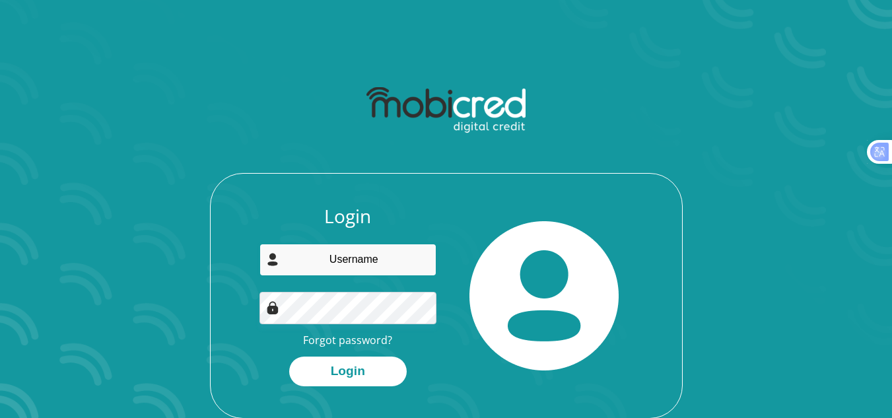
click at [345, 266] on input "email" at bounding box center [348, 260] width 177 height 32
type input "[EMAIL_ADDRESS][DOMAIN_NAME]"
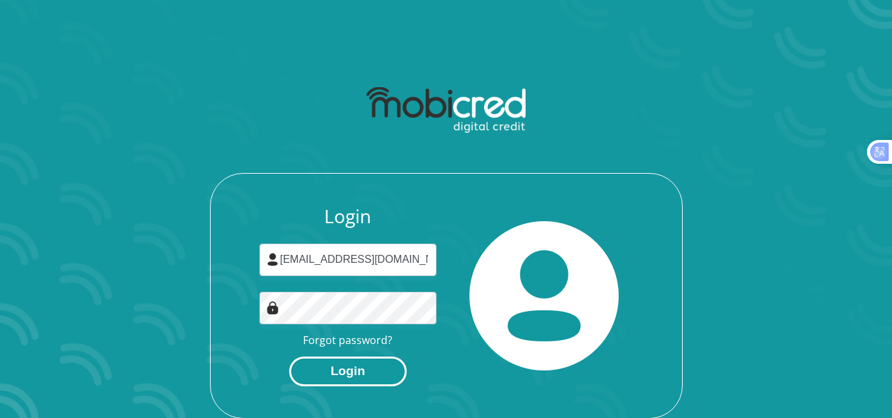
click at [345, 373] on button "Login" at bounding box center [348, 372] width 118 height 30
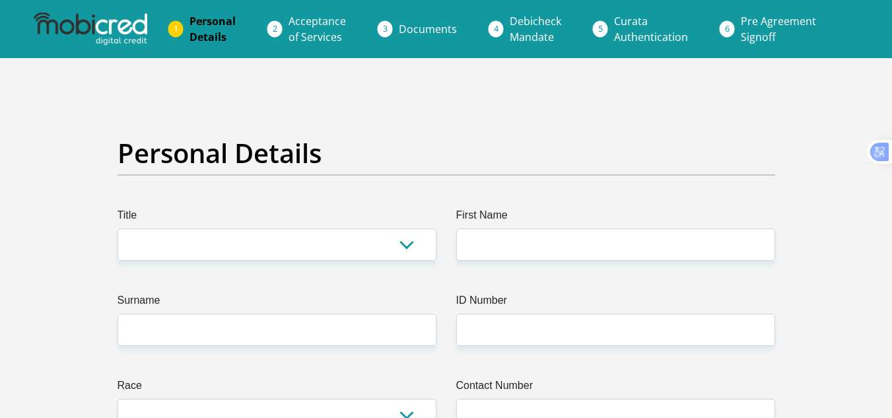
click at [106, 20] on img at bounding box center [91, 29] width 114 height 33
